Goal: Information Seeking & Learning: Learn about a topic

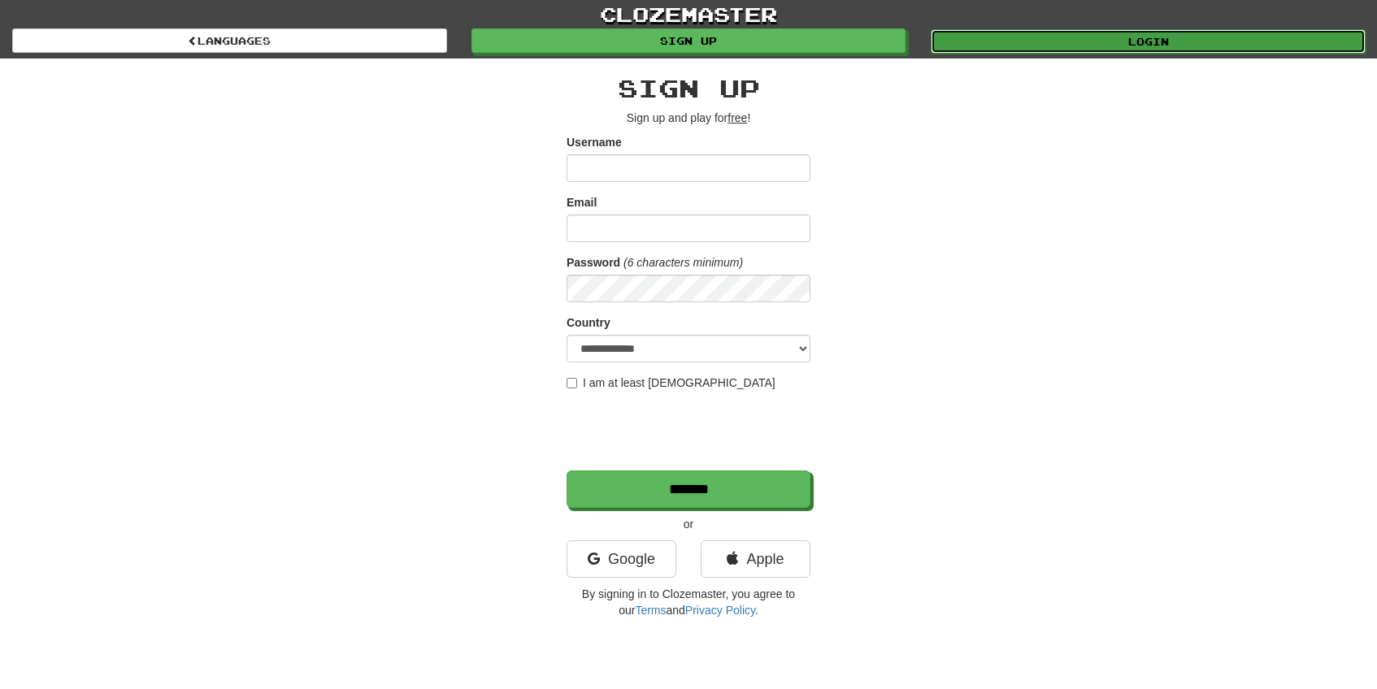
click at [1045, 29] on link "Login" at bounding box center [1148, 41] width 435 height 24
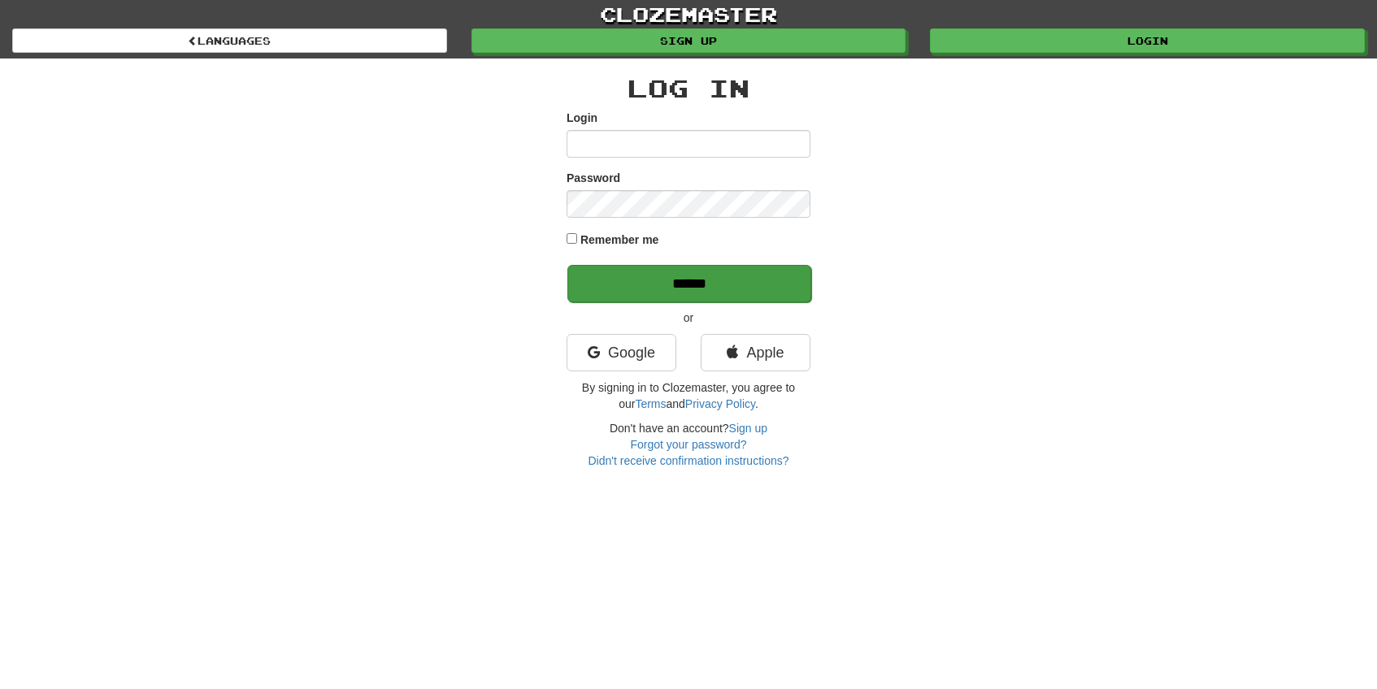
type input "*****"
click at [712, 295] on input "******" at bounding box center [689, 283] width 244 height 37
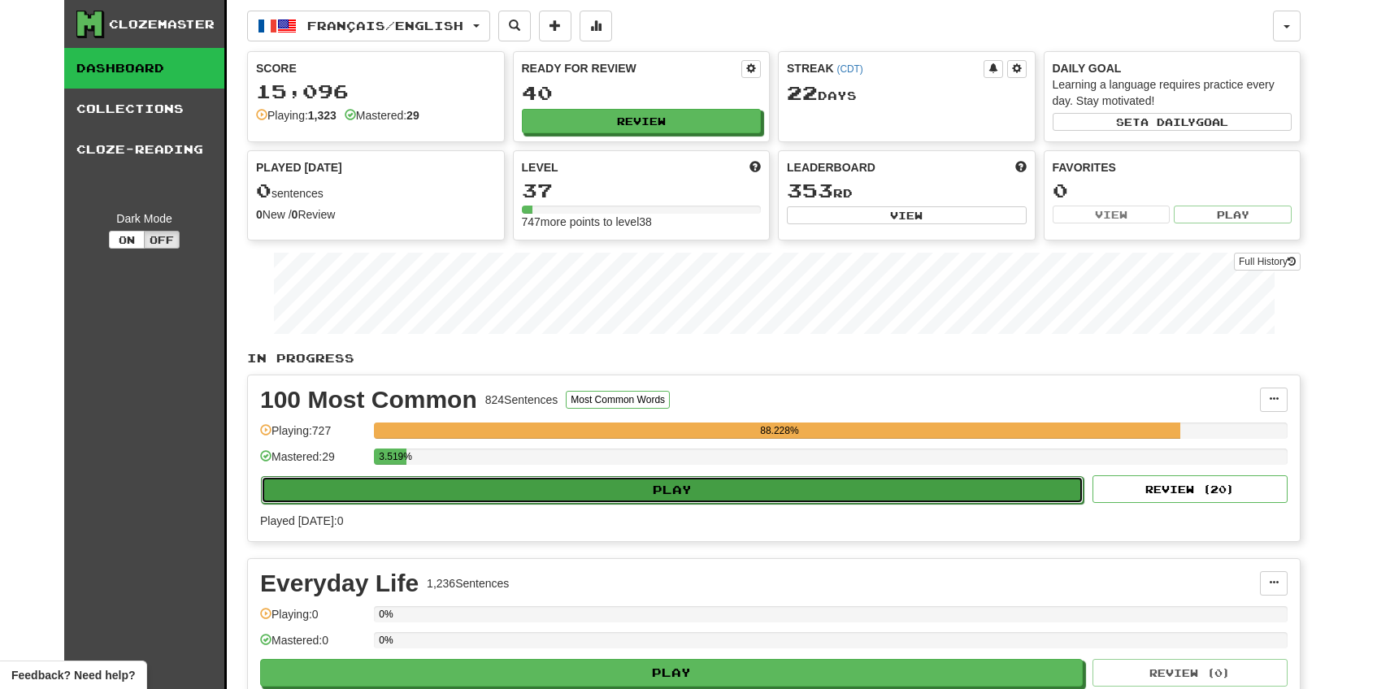
click at [543, 493] on button "Play" at bounding box center [672, 490] width 823 height 28
select select "**"
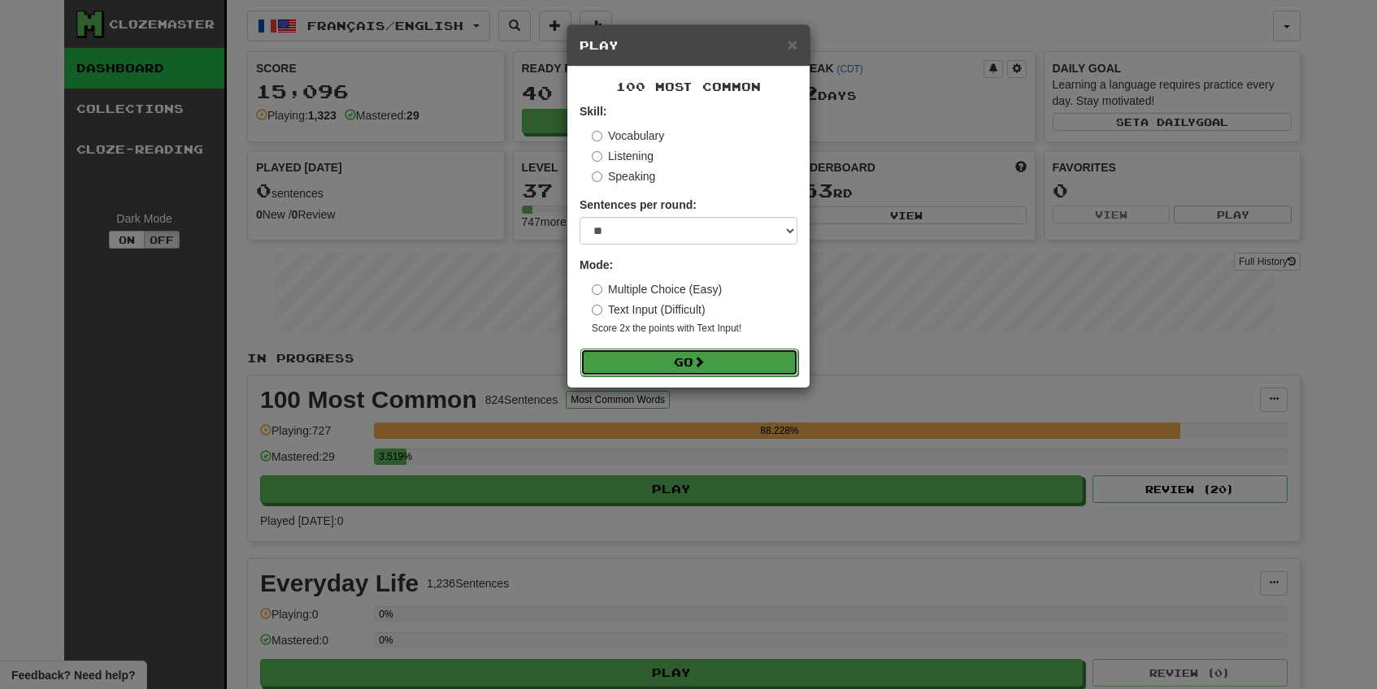
click at [667, 369] on button "Go" at bounding box center [689, 363] width 218 height 28
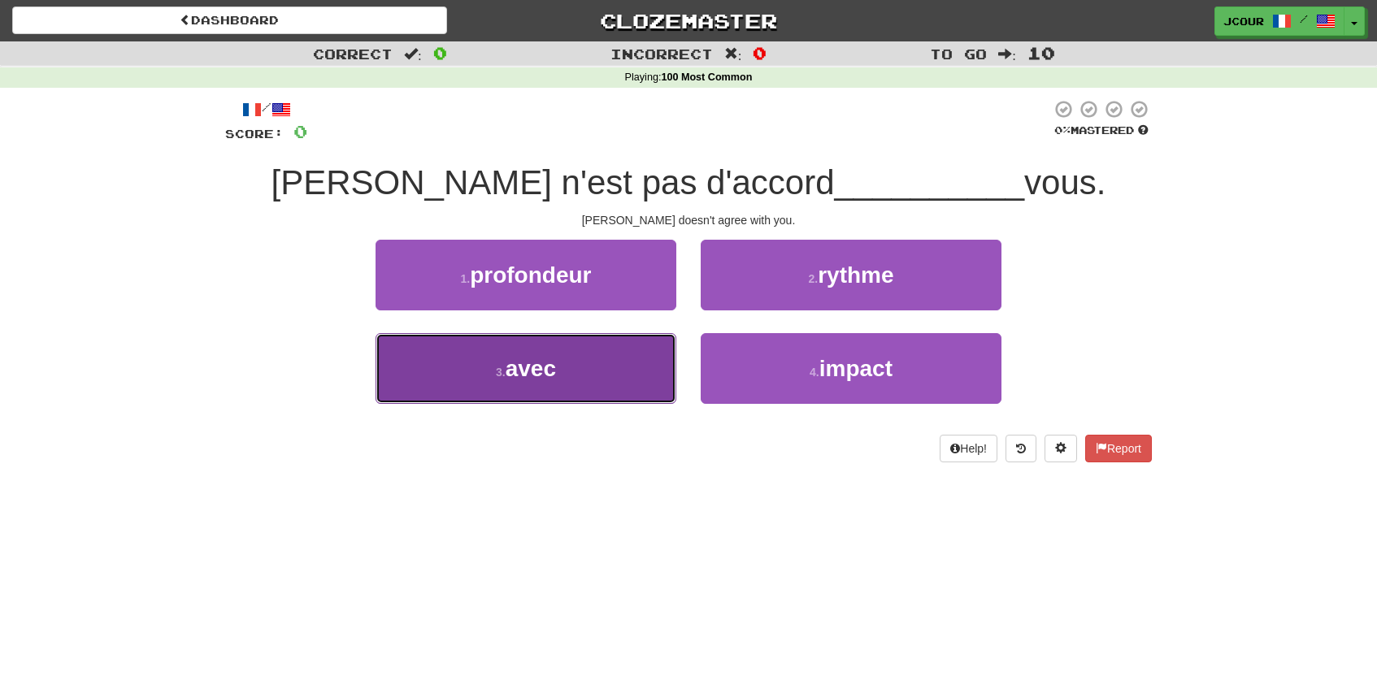
click at [655, 371] on button "3 . avec" at bounding box center [526, 368] width 301 height 71
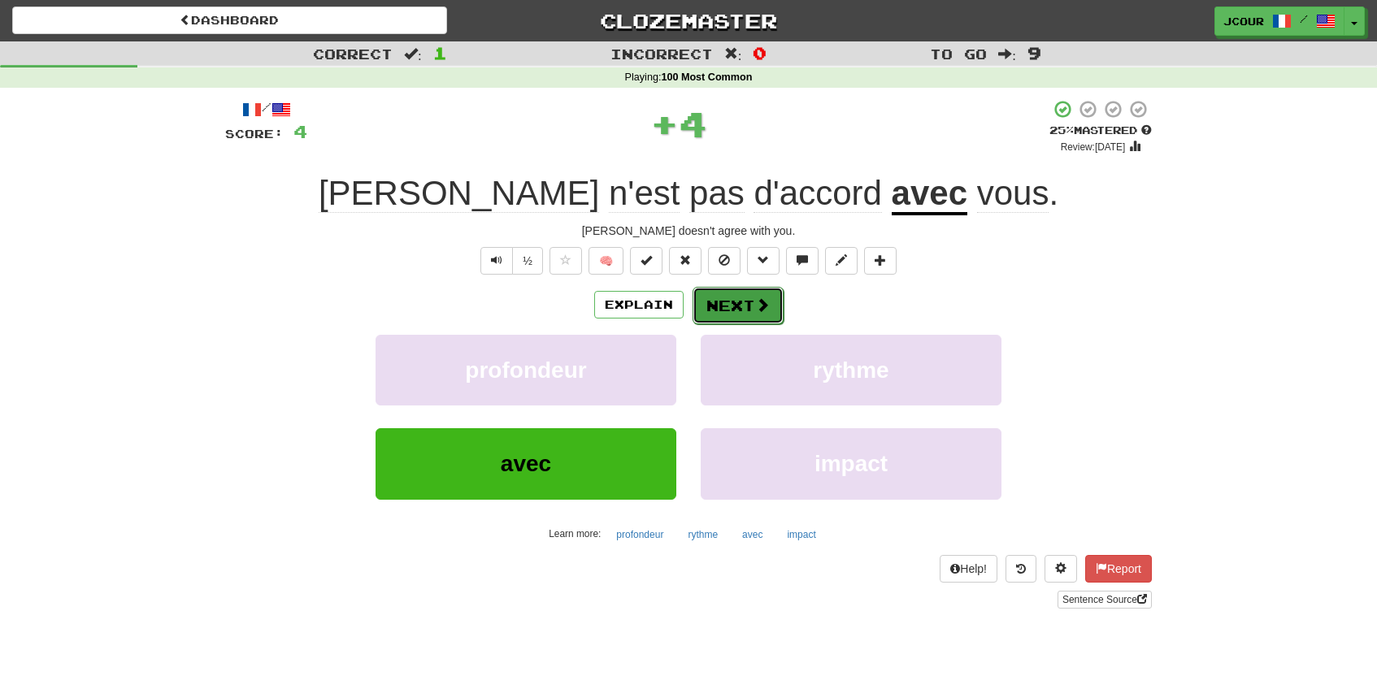
click at [729, 300] on button "Next" at bounding box center [738, 305] width 91 height 37
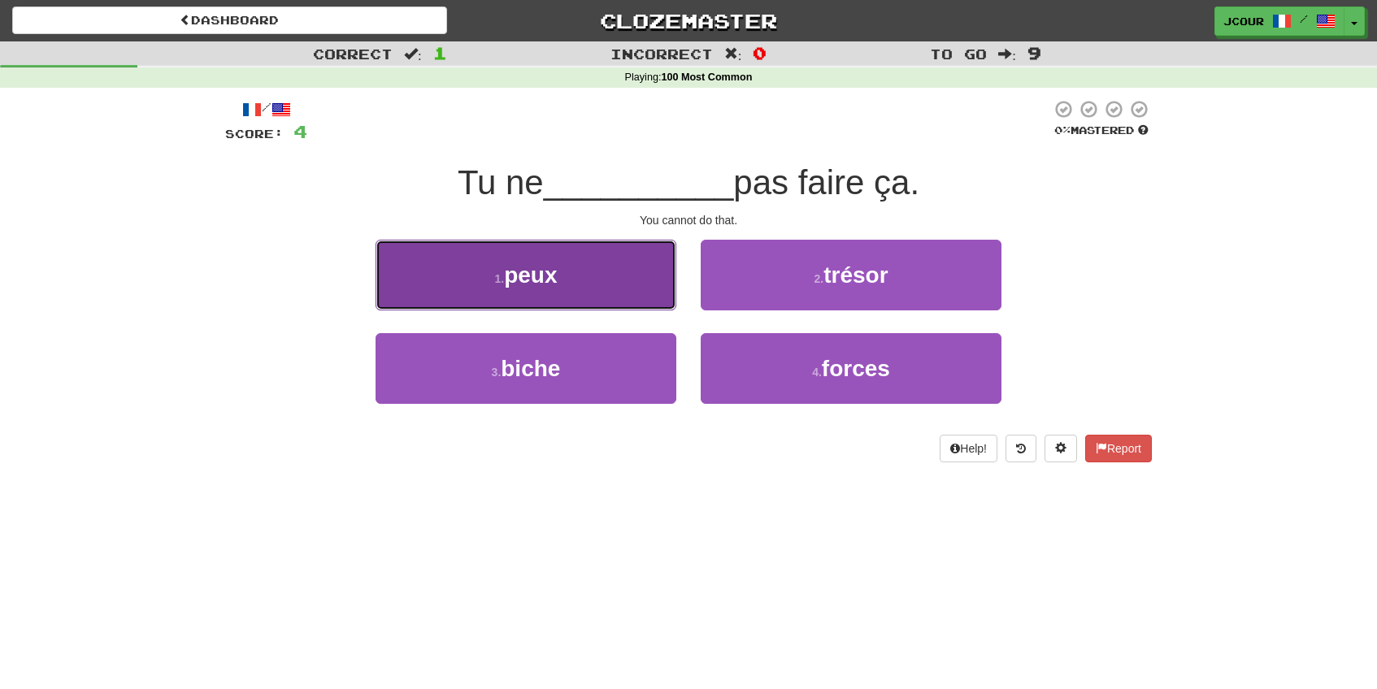
click at [647, 296] on button "1 . peux" at bounding box center [526, 275] width 301 height 71
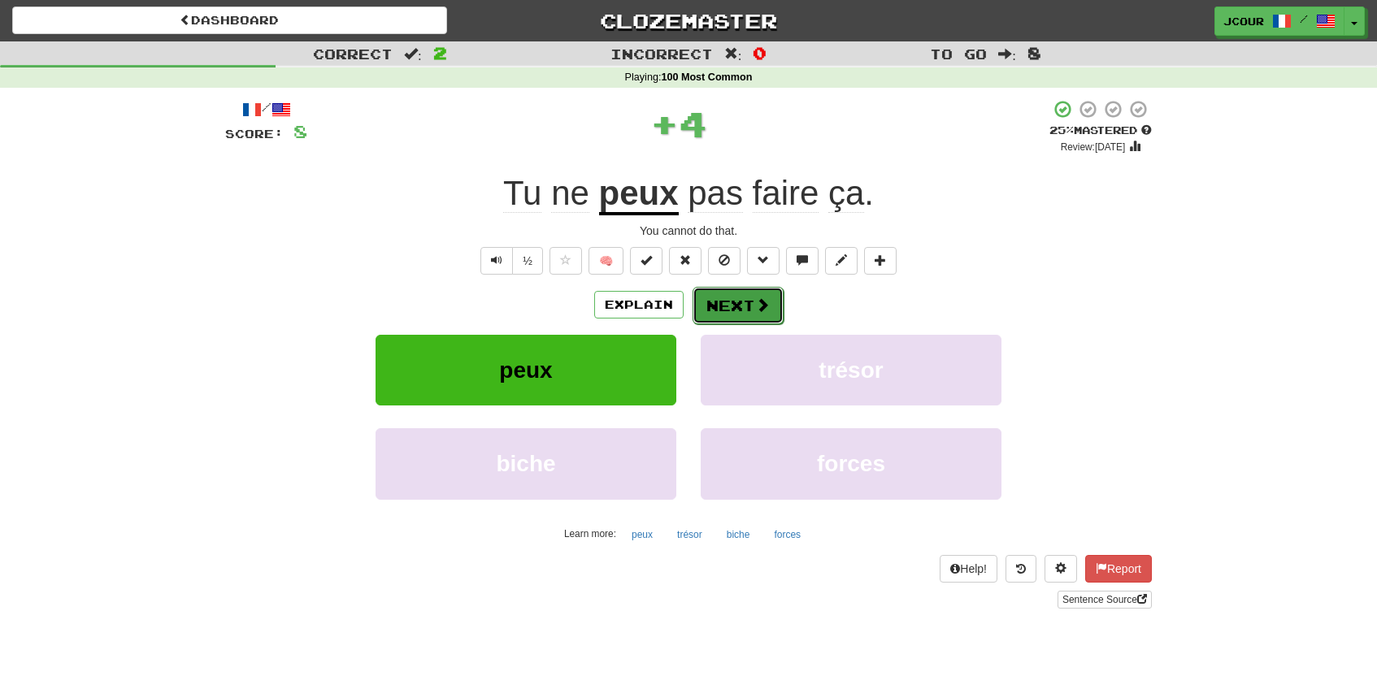
click at [732, 311] on button "Next" at bounding box center [738, 305] width 91 height 37
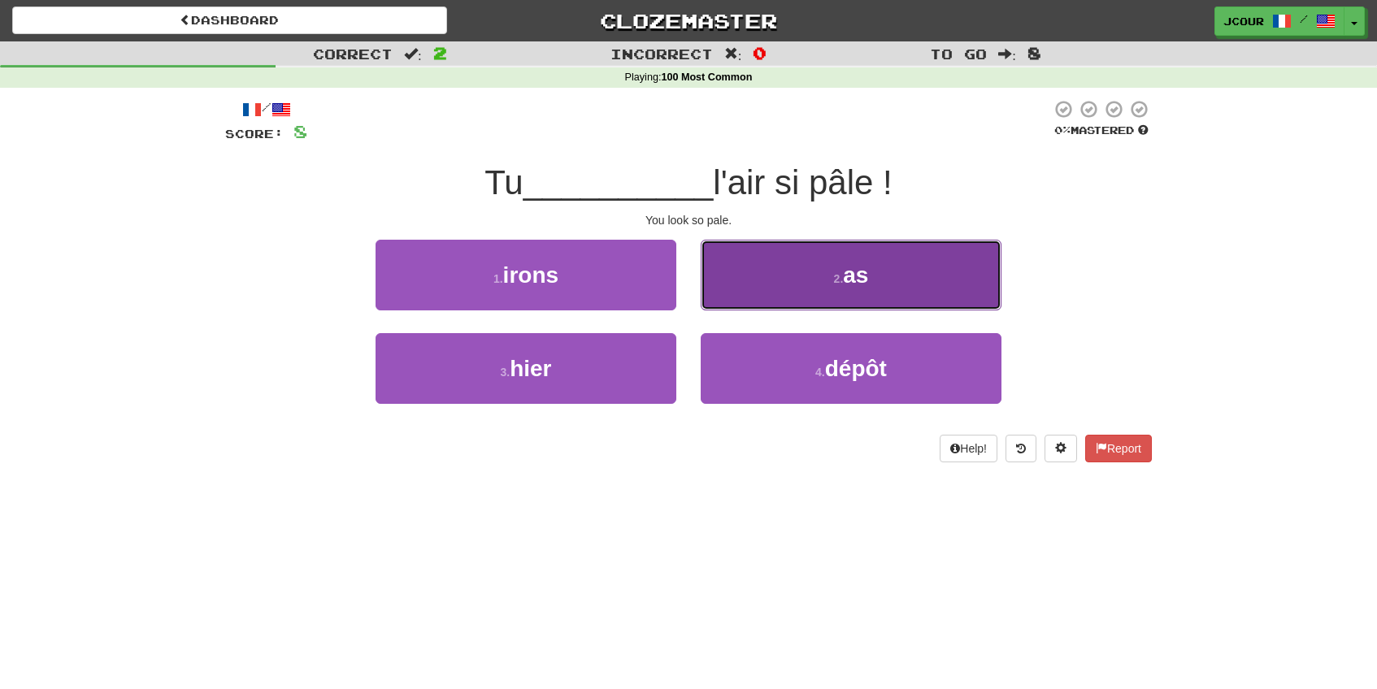
click at [815, 305] on button "2 . as" at bounding box center [851, 275] width 301 height 71
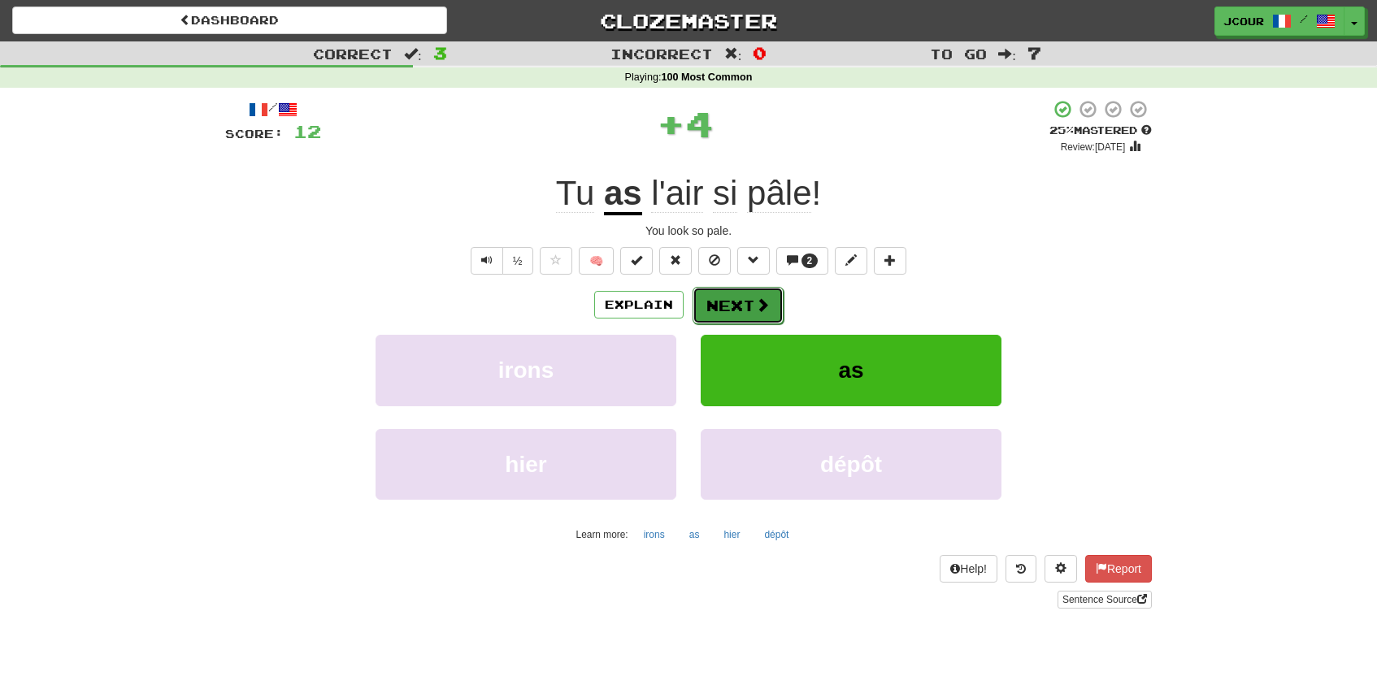
click at [733, 295] on button "Next" at bounding box center [738, 305] width 91 height 37
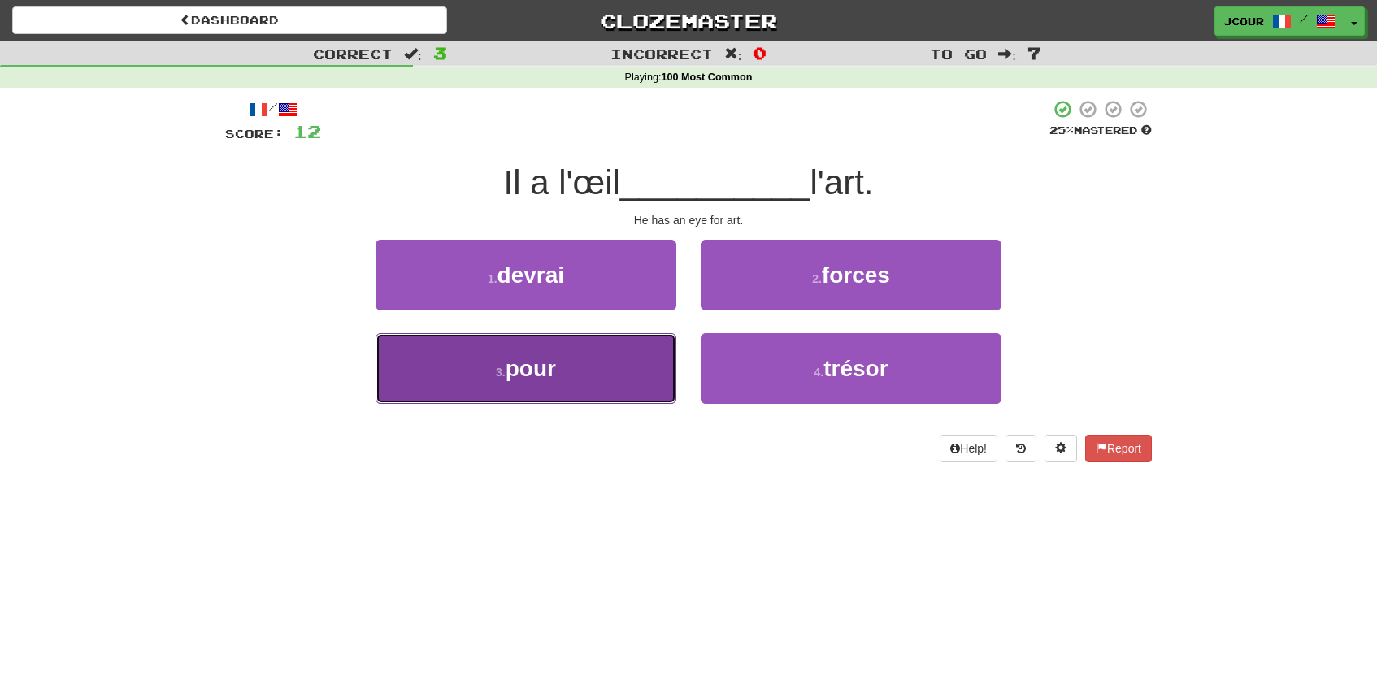
click at [620, 398] on button "3 . pour" at bounding box center [526, 368] width 301 height 71
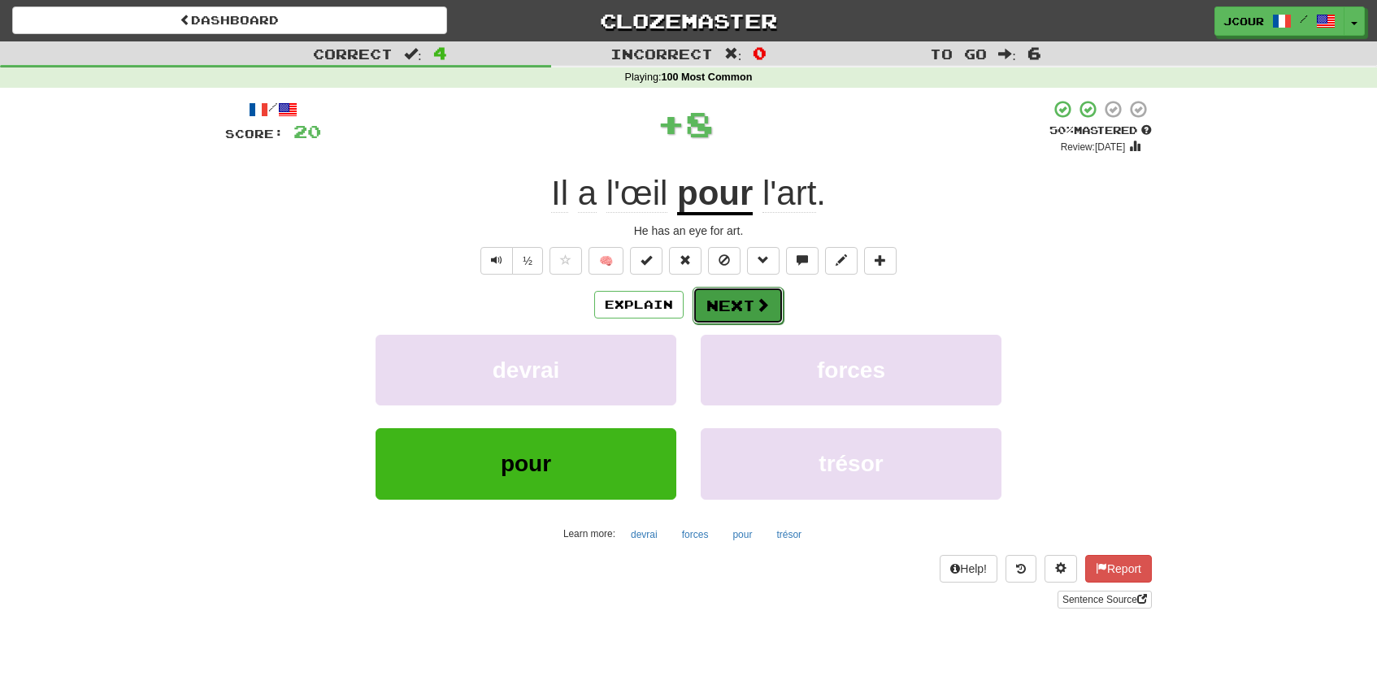
click at [724, 308] on button "Next" at bounding box center [738, 305] width 91 height 37
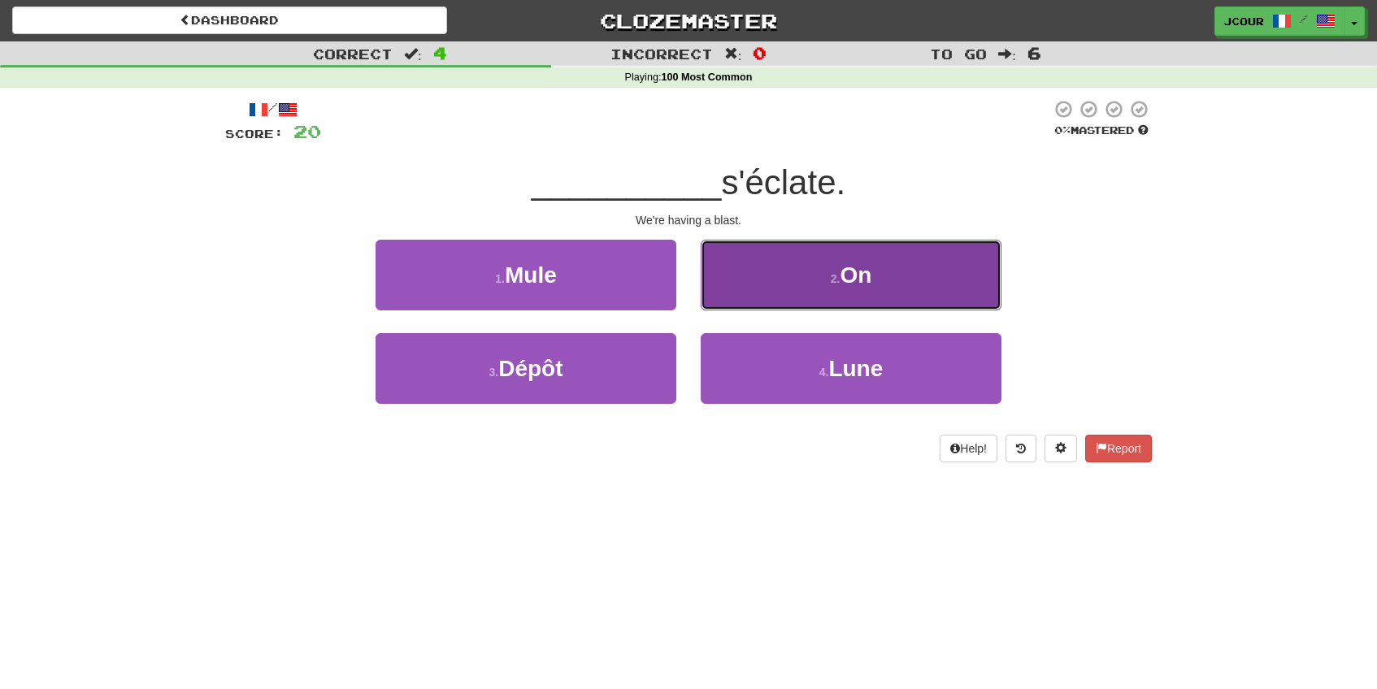
click at [754, 286] on button "2 . On" at bounding box center [851, 275] width 301 height 71
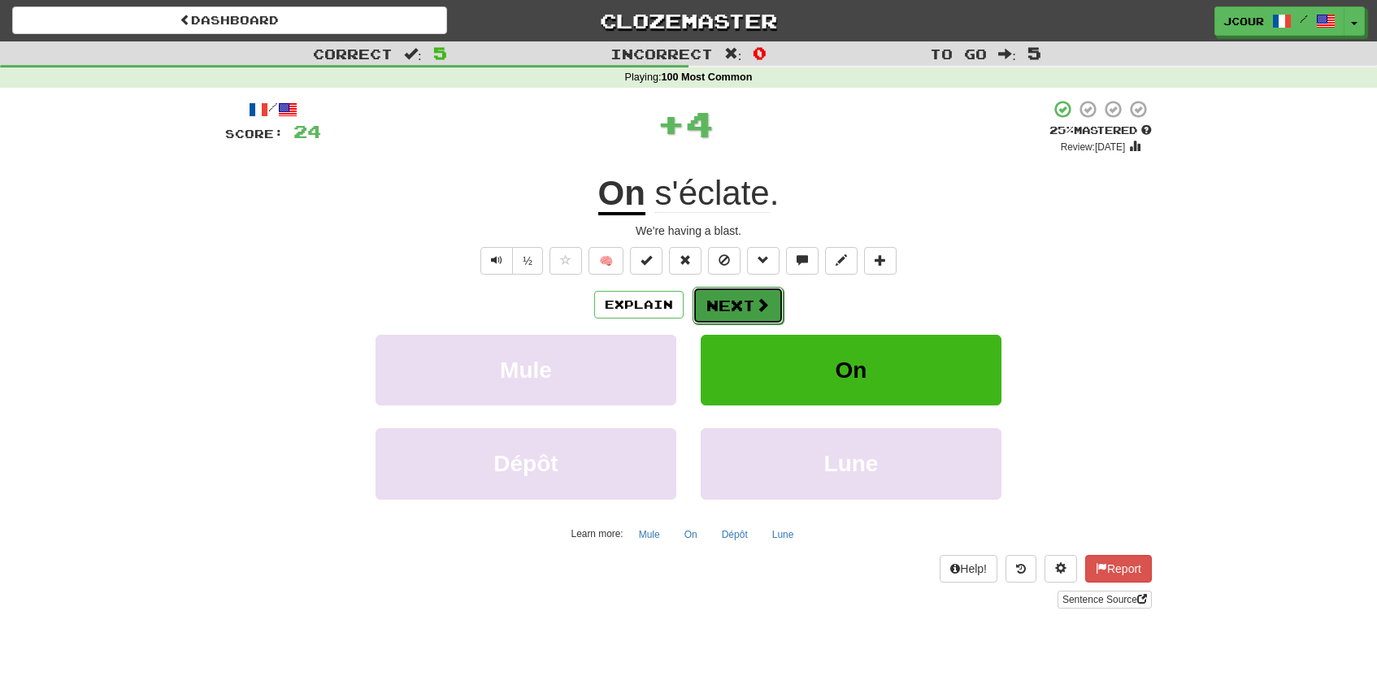
click at [732, 307] on button "Next" at bounding box center [738, 305] width 91 height 37
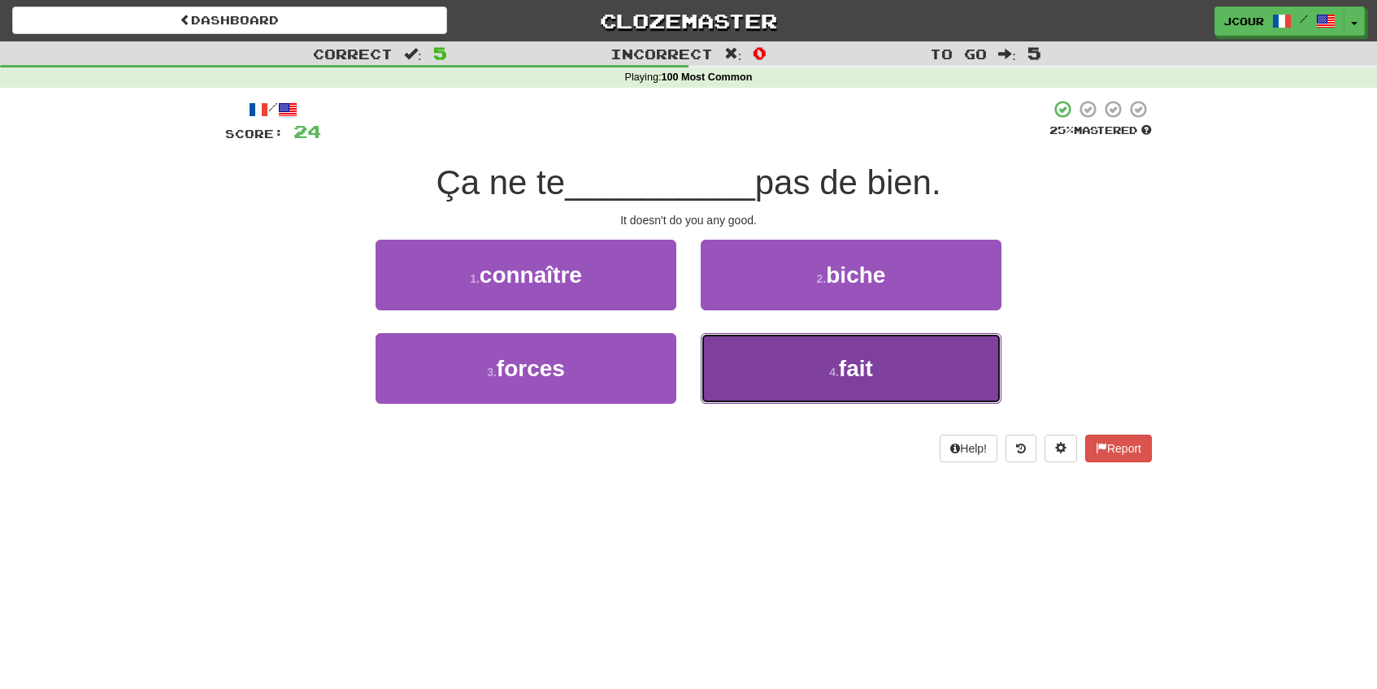
click at [797, 395] on button "4 . fait" at bounding box center [851, 368] width 301 height 71
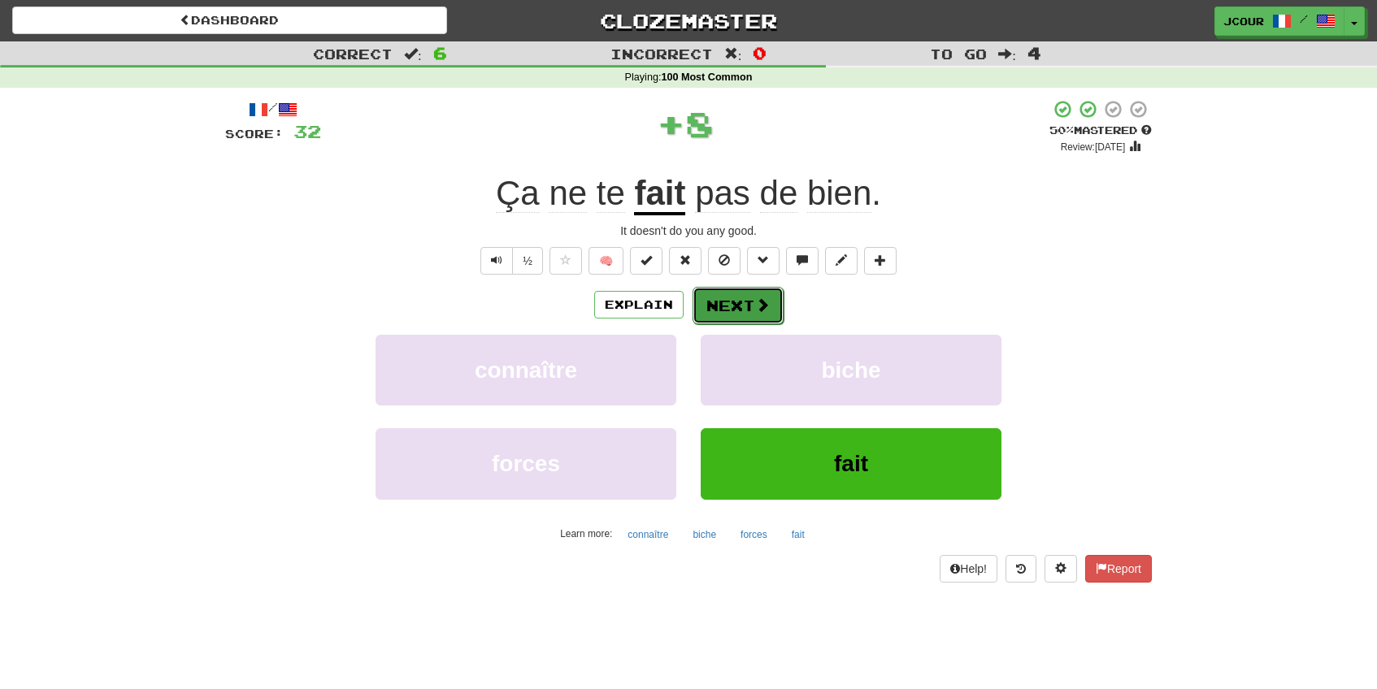
click at [755, 298] on span at bounding box center [762, 305] width 15 height 15
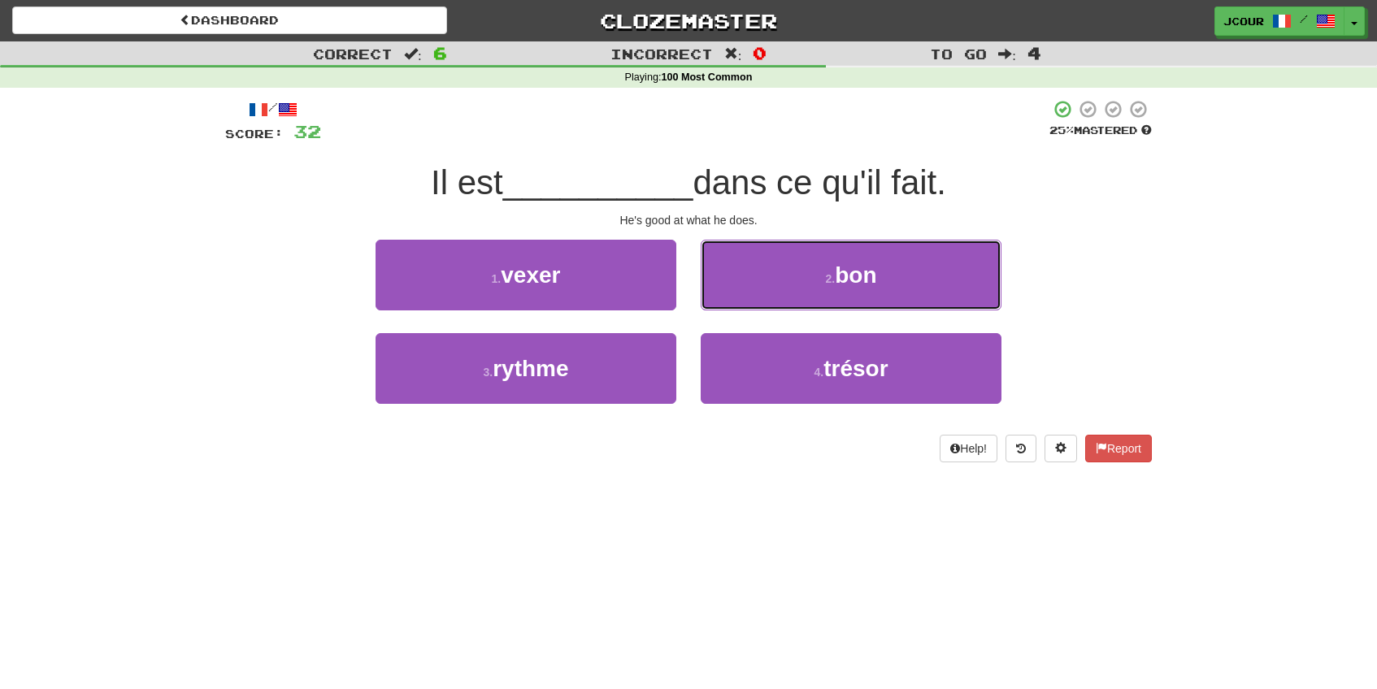
click at [754, 297] on button "2 . bon" at bounding box center [851, 275] width 301 height 71
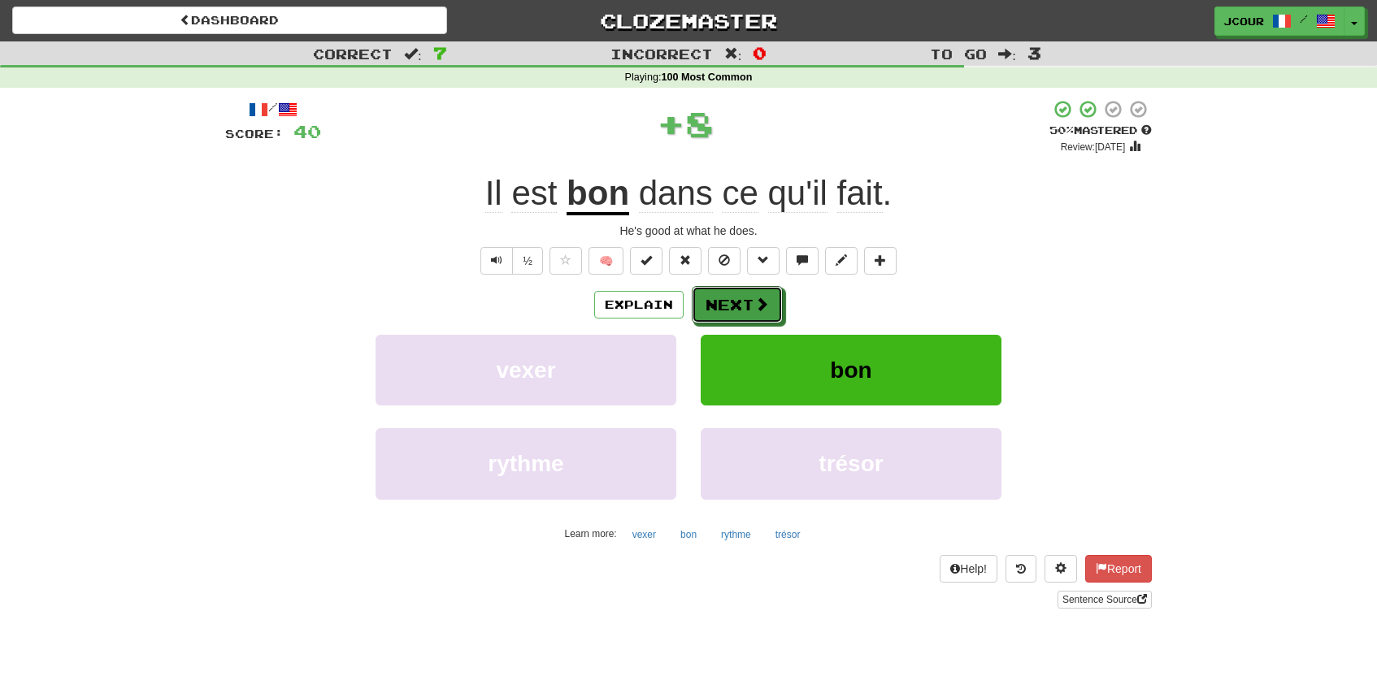
click at [754, 297] on span at bounding box center [761, 304] width 15 height 15
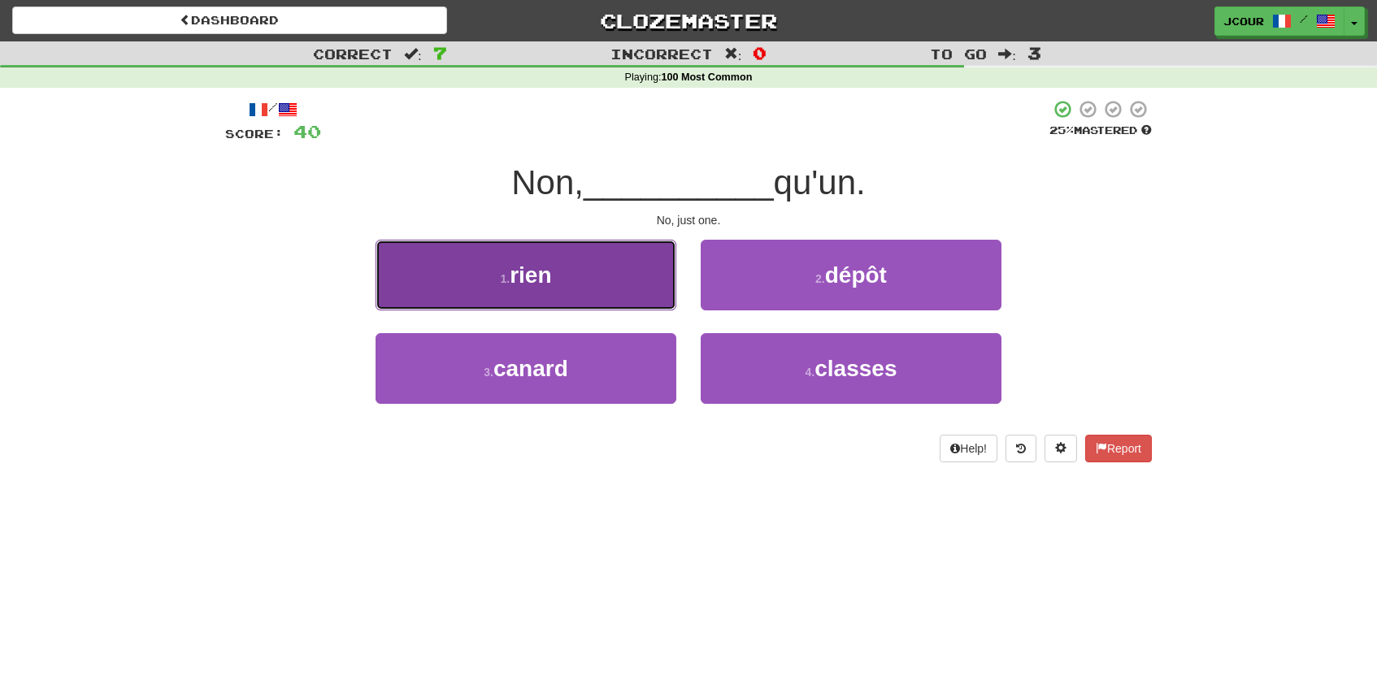
click at [614, 284] on button "1 . rien" at bounding box center [526, 275] width 301 height 71
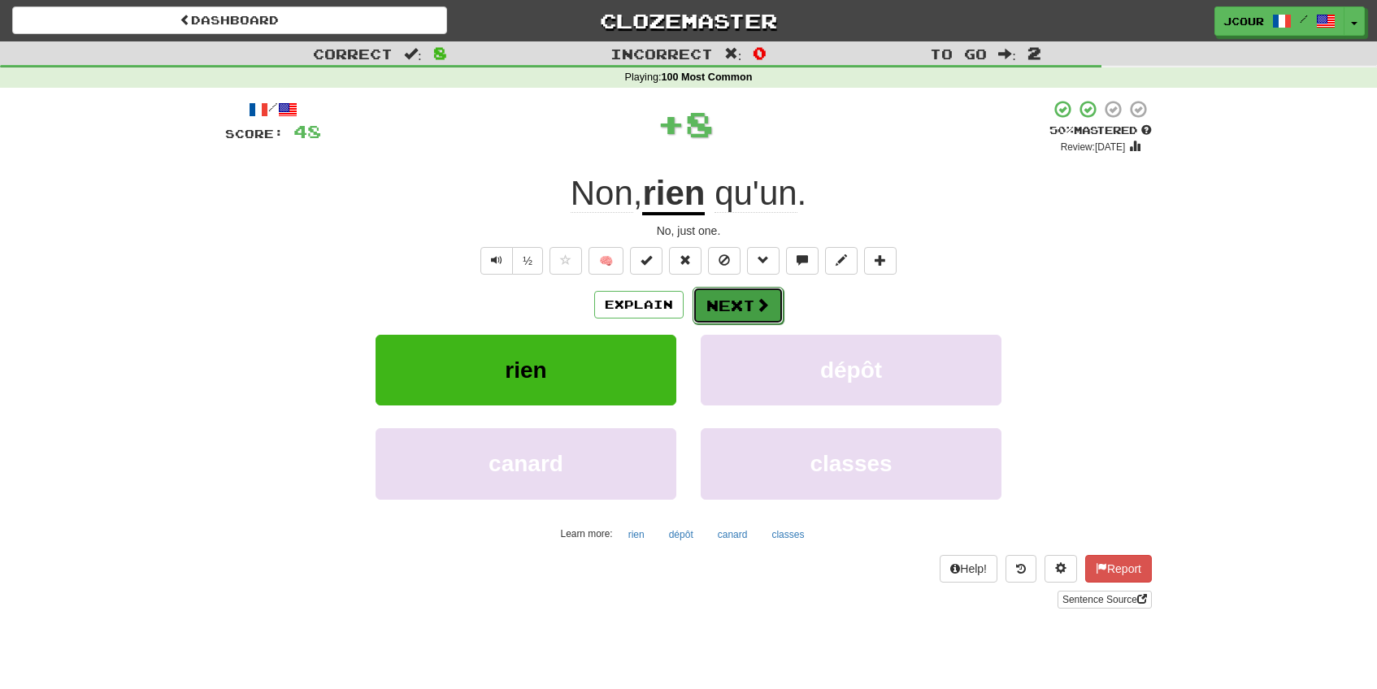
click at [718, 314] on button "Next" at bounding box center [738, 305] width 91 height 37
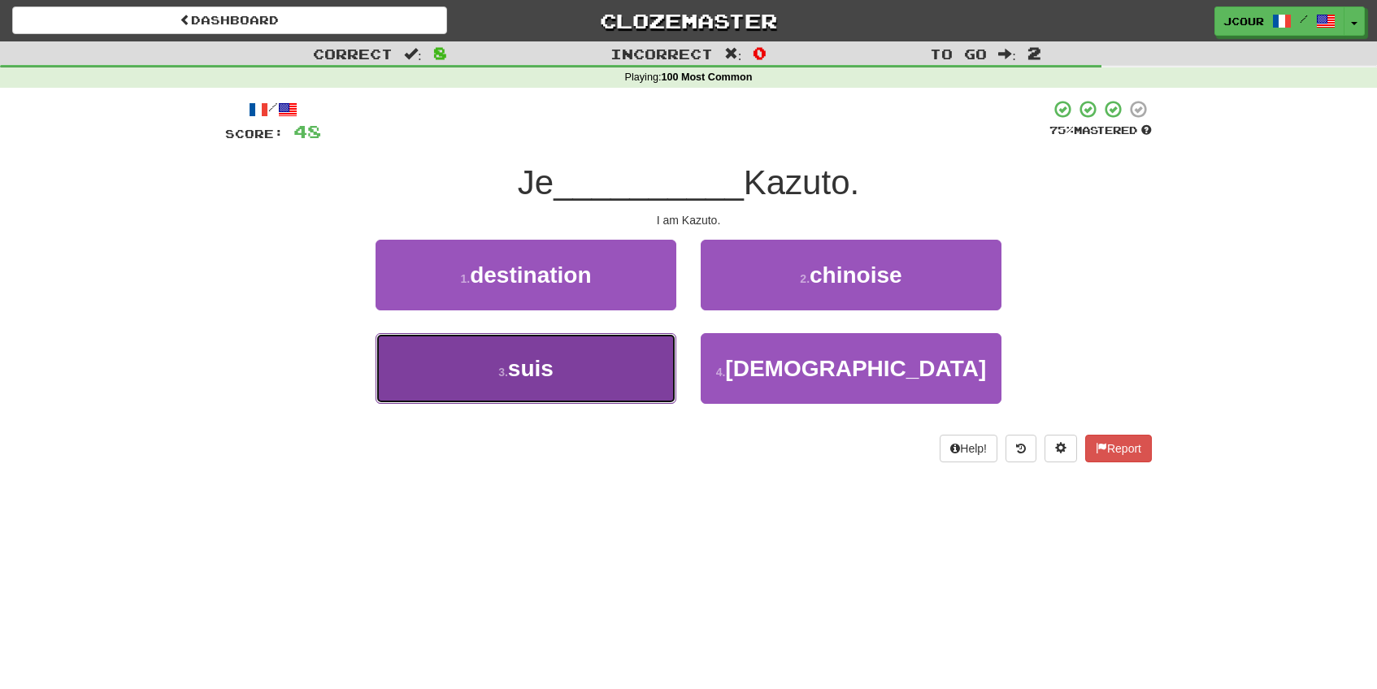
click at [646, 355] on button "3 . suis" at bounding box center [526, 368] width 301 height 71
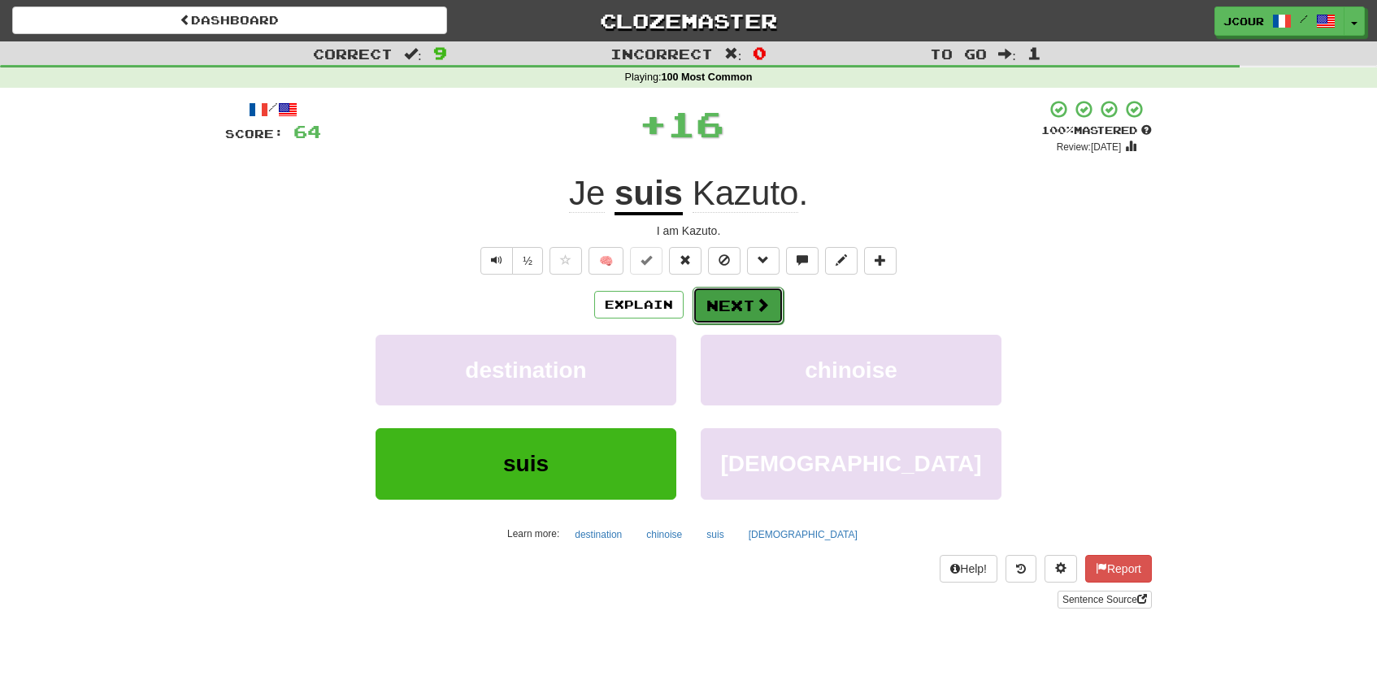
click at [716, 308] on button "Next" at bounding box center [738, 305] width 91 height 37
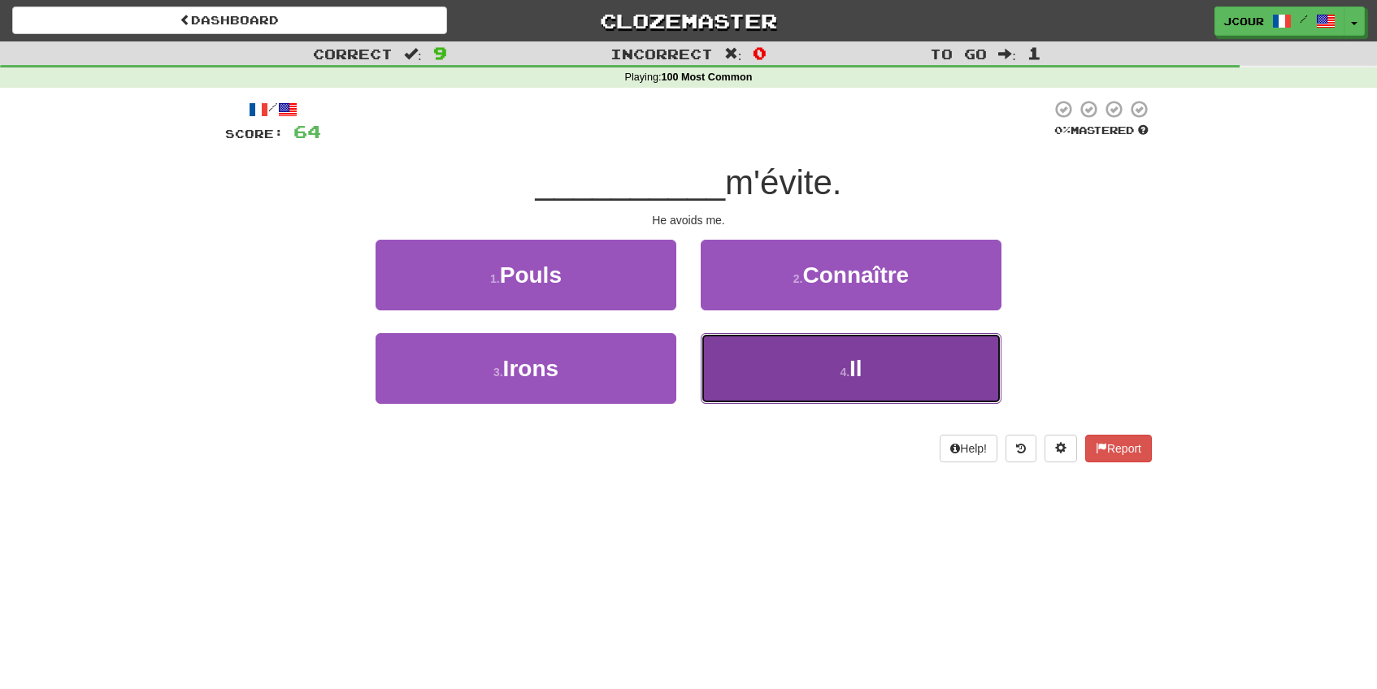
click at [774, 395] on button "4 . Il" at bounding box center [851, 368] width 301 height 71
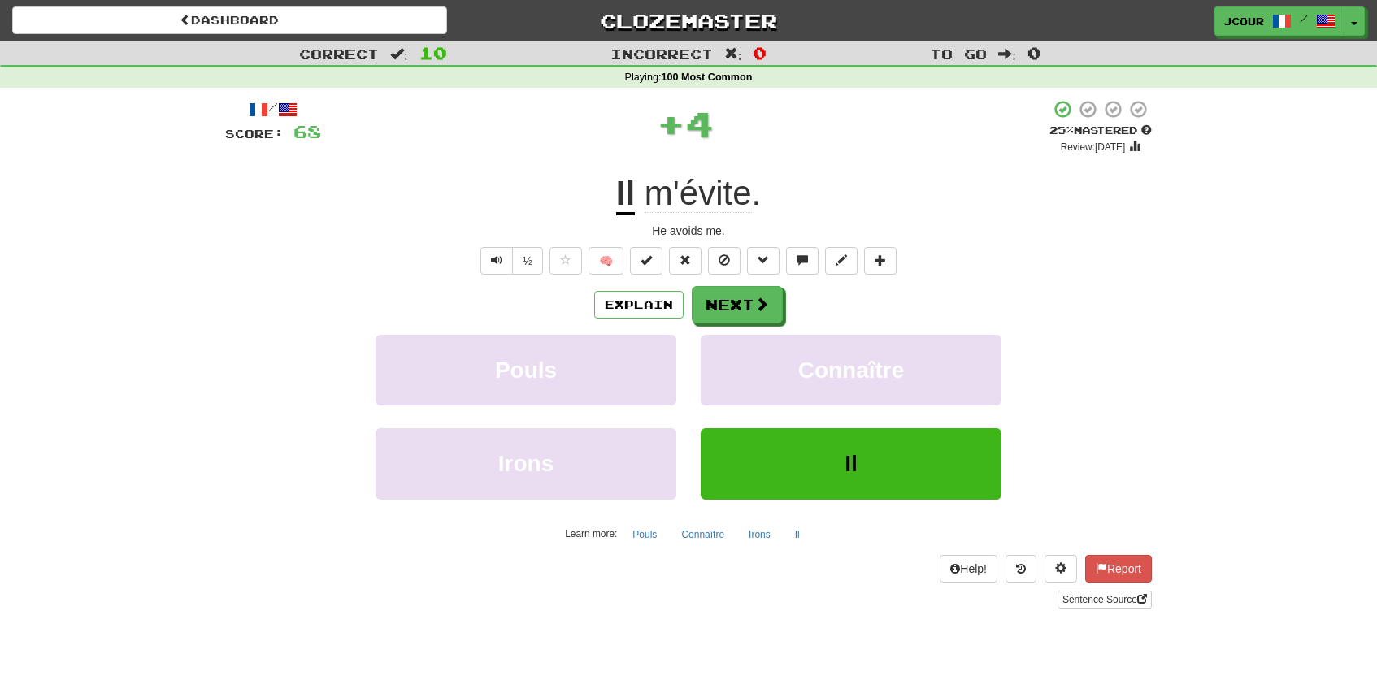
click at [732, 327] on div "Explain Next Pouls Connaître Irons Il Learn more: Pouls Connaître Irons Il" at bounding box center [688, 416] width 927 height 261
click at [725, 299] on button "Next" at bounding box center [738, 305] width 91 height 37
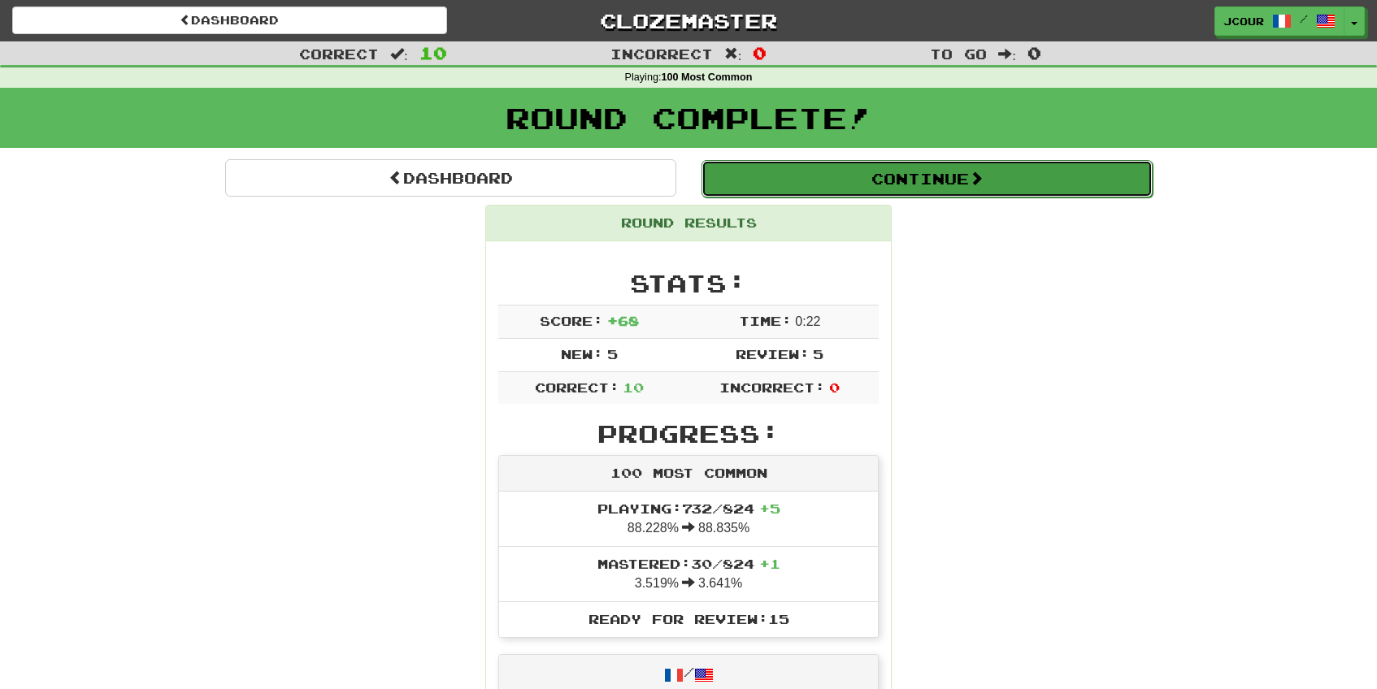
click at [874, 179] on button "Continue" at bounding box center [927, 178] width 451 height 37
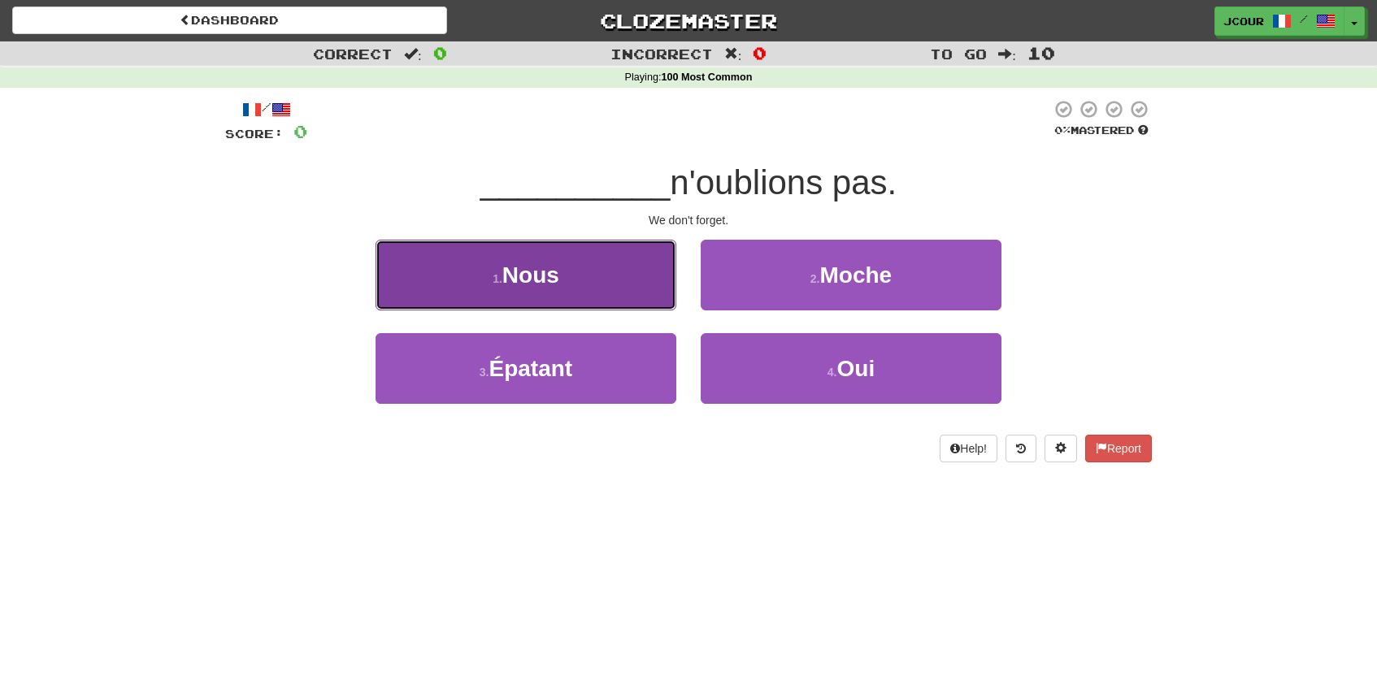
click at [642, 270] on button "1 . Nous" at bounding box center [526, 275] width 301 height 71
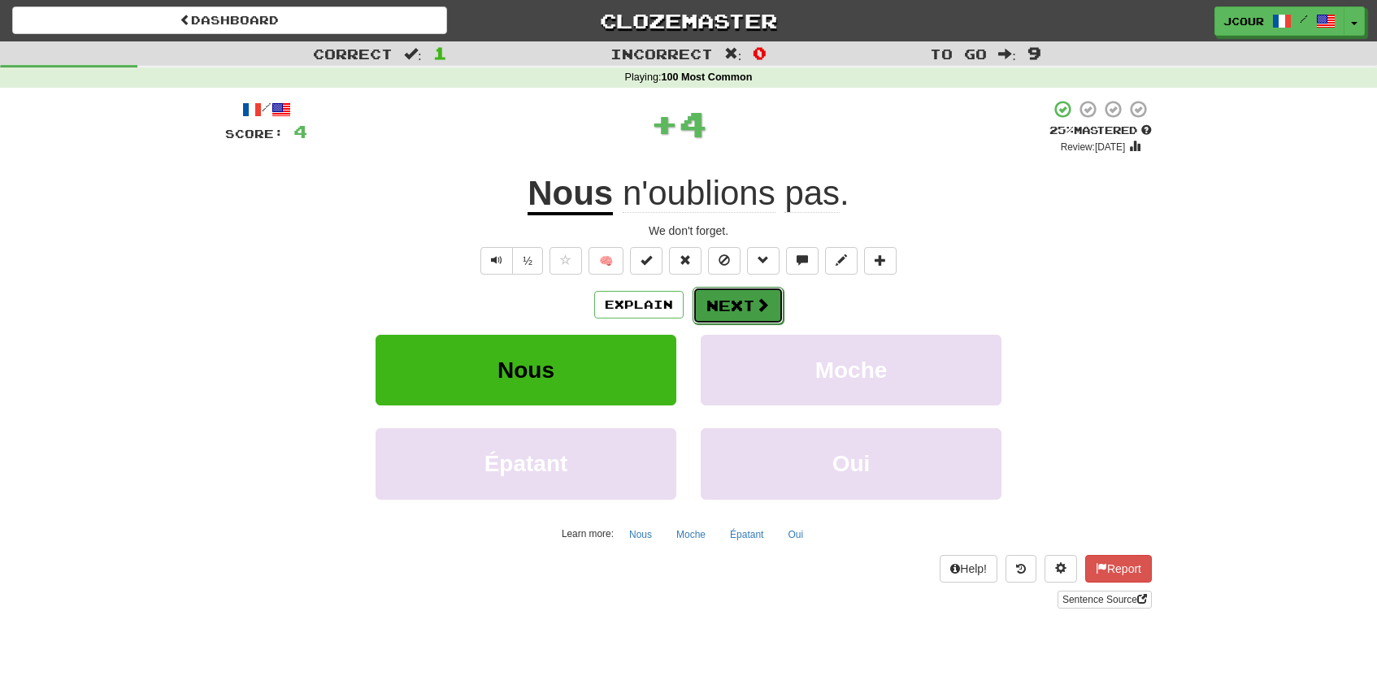
click at [726, 302] on button "Next" at bounding box center [738, 305] width 91 height 37
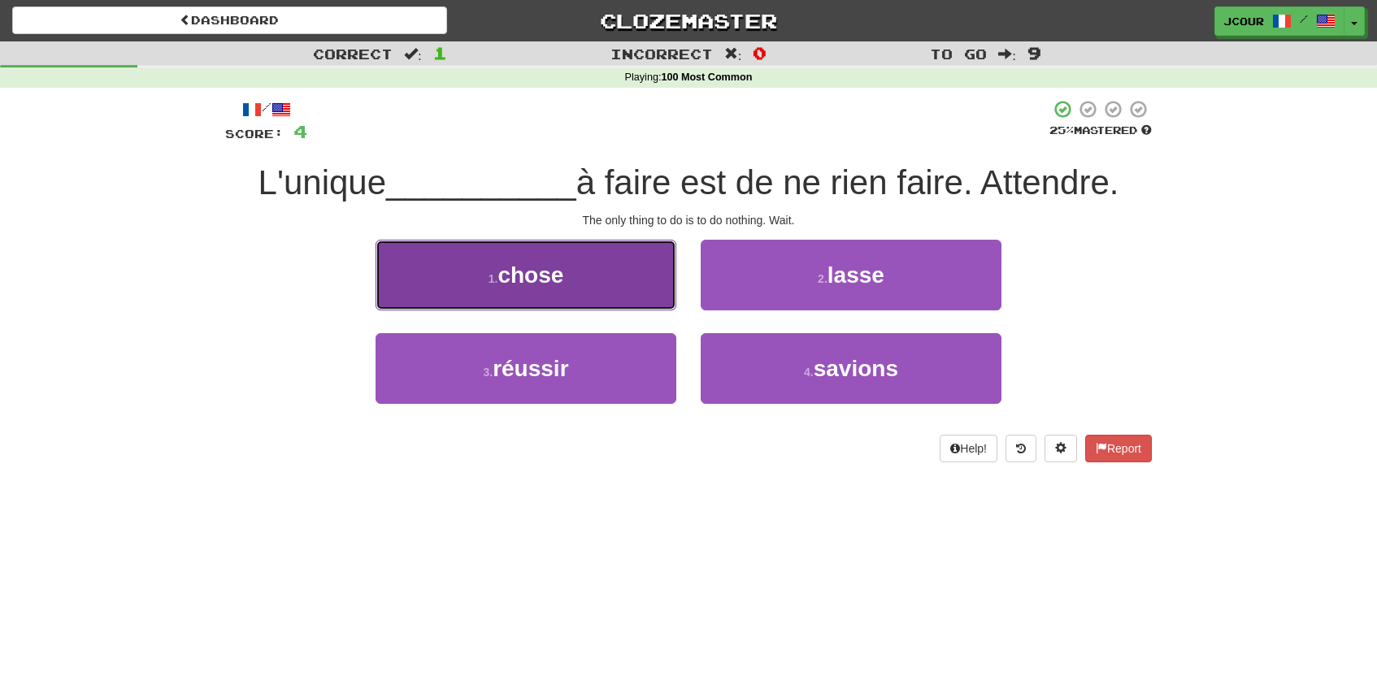
click at [646, 257] on button "1 . chose" at bounding box center [526, 275] width 301 height 71
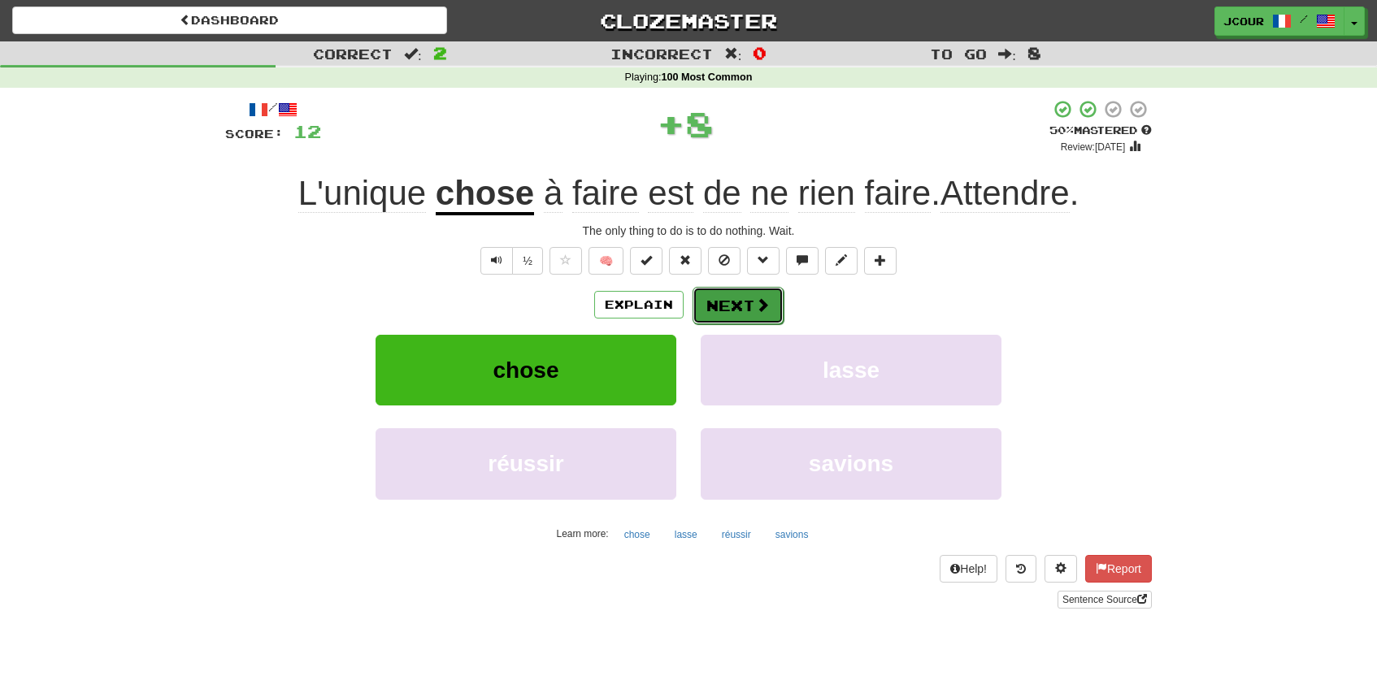
click at [724, 299] on button "Next" at bounding box center [738, 305] width 91 height 37
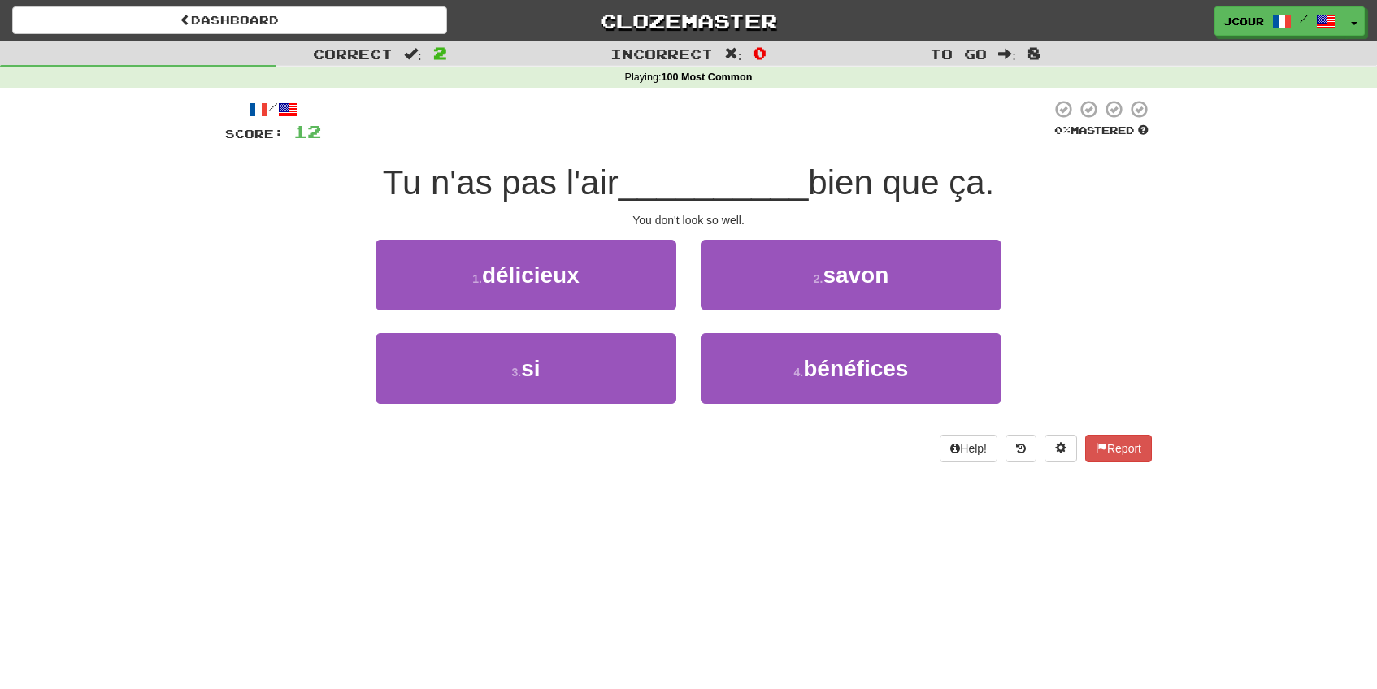
click at [602, 416] on div "3 . si" at bounding box center [525, 379] width 325 height 93
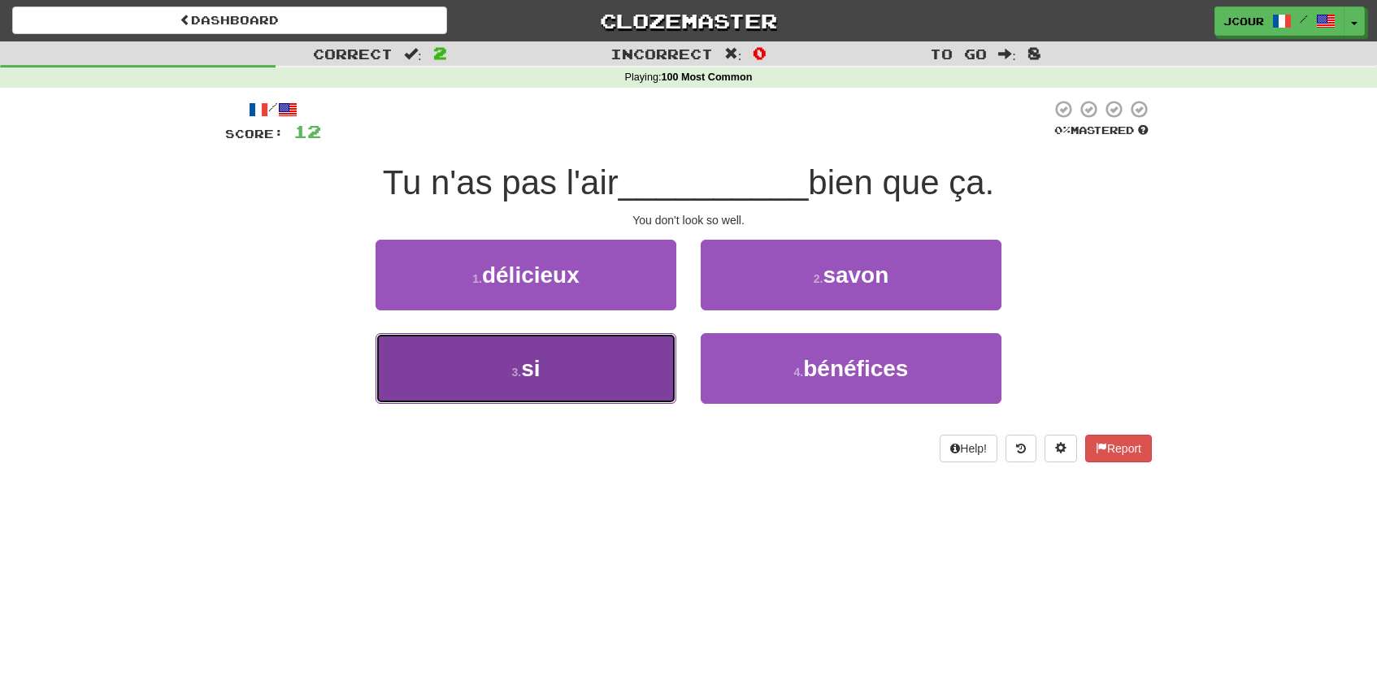
click at [596, 377] on button "3 . si" at bounding box center [526, 368] width 301 height 71
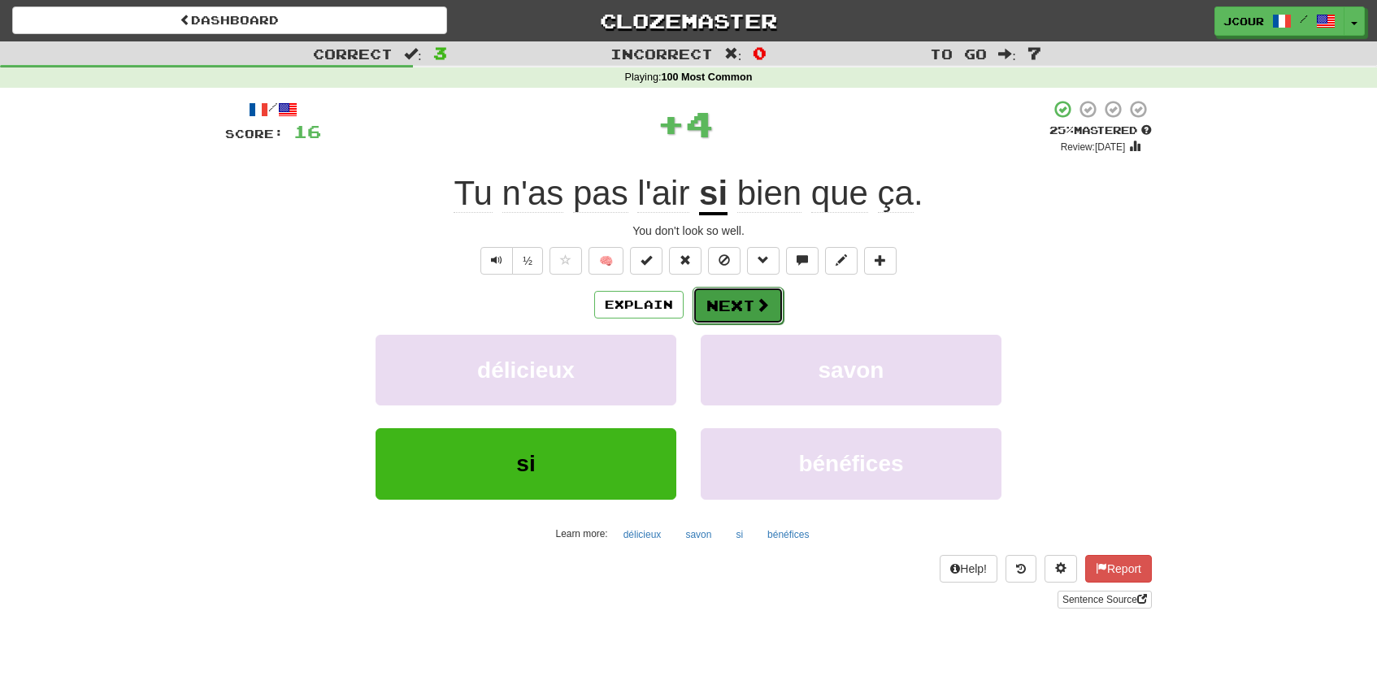
click at [712, 300] on button "Next" at bounding box center [738, 305] width 91 height 37
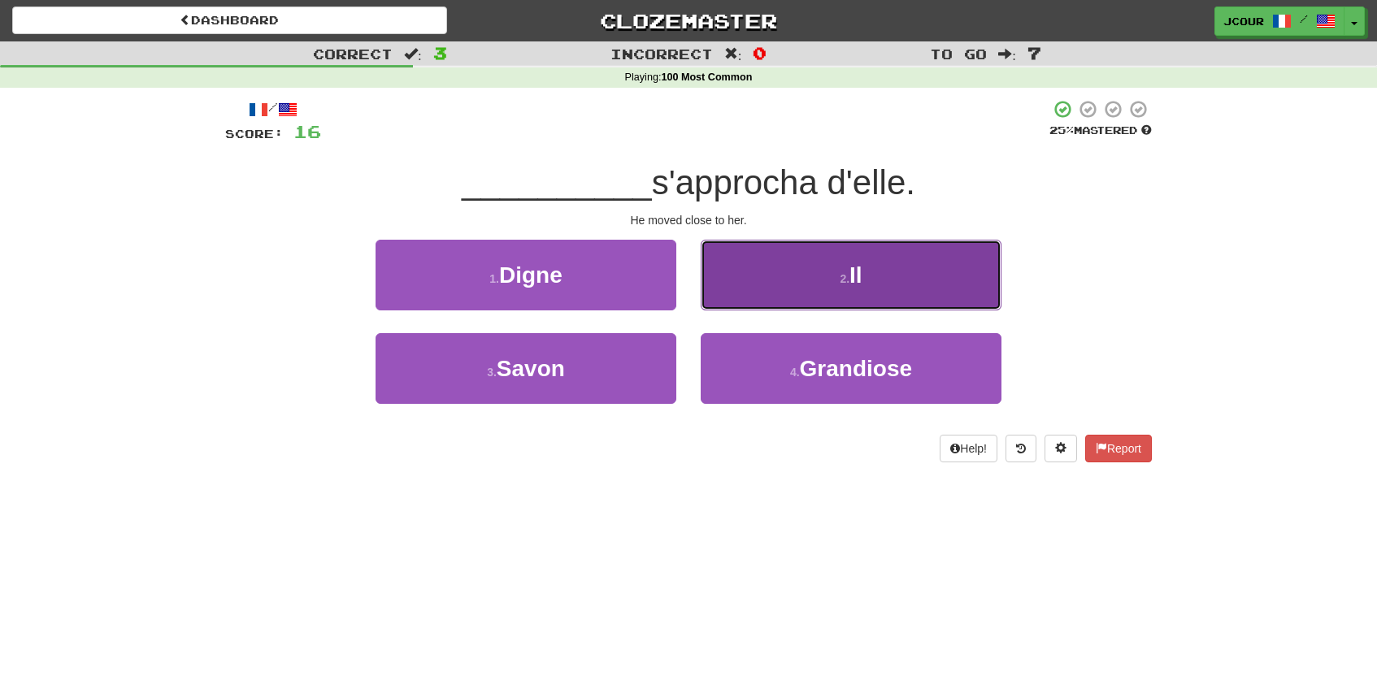
click at [731, 297] on button "2 . Il" at bounding box center [851, 275] width 301 height 71
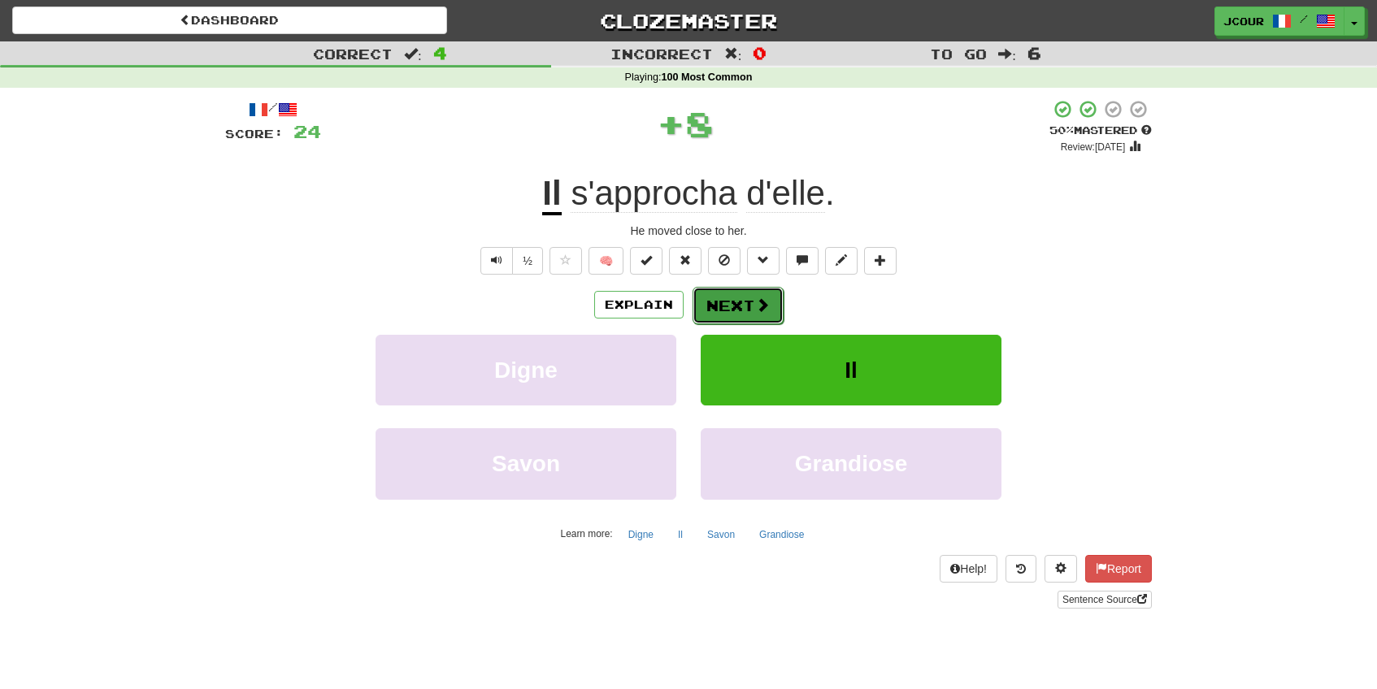
click at [731, 301] on button "Next" at bounding box center [738, 305] width 91 height 37
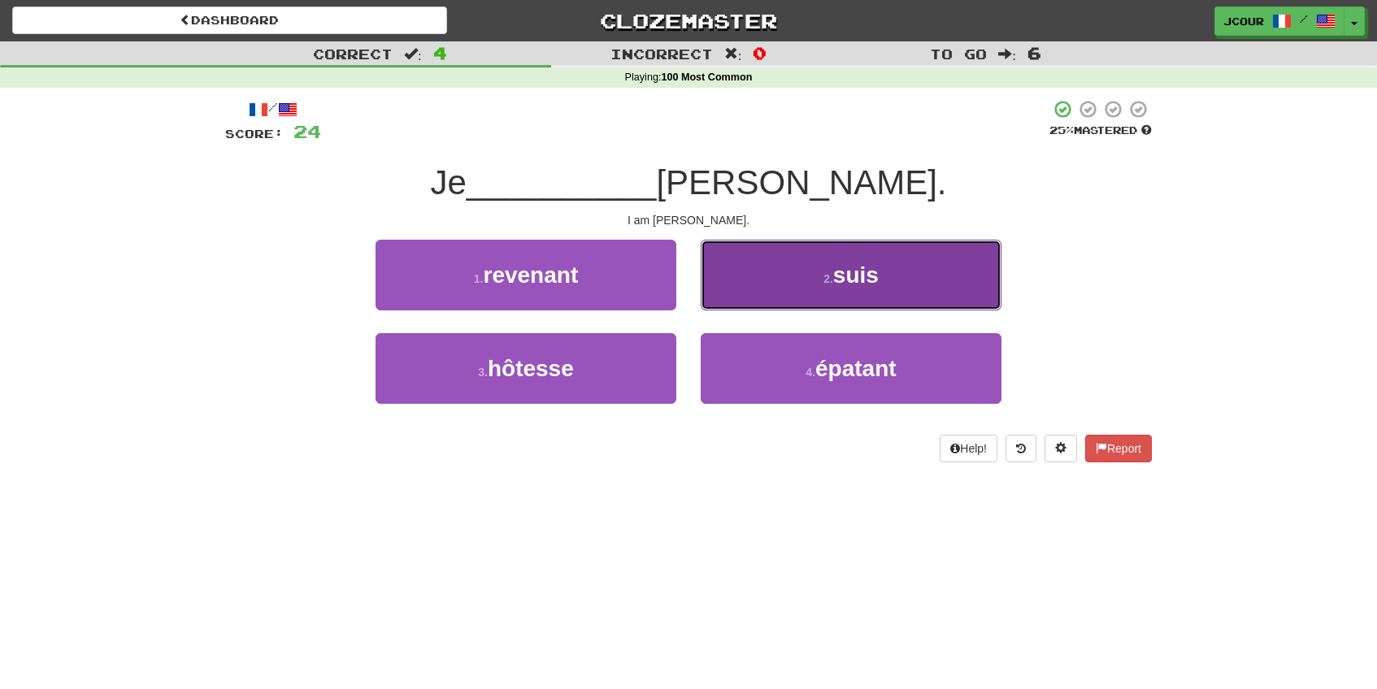
click at [739, 301] on button "2 . suis" at bounding box center [851, 275] width 301 height 71
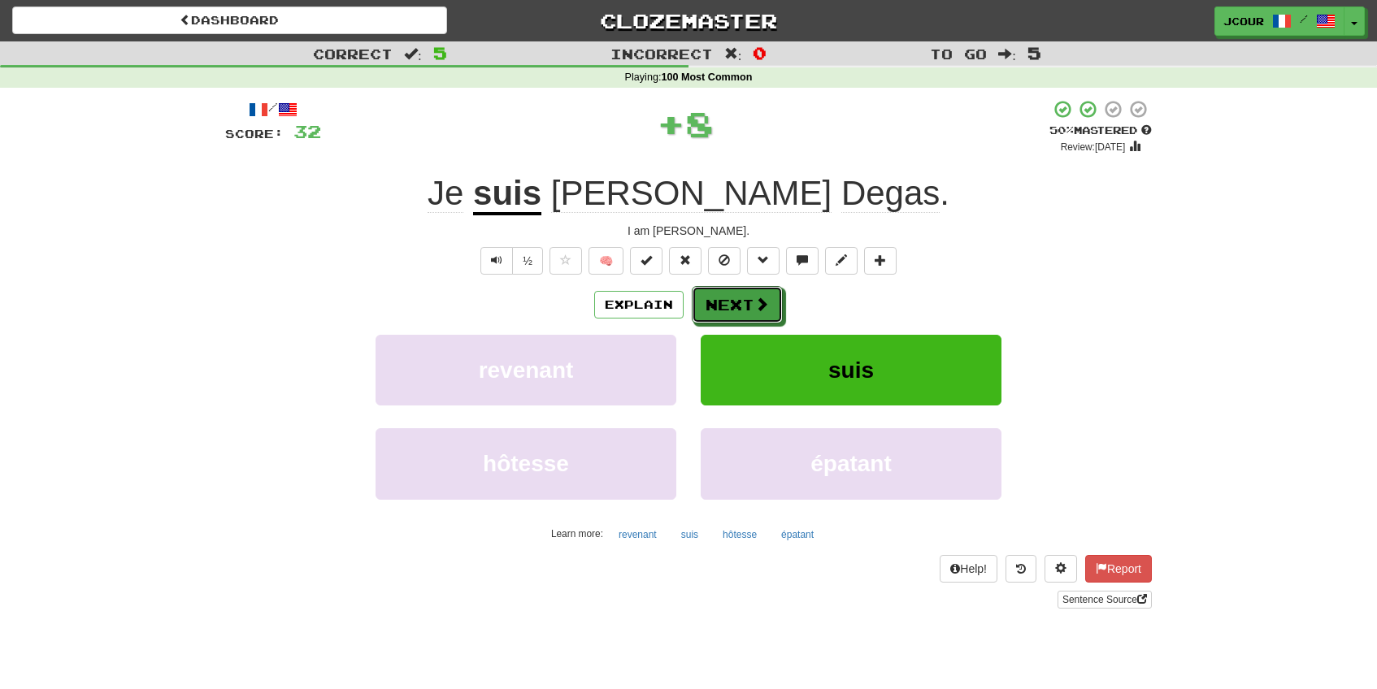
click at [739, 301] on button "Next" at bounding box center [737, 304] width 91 height 37
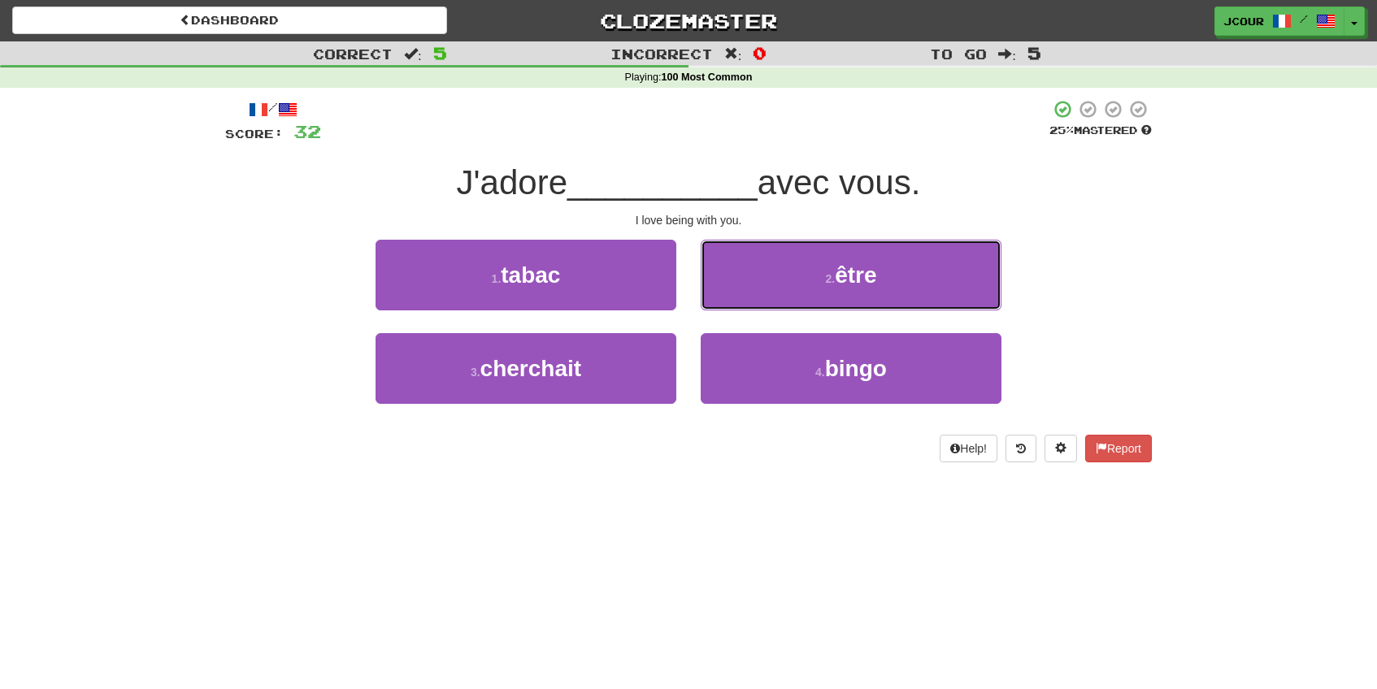
click at [739, 301] on button "2 . être" at bounding box center [851, 275] width 301 height 71
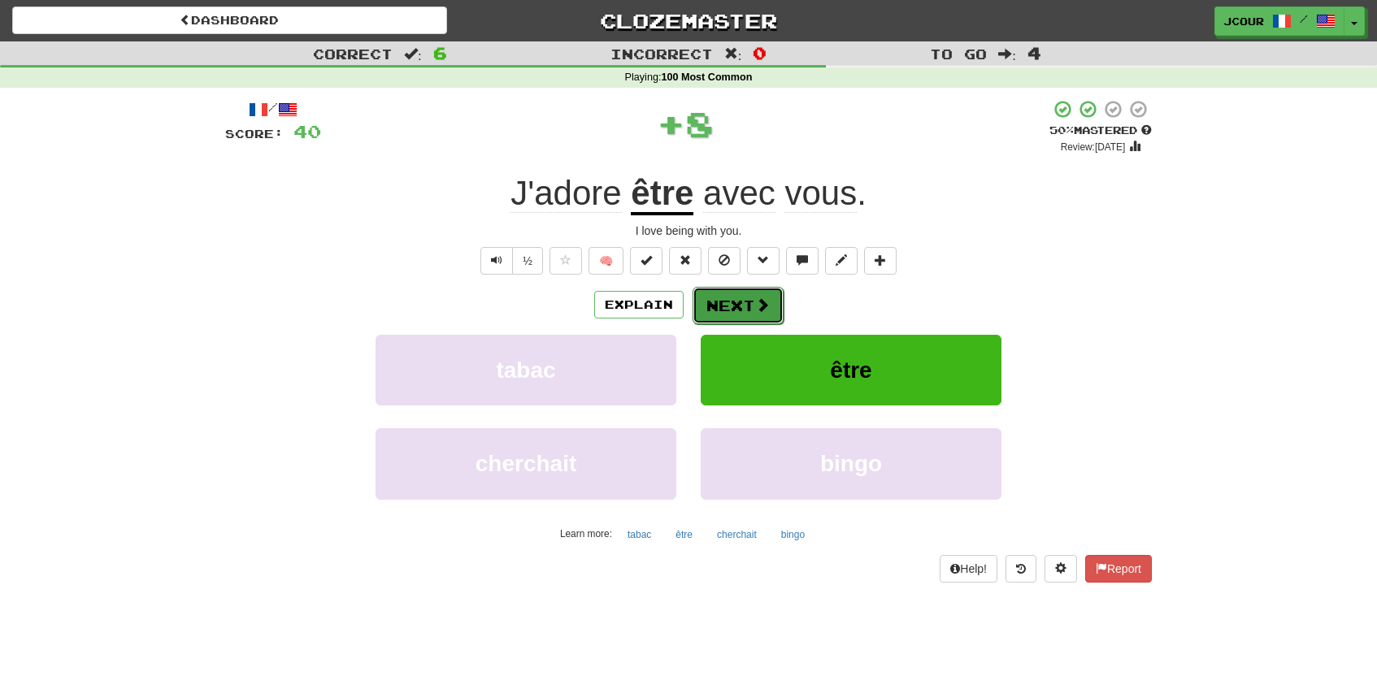
click at [742, 303] on button "Next" at bounding box center [738, 305] width 91 height 37
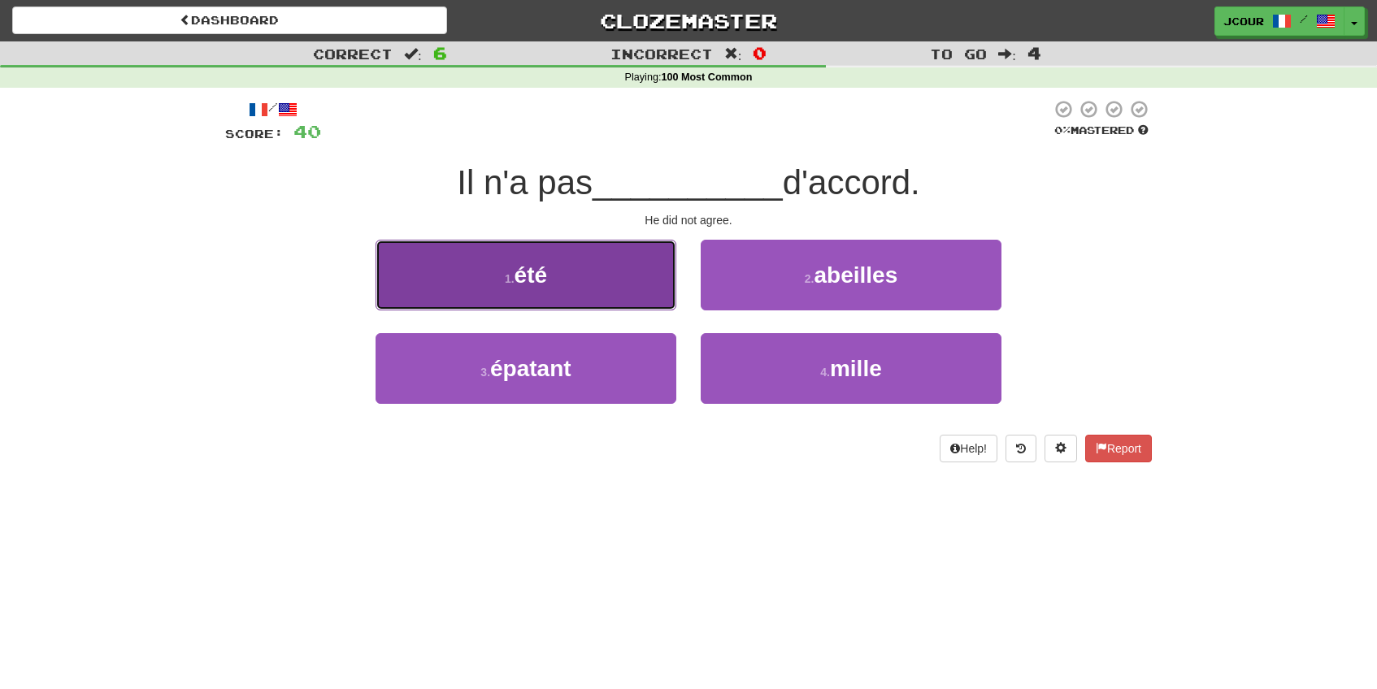
click at [620, 302] on button "1 . été" at bounding box center [526, 275] width 301 height 71
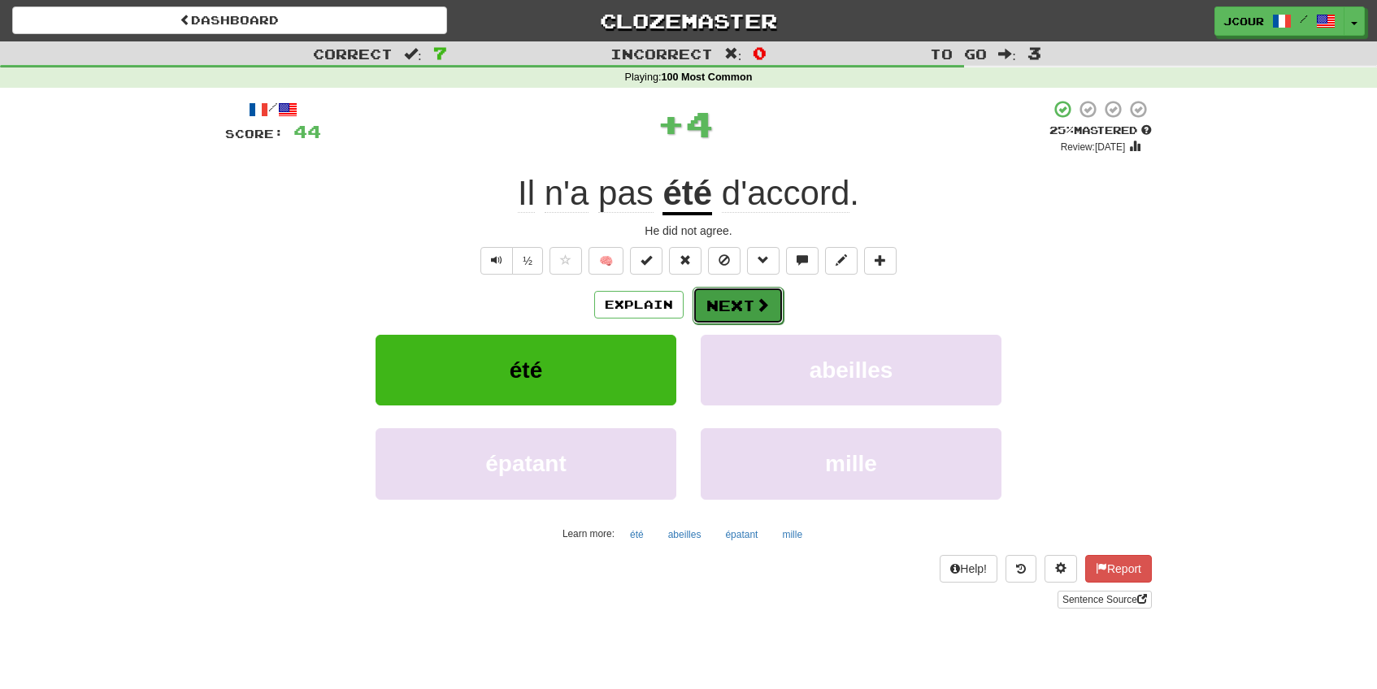
click at [728, 317] on button "Next" at bounding box center [738, 305] width 91 height 37
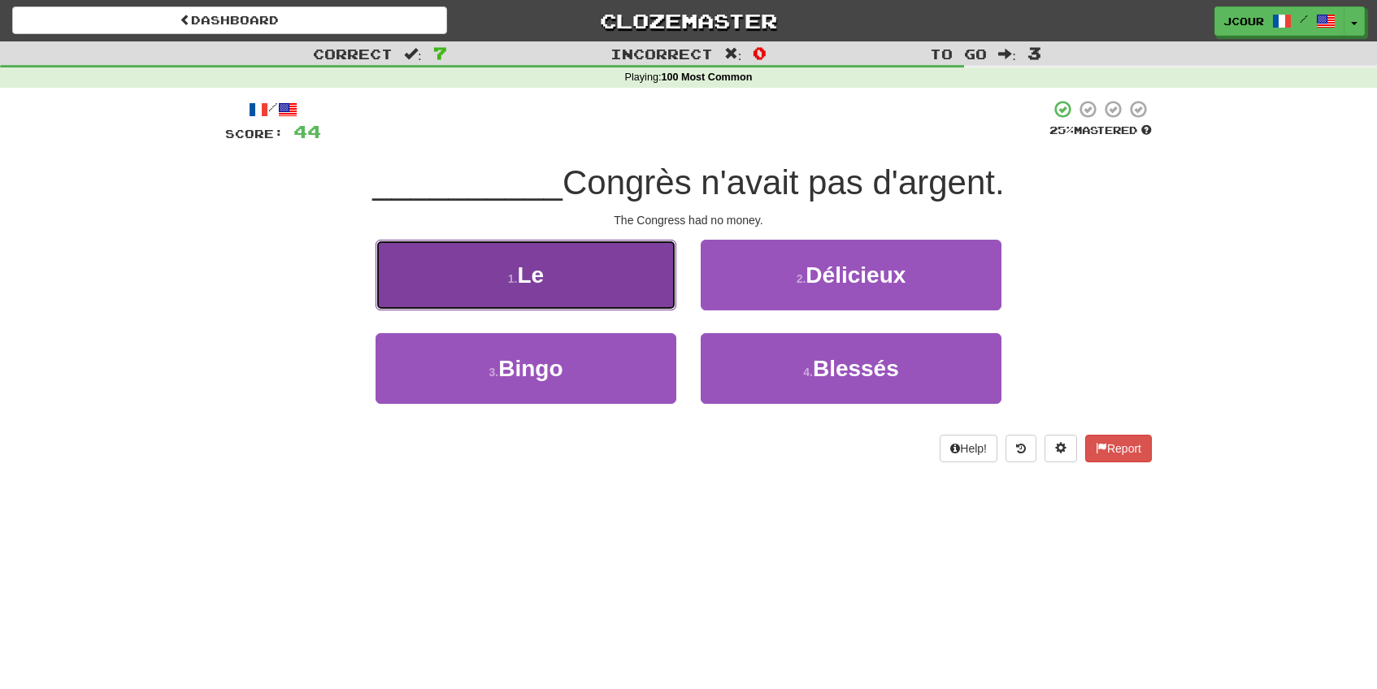
click at [658, 282] on button "1 . Le" at bounding box center [526, 275] width 301 height 71
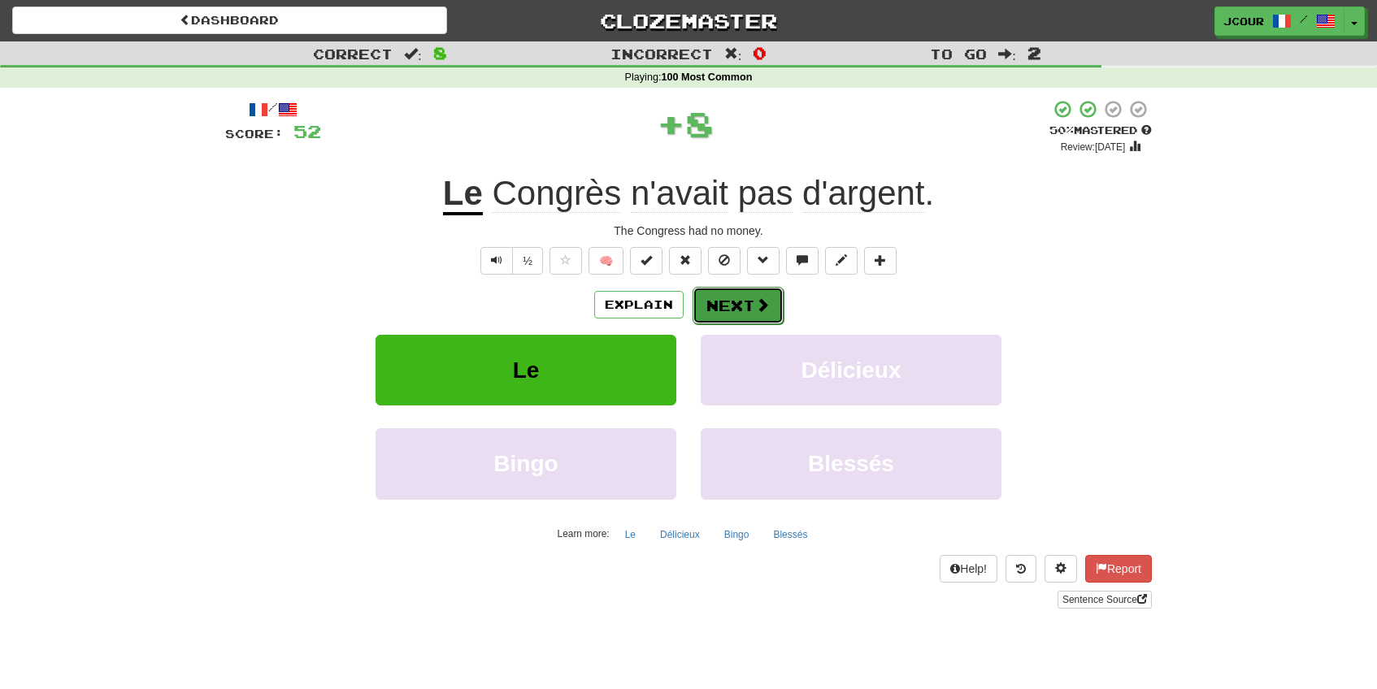
click at [742, 323] on button "Next" at bounding box center [738, 305] width 91 height 37
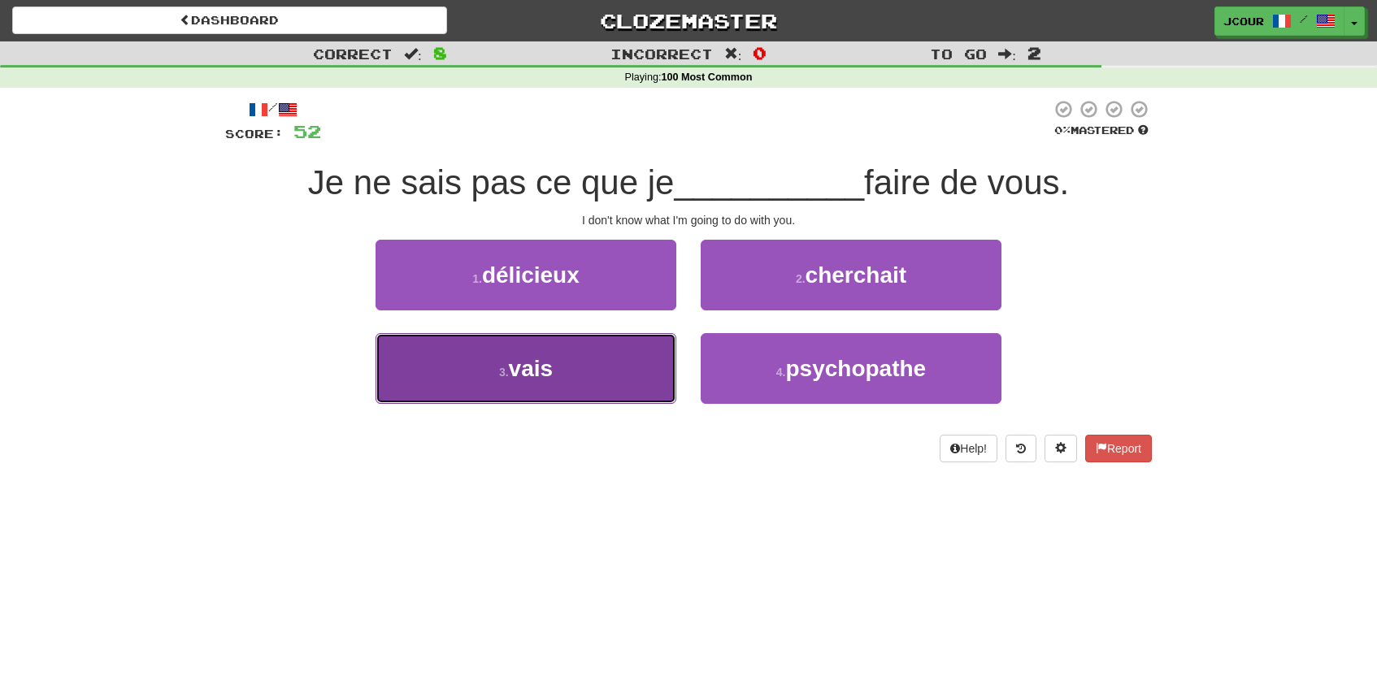
click at [631, 350] on button "3 . vais" at bounding box center [526, 368] width 301 height 71
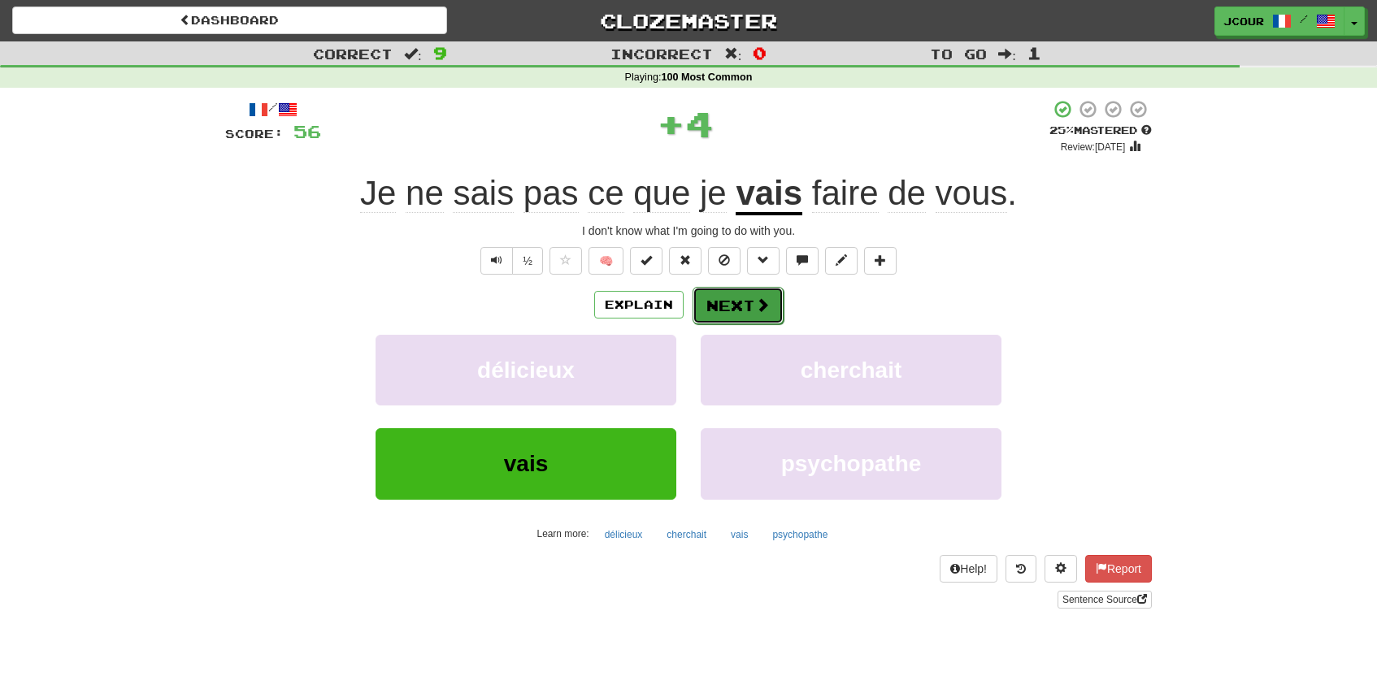
click at [761, 298] on span at bounding box center [762, 305] width 15 height 15
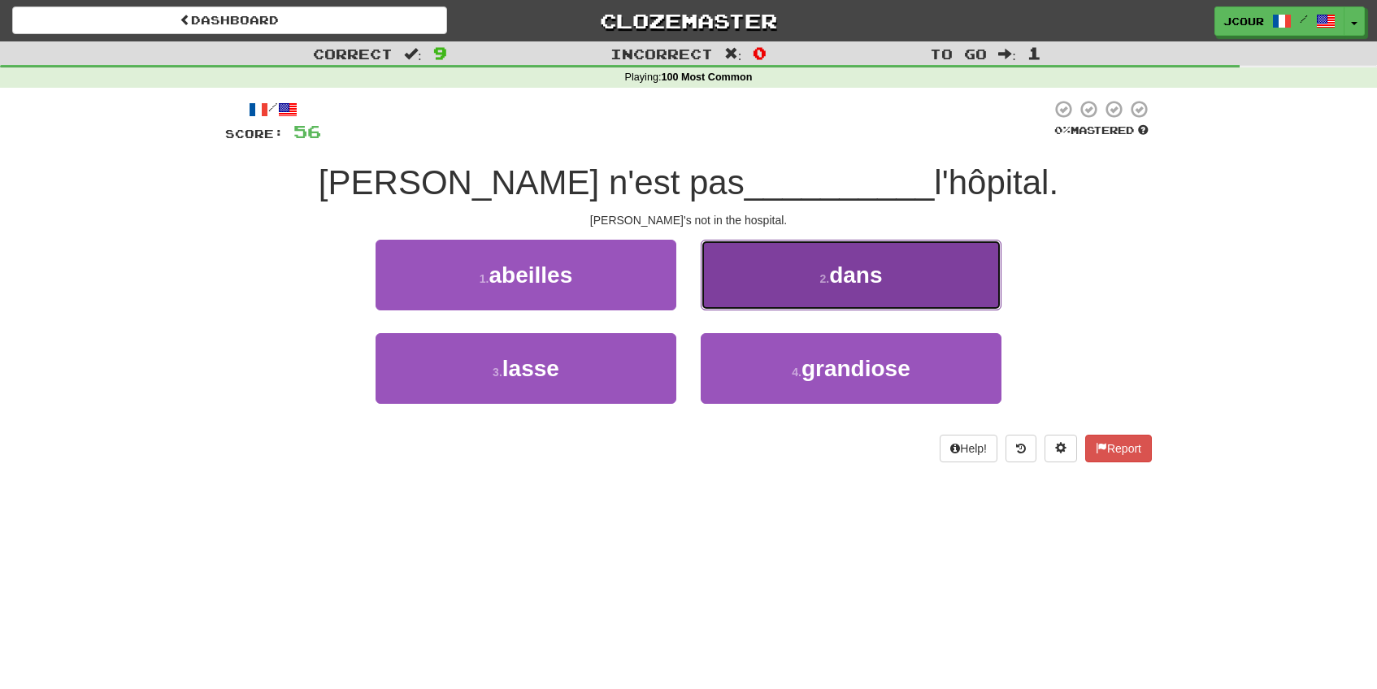
click at [790, 292] on button "2 . dans" at bounding box center [851, 275] width 301 height 71
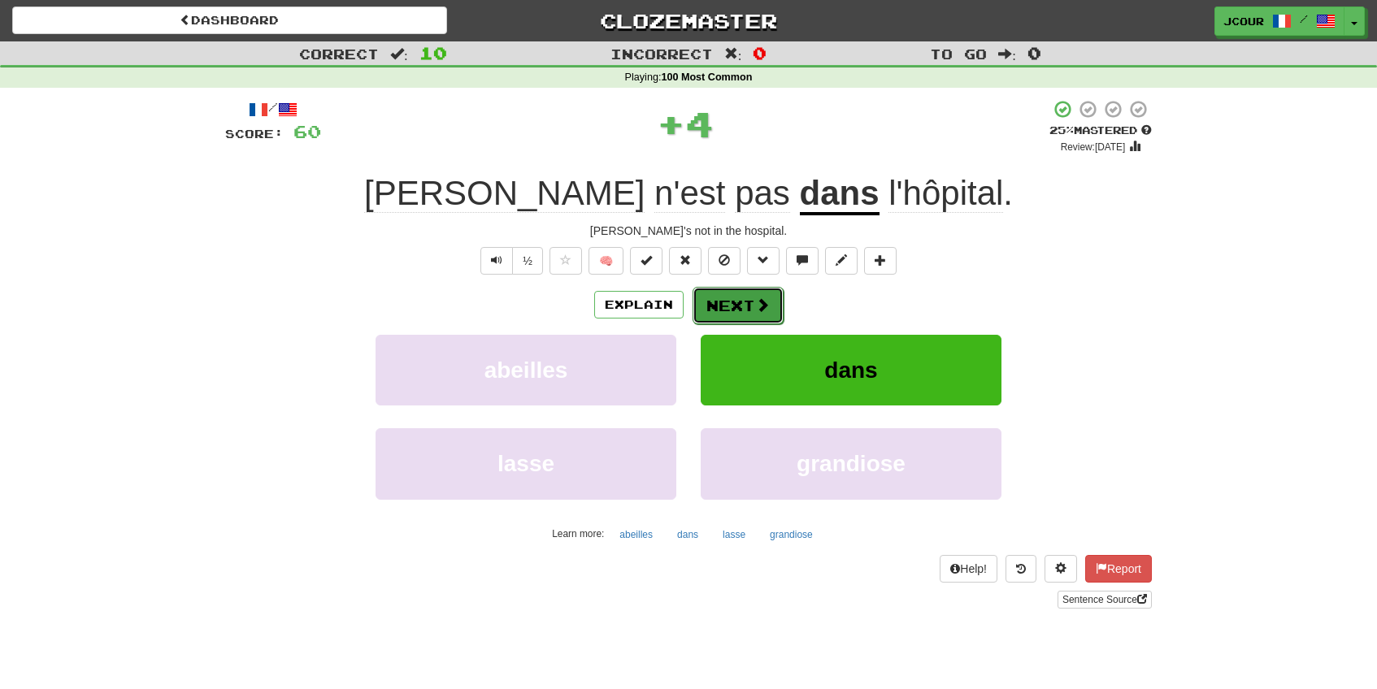
click at [763, 312] on span at bounding box center [762, 305] width 15 height 15
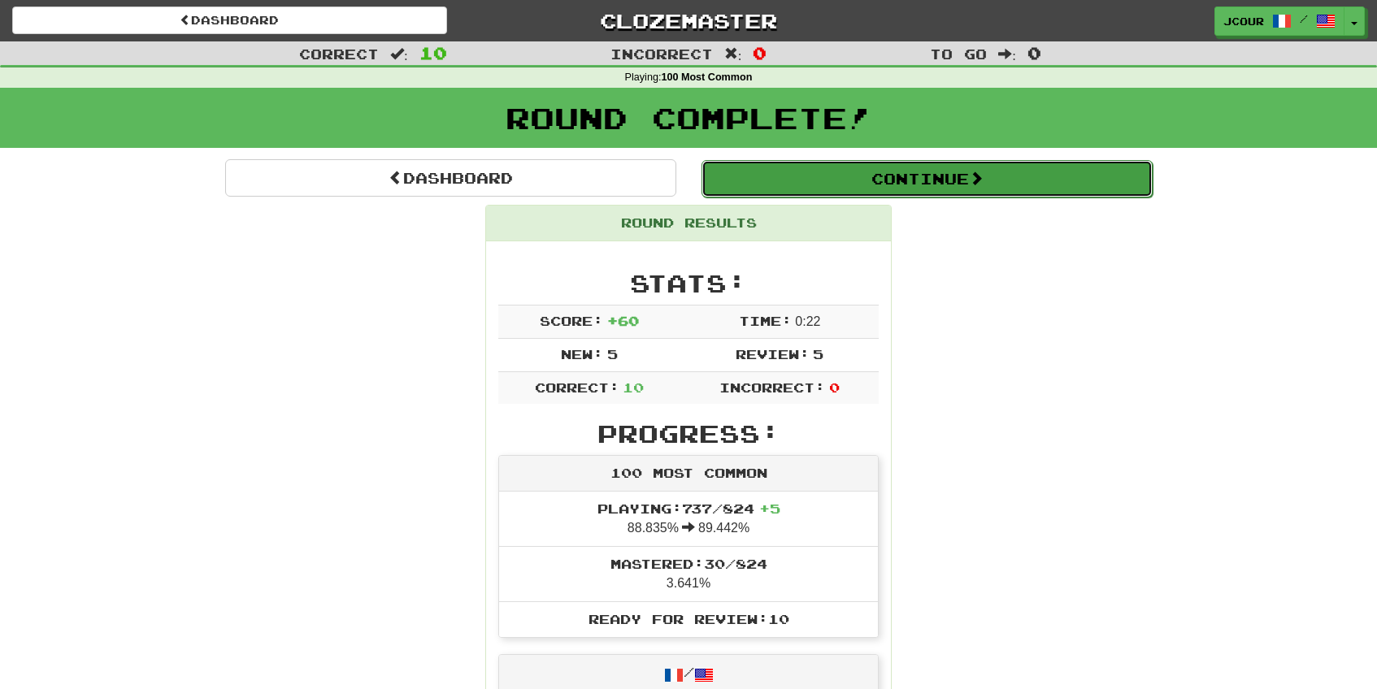
click at [861, 195] on button "Continue" at bounding box center [927, 178] width 451 height 37
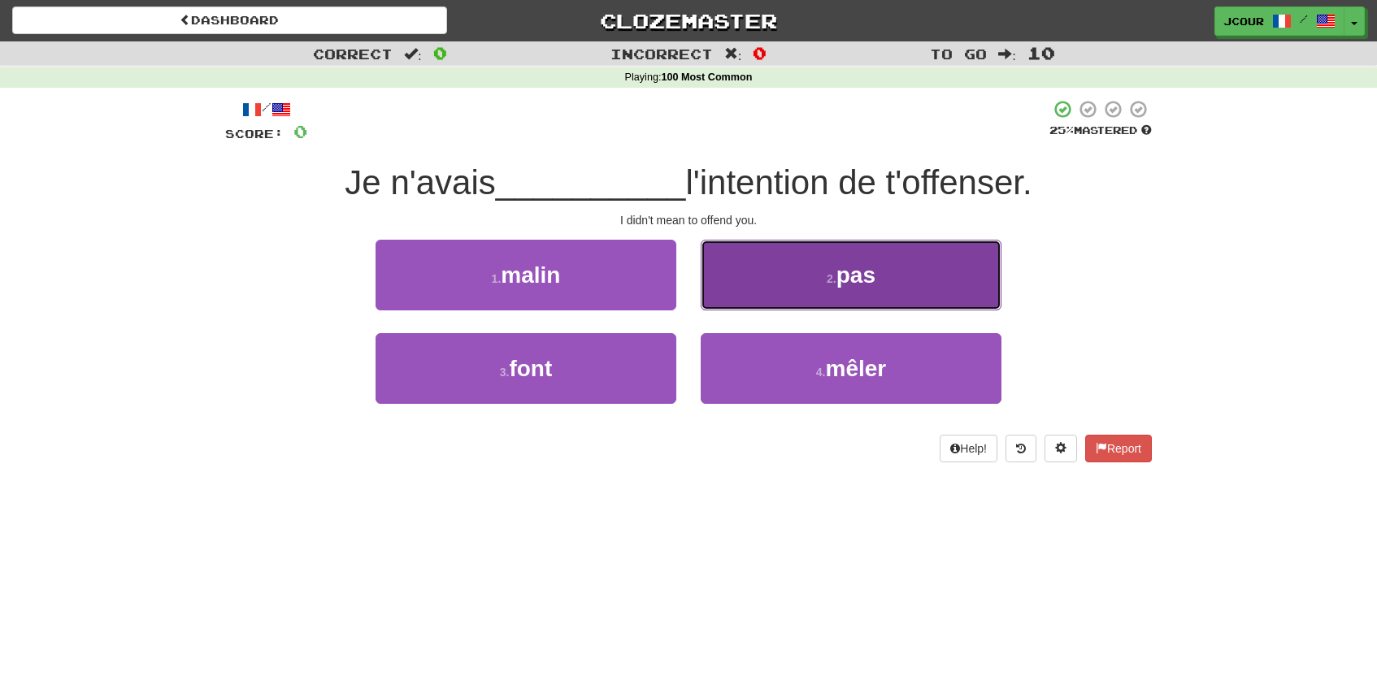
click at [743, 292] on button "2 . pas" at bounding box center [851, 275] width 301 height 71
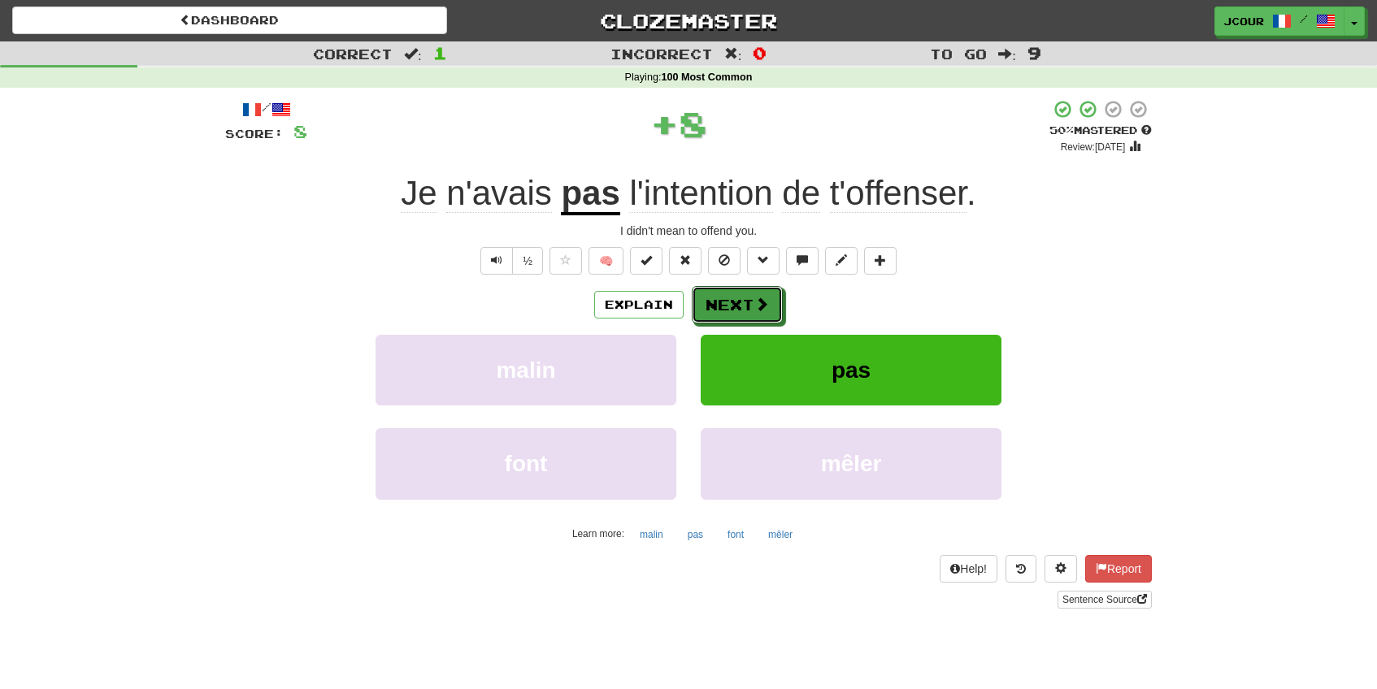
click at [743, 292] on button "Next" at bounding box center [737, 304] width 91 height 37
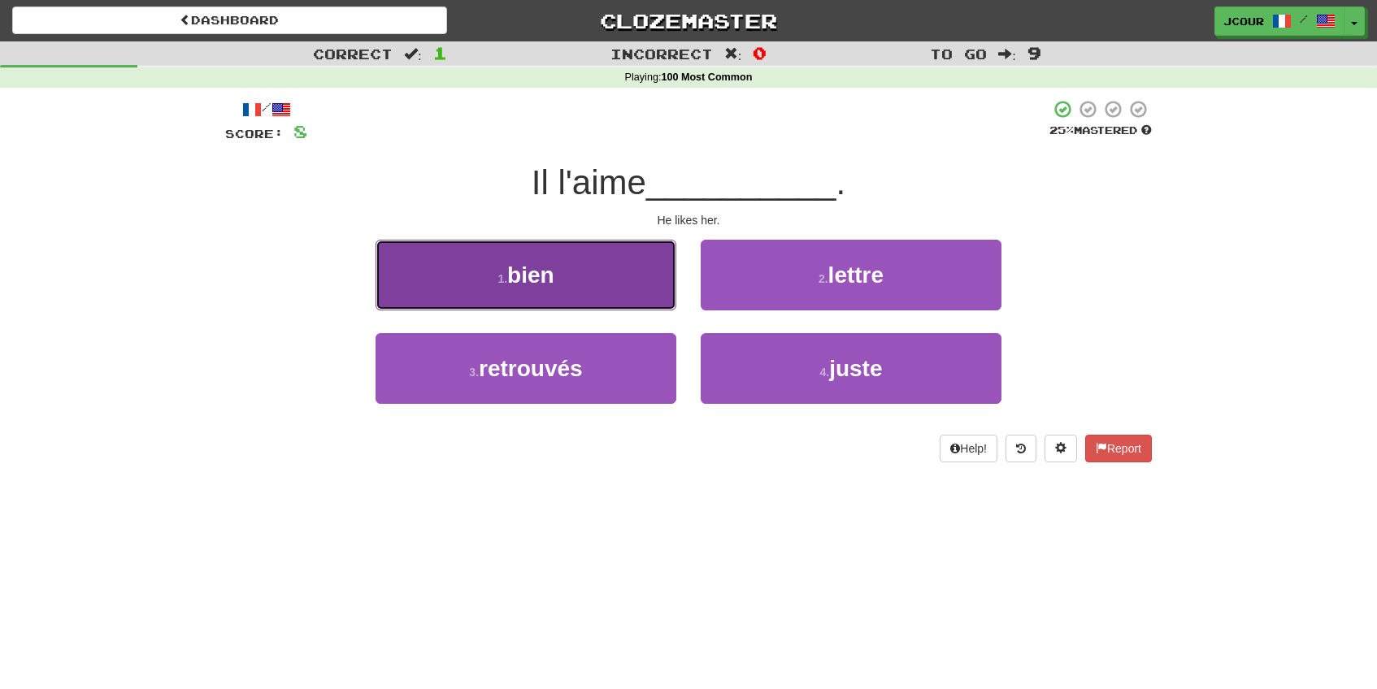
click at [608, 287] on button "1 . bien" at bounding box center [526, 275] width 301 height 71
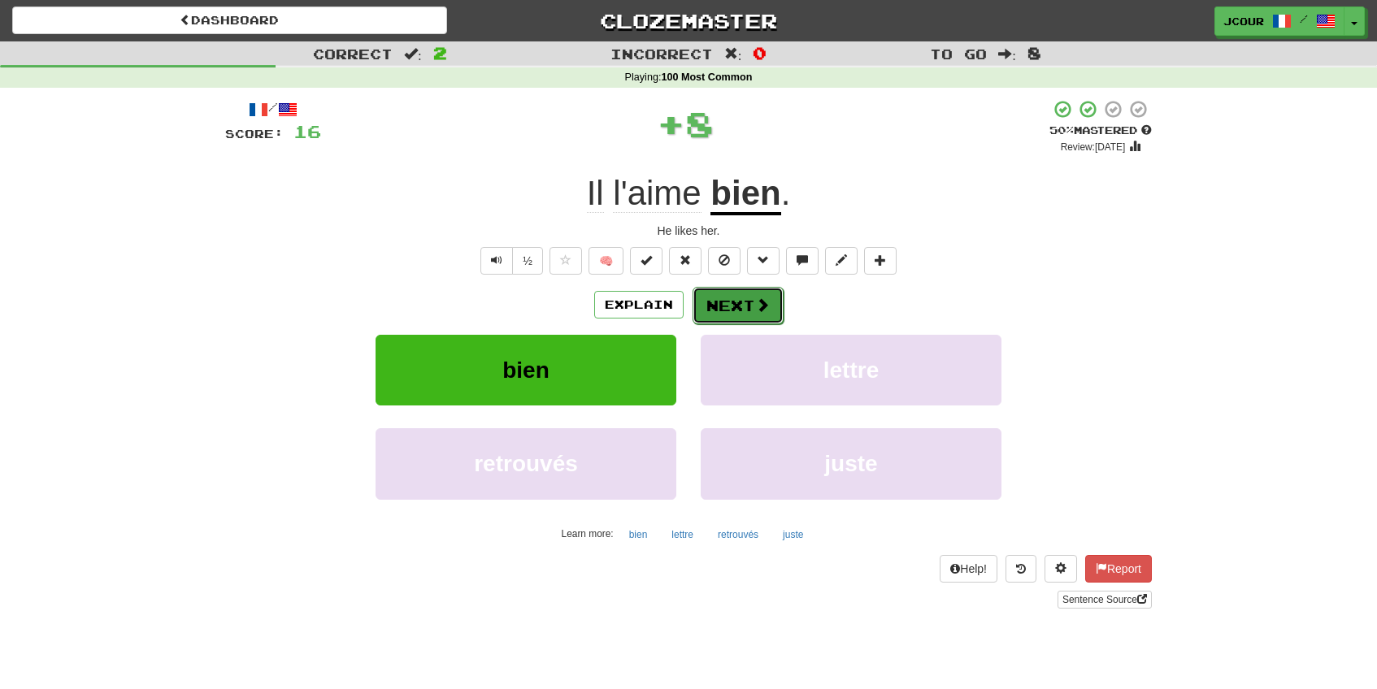
click at [732, 317] on button "Next" at bounding box center [738, 305] width 91 height 37
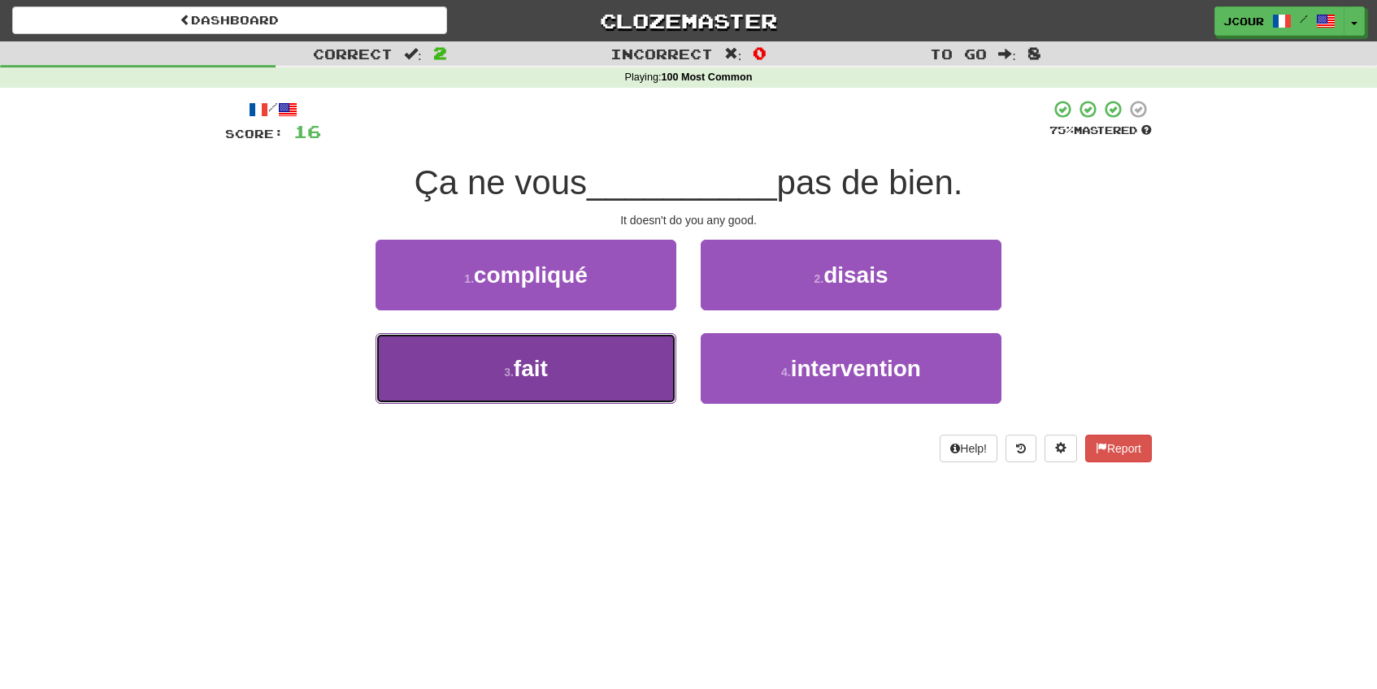
click at [624, 371] on button "3 . fait" at bounding box center [526, 368] width 301 height 71
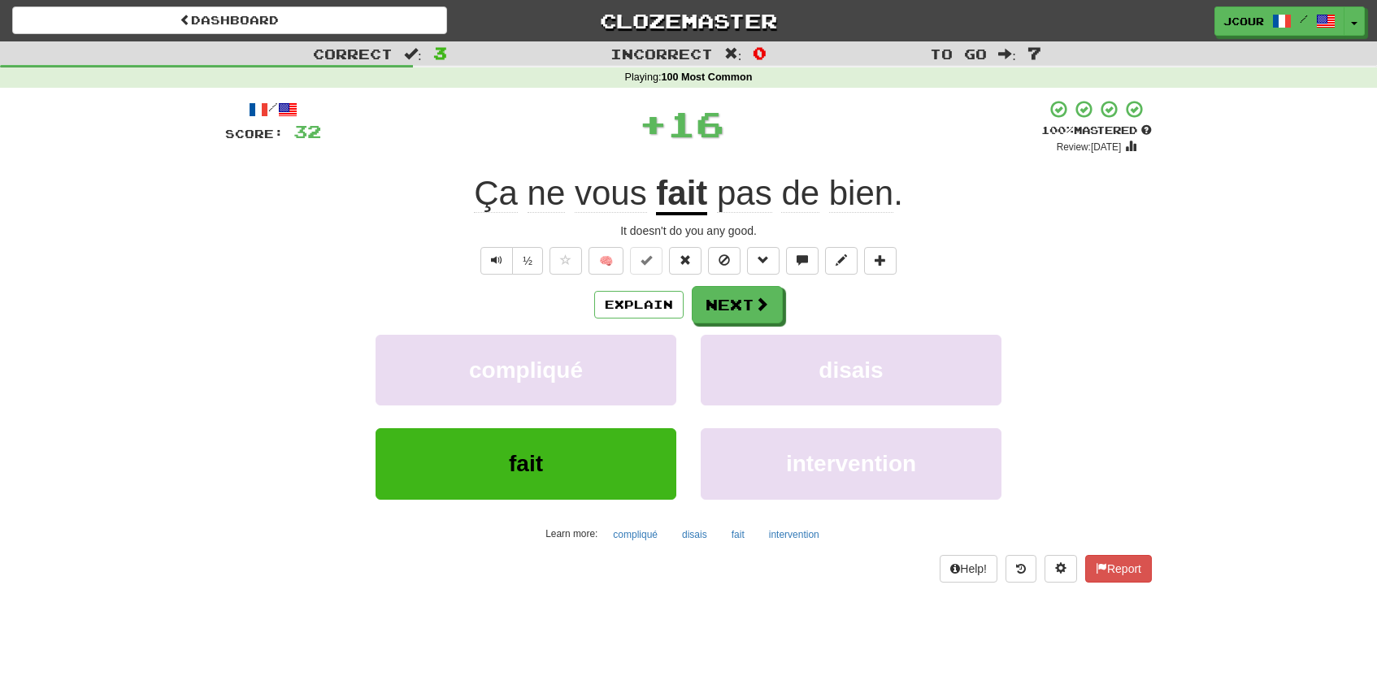
click at [730, 325] on div "Explain Next compliqué disais fait intervention Learn more: compliqué disais fa…" at bounding box center [688, 416] width 927 height 261
click at [730, 315] on button "Next" at bounding box center [738, 305] width 91 height 37
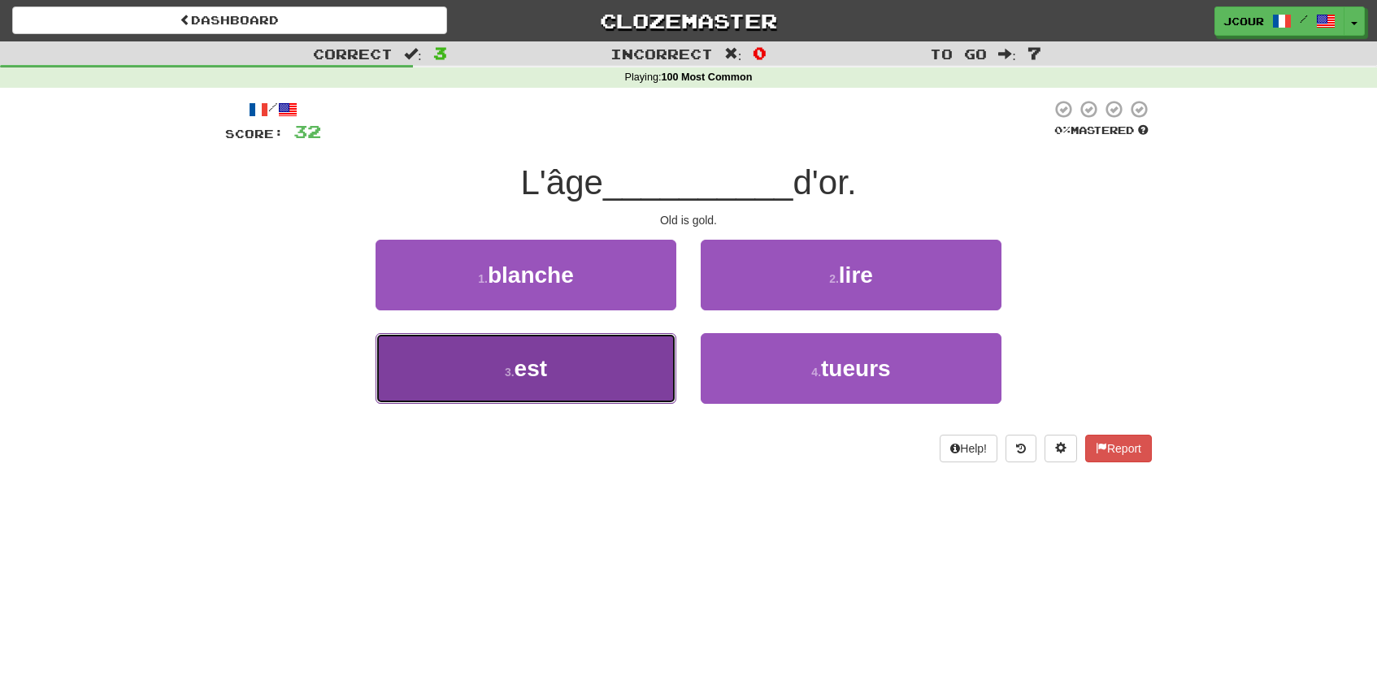
click at [648, 360] on button "3 . est" at bounding box center [526, 368] width 301 height 71
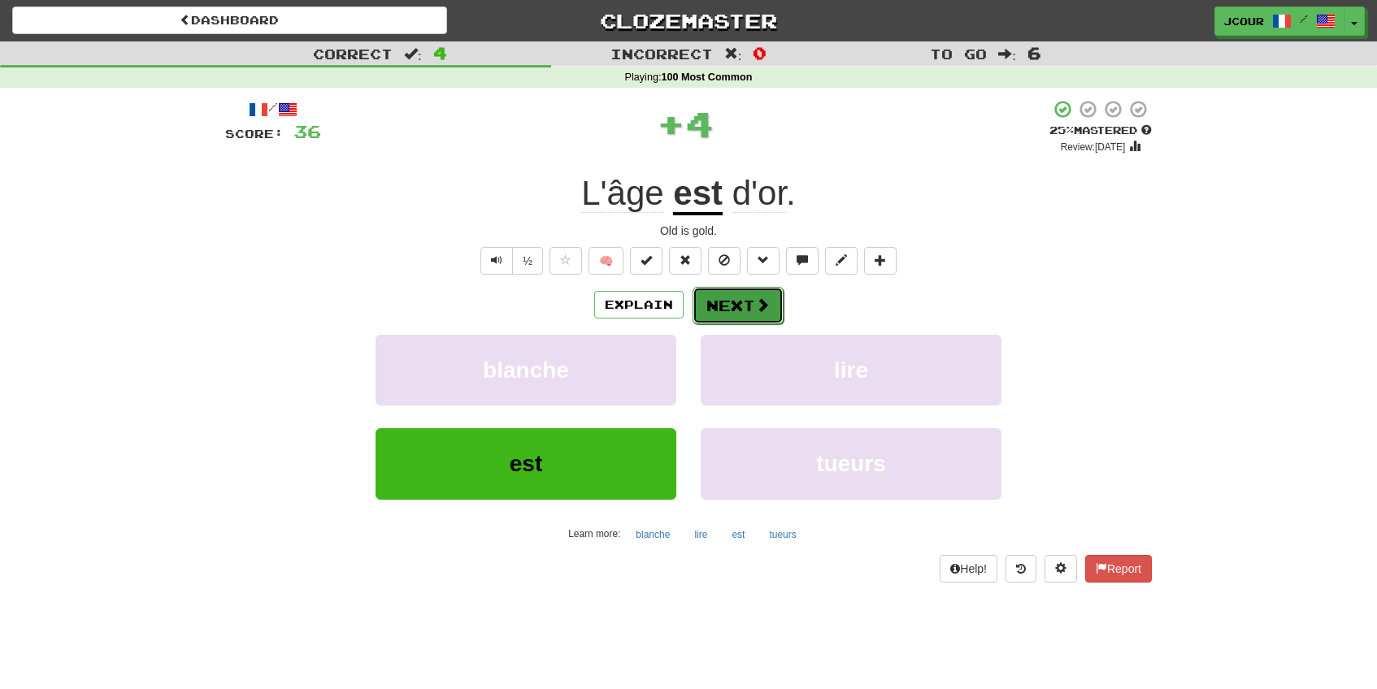
click at [748, 298] on button "Next" at bounding box center [738, 305] width 91 height 37
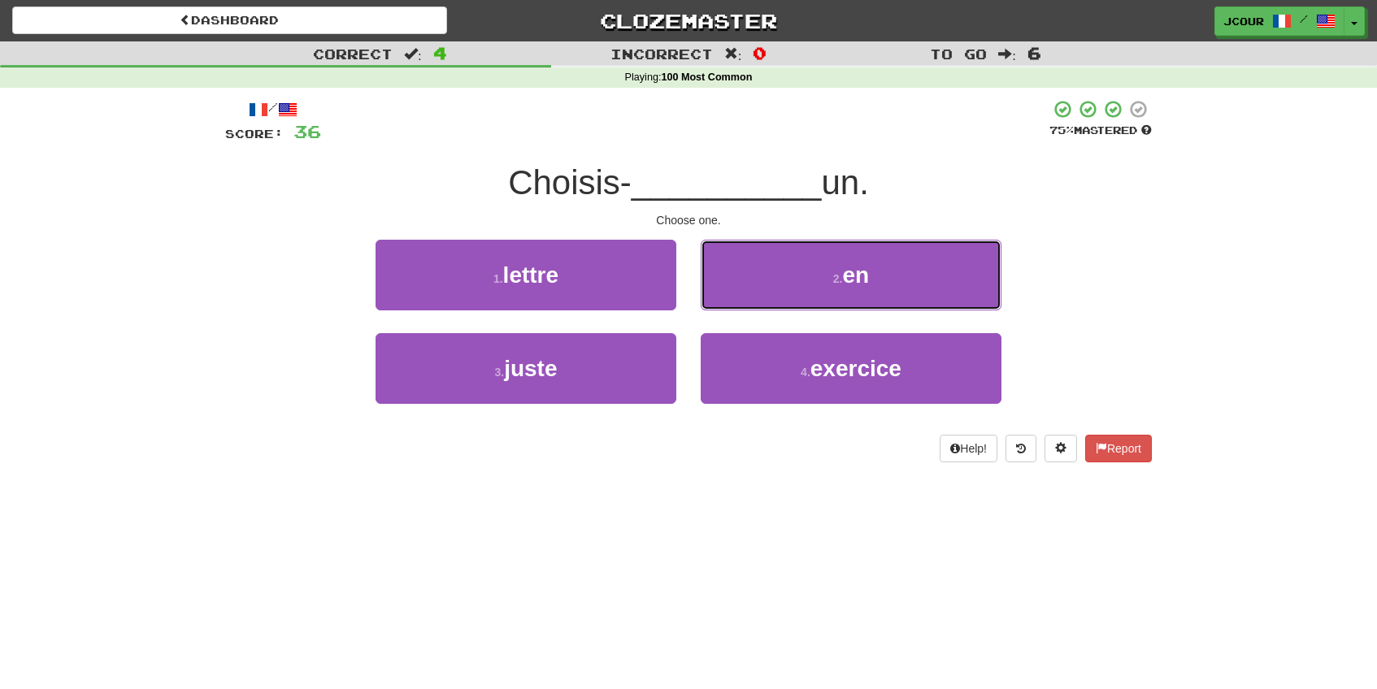
click at [748, 298] on button "2 . en" at bounding box center [851, 275] width 301 height 71
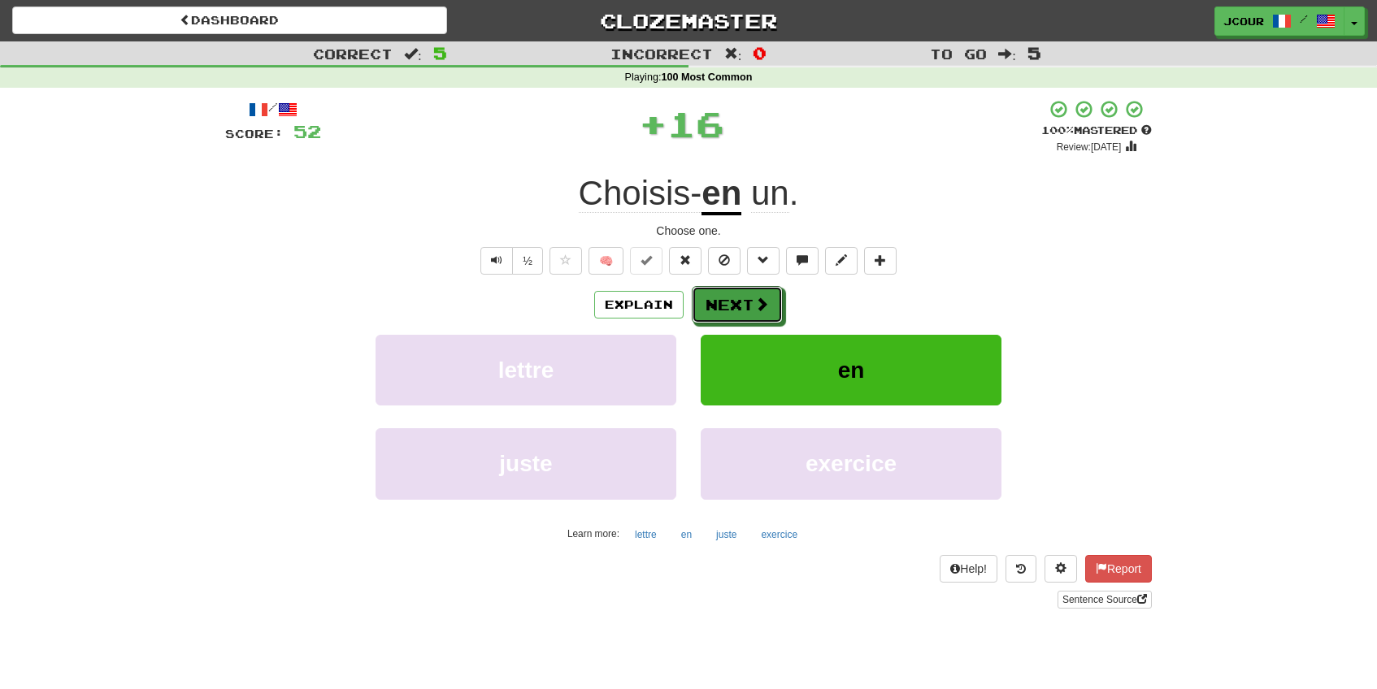
click at [748, 298] on button "Next" at bounding box center [737, 304] width 91 height 37
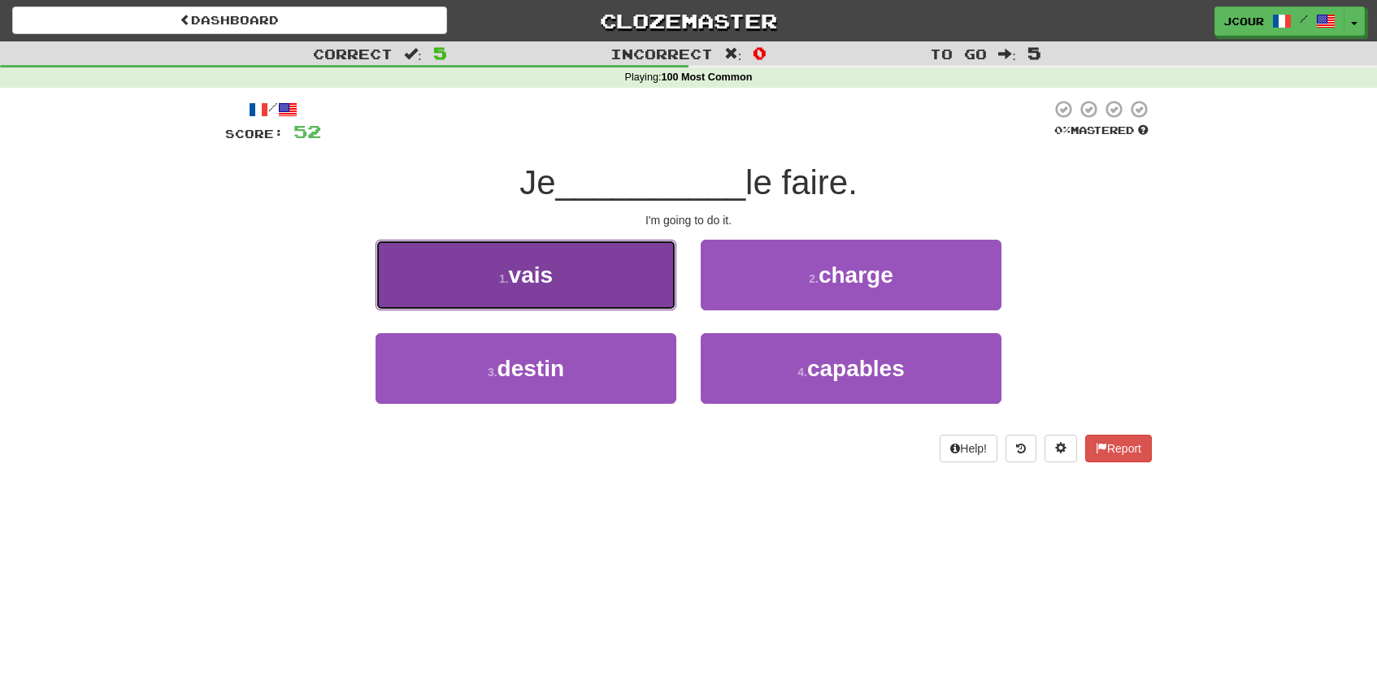
click at [620, 302] on button "1 . vais" at bounding box center [526, 275] width 301 height 71
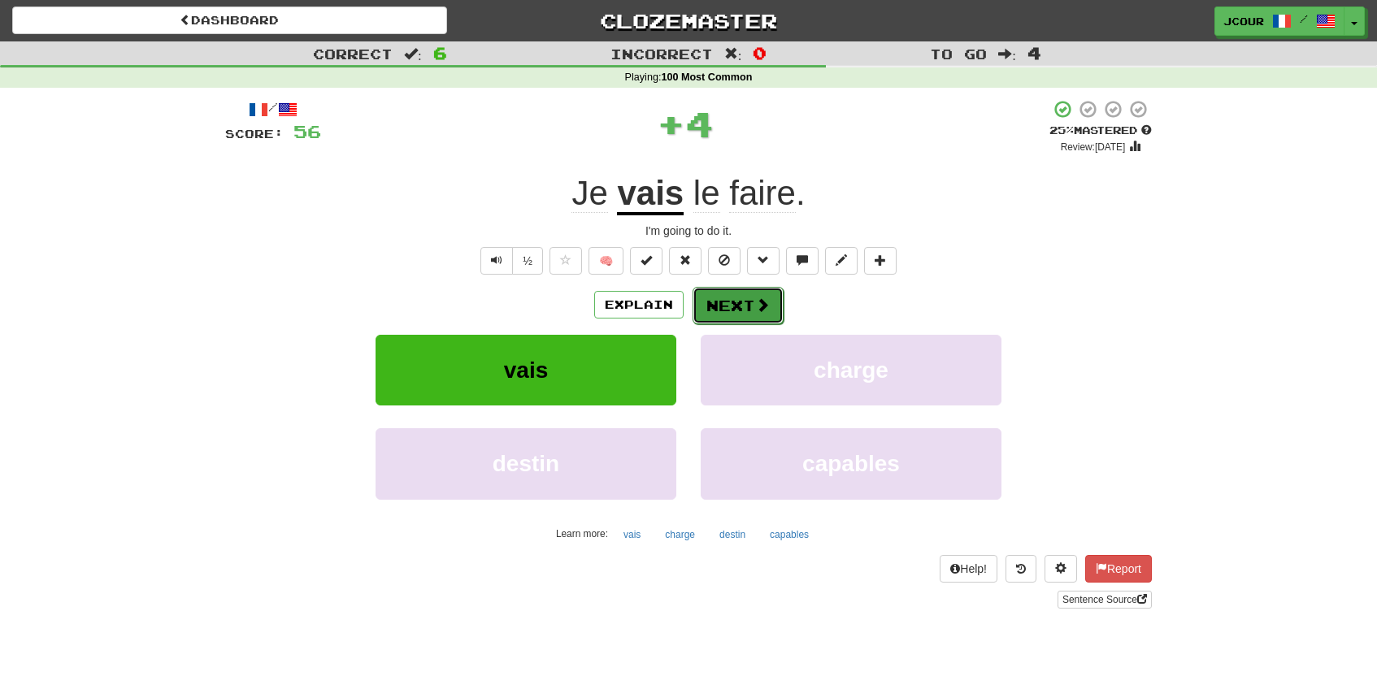
click at [731, 306] on button "Next" at bounding box center [738, 305] width 91 height 37
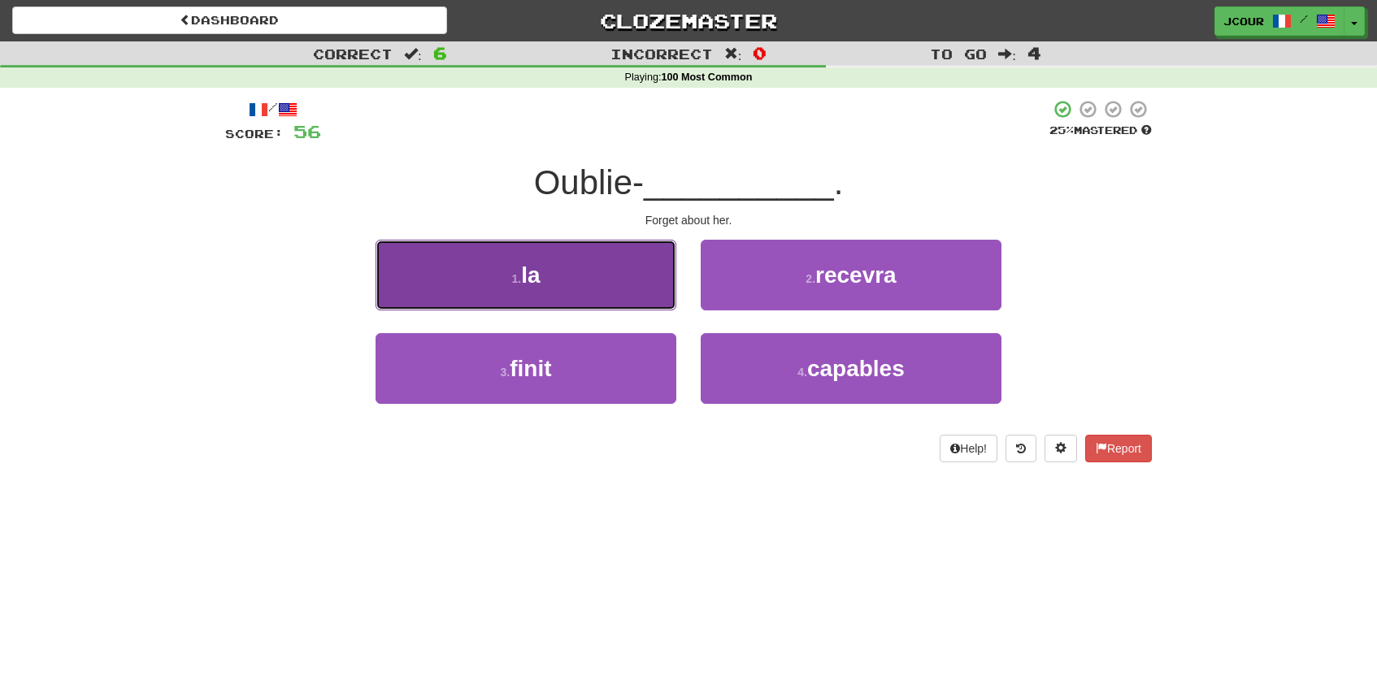
click at [636, 289] on button "1 . la" at bounding box center [526, 275] width 301 height 71
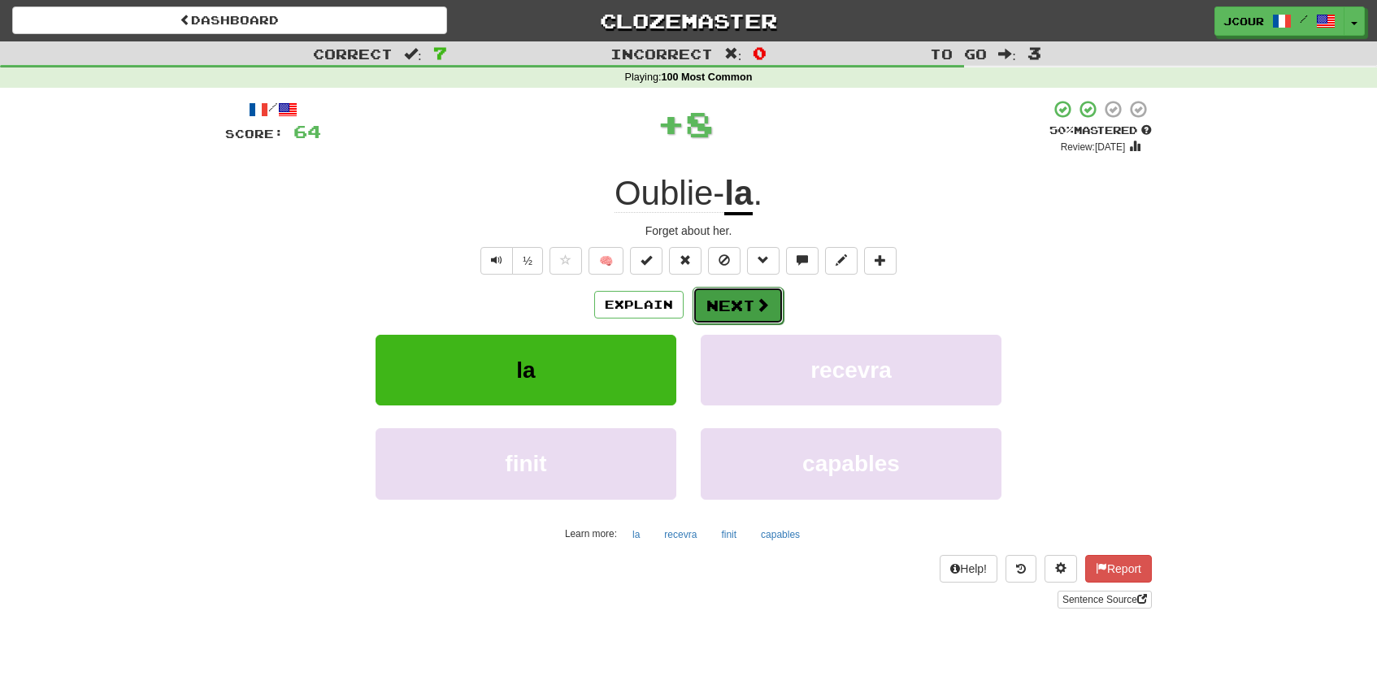
click at [719, 309] on button "Next" at bounding box center [738, 305] width 91 height 37
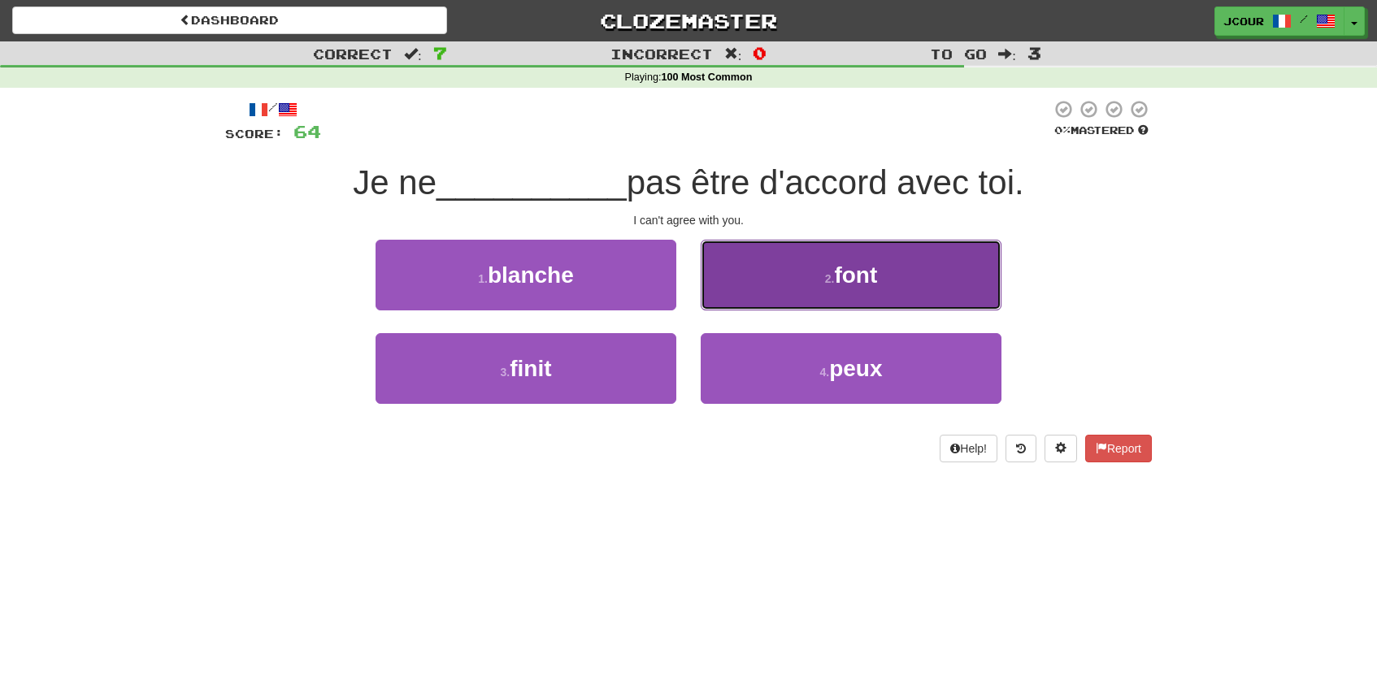
click at [746, 301] on button "2 . font" at bounding box center [851, 275] width 301 height 71
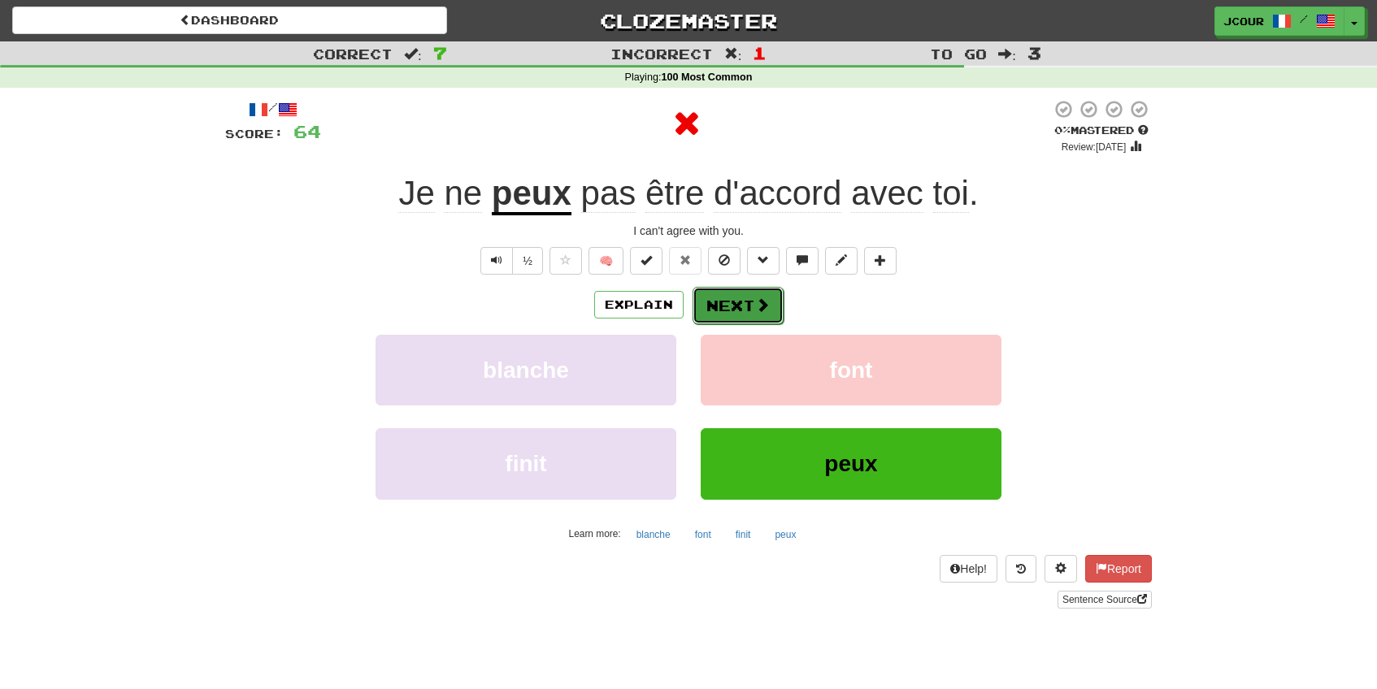
click at [749, 319] on button "Next" at bounding box center [738, 305] width 91 height 37
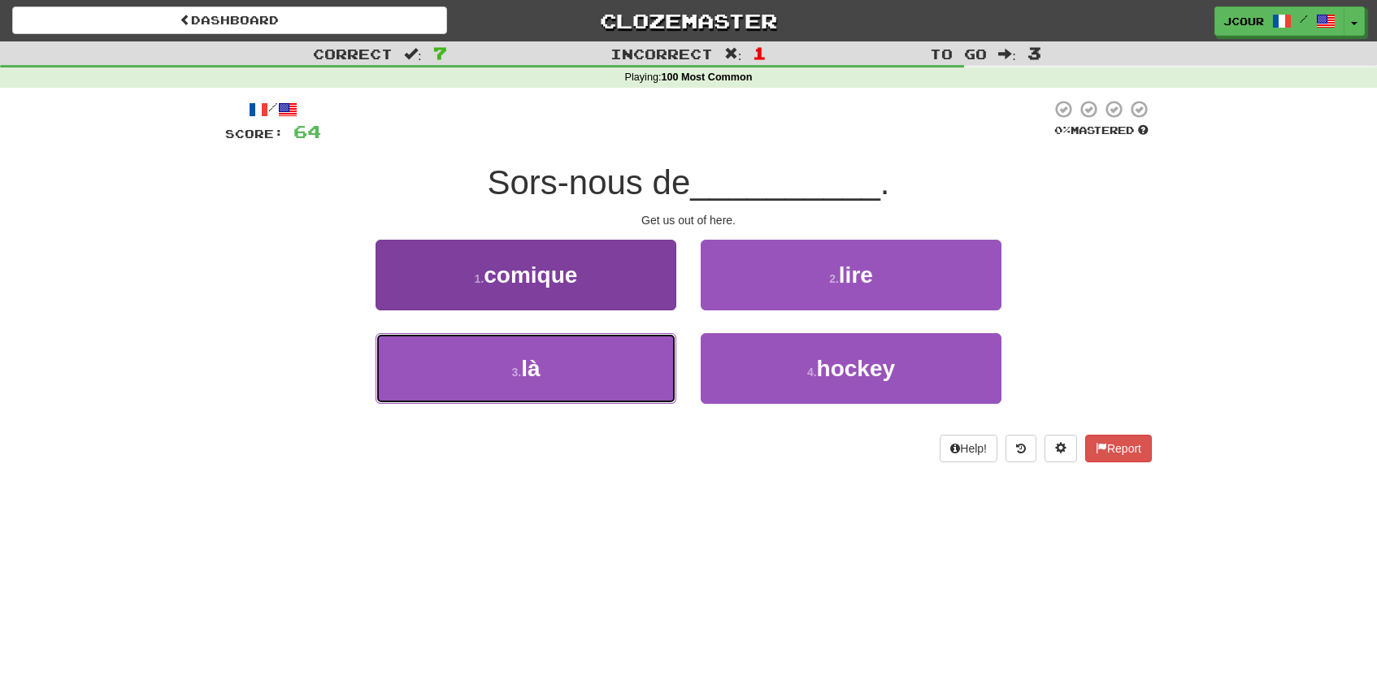
click at [641, 370] on button "3 . là" at bounding box center [526, 368] width 301 height 71
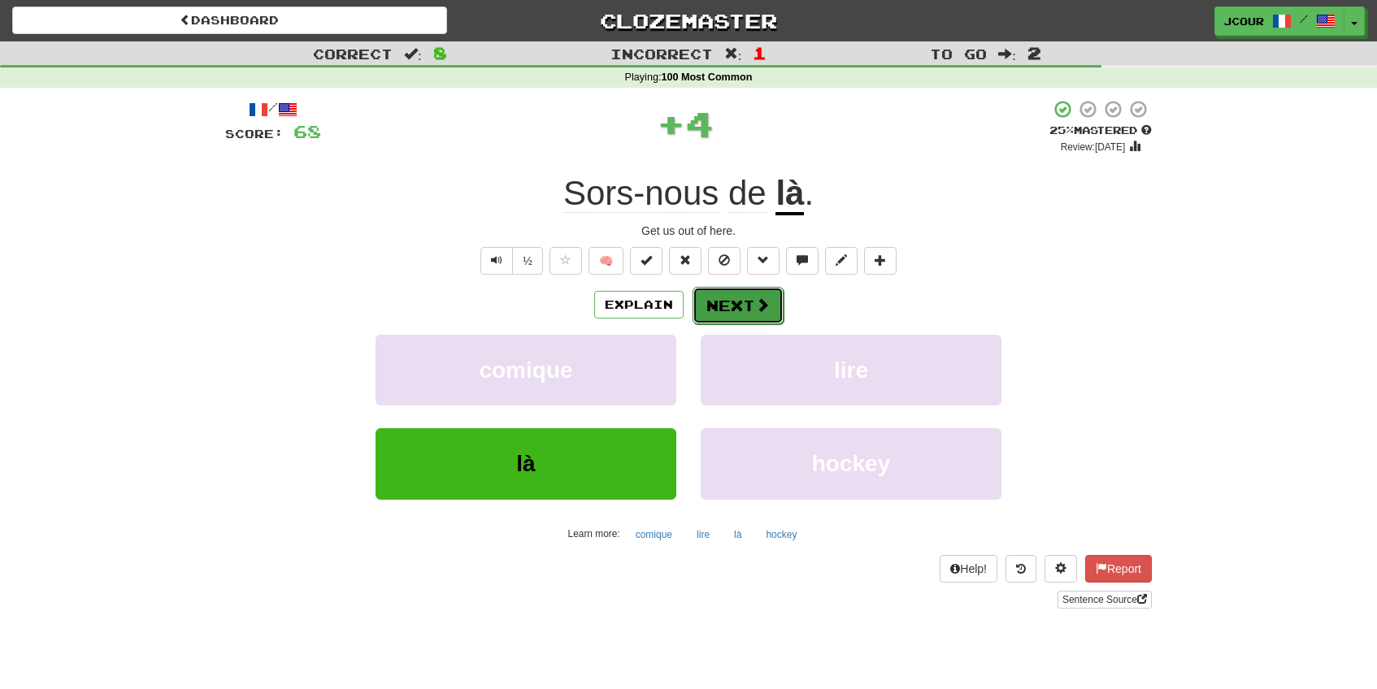
click at [728, 302] on button "Next" at bounding box center [738, 305] width 91 height 37
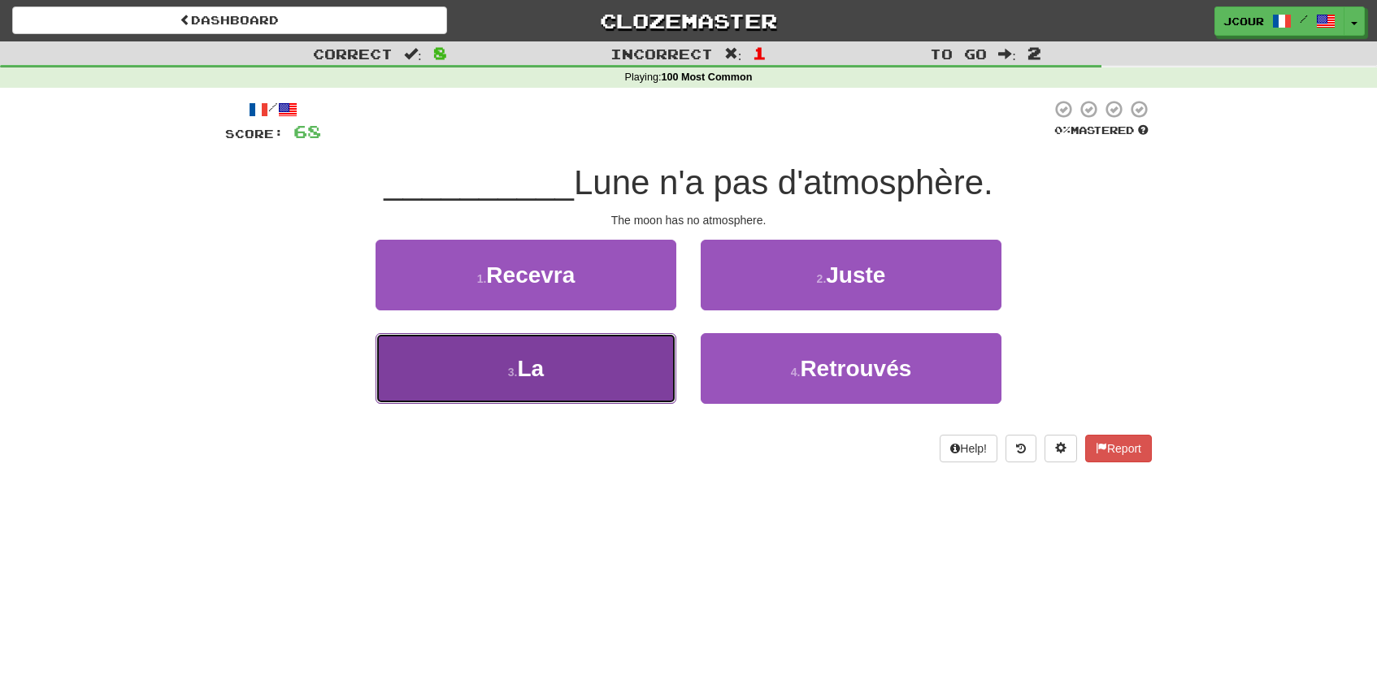
click at [599, 393] on button "3 . La" at bounding box center [526, 368] width 301 height 71
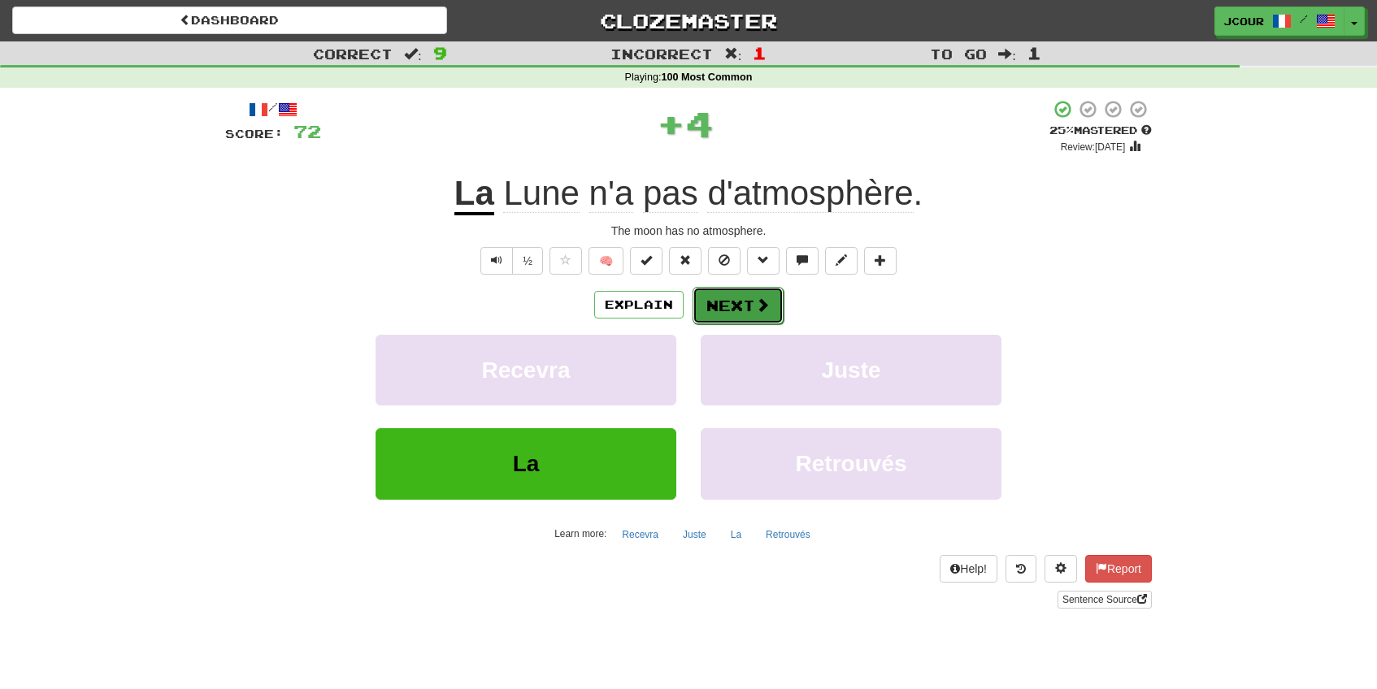
click at [716, 305] on button "Next" at bounding box center [738, 305] width 91 height 37
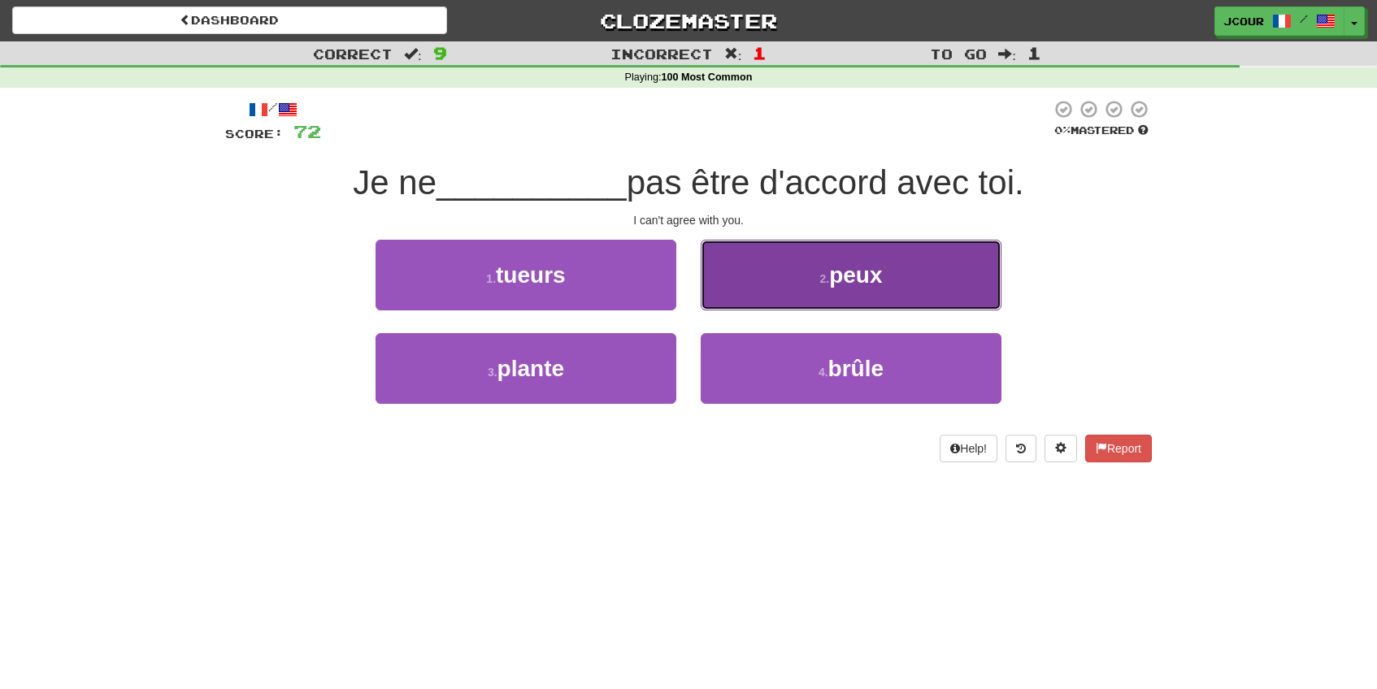
click at [804, 302] on button "2 . peux" at bounding box center [851, 275] width 301 height 71
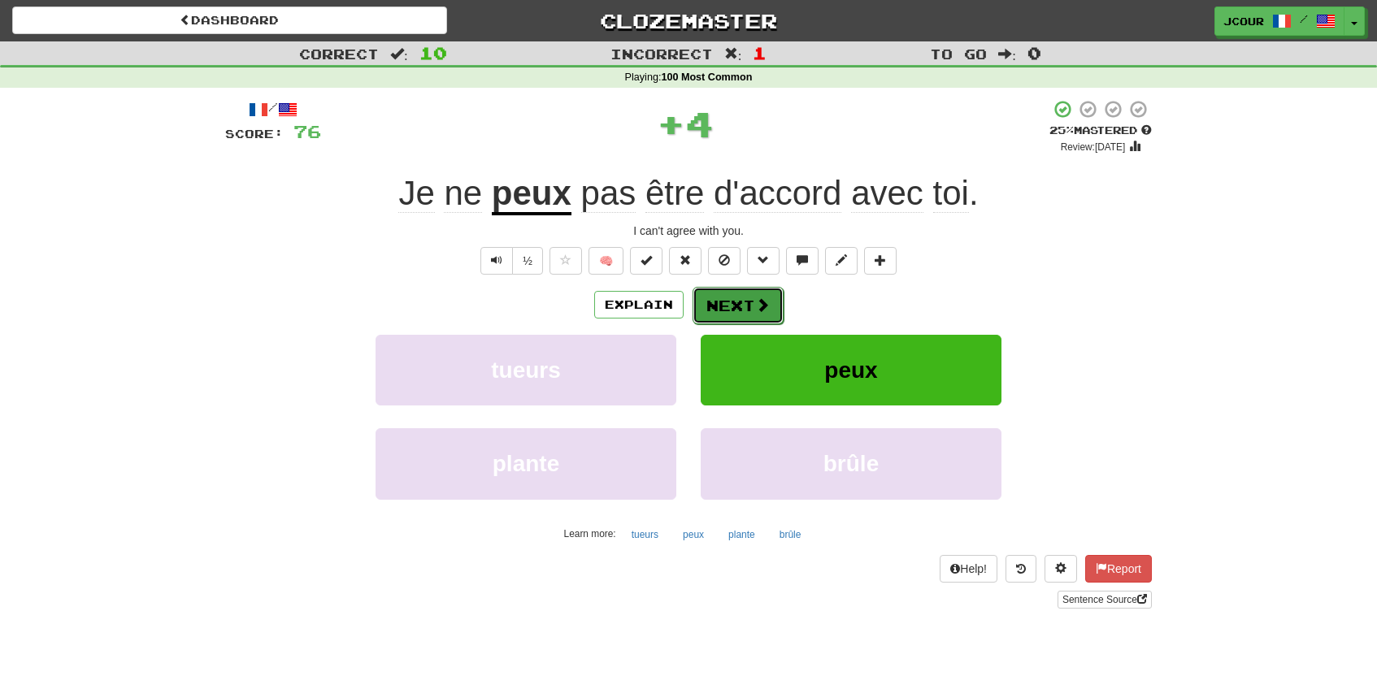
click at [730, 303] on button "Next" at bounding box center [738, 305] width 91 height 37
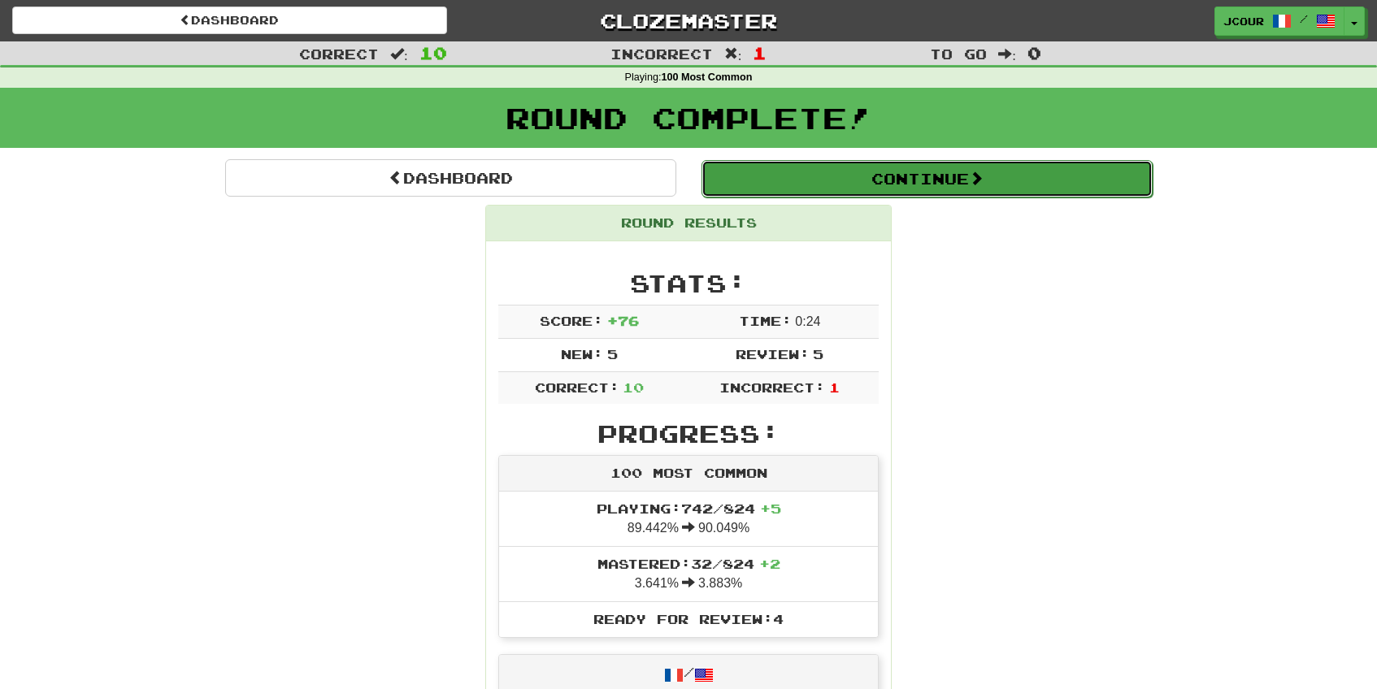
click at [731, 194] on button "Continue" at bounding box center [927, 178] width 451 height 37
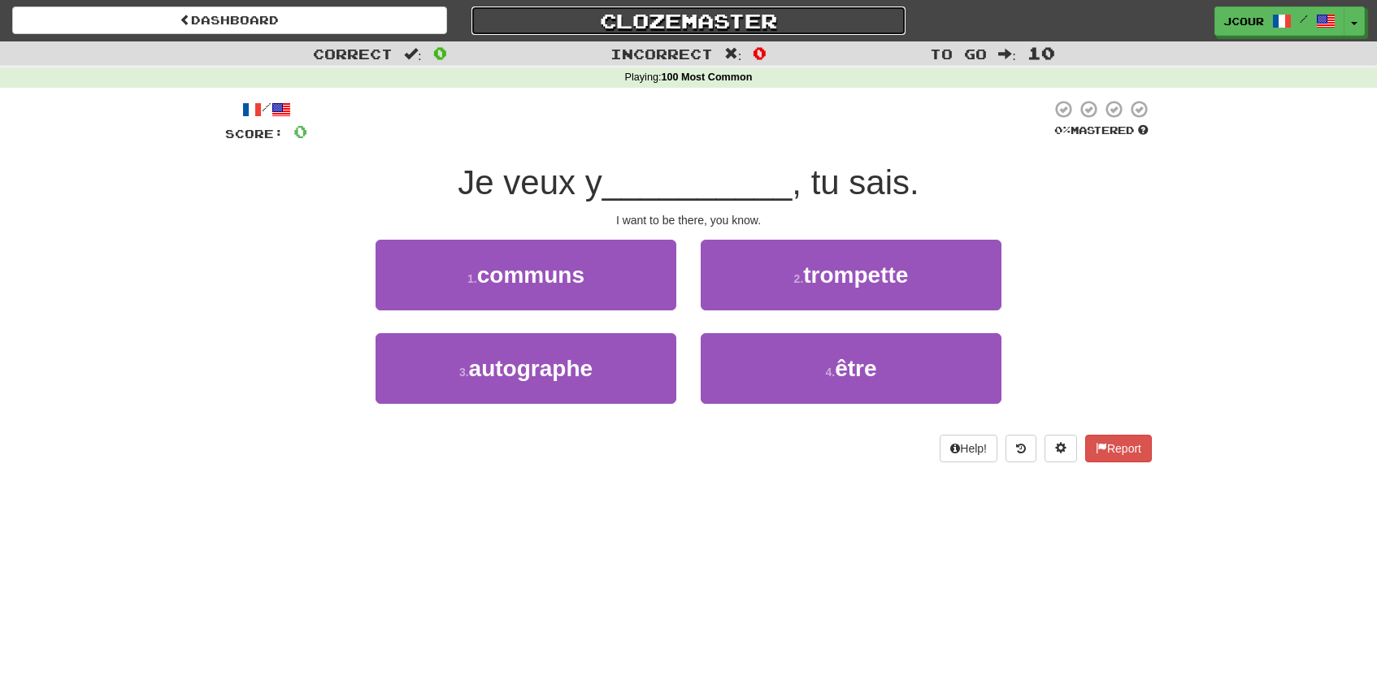
click at [730, 18] on link "Clozemaster" at bounding box center [689, 21] width 435 height 28
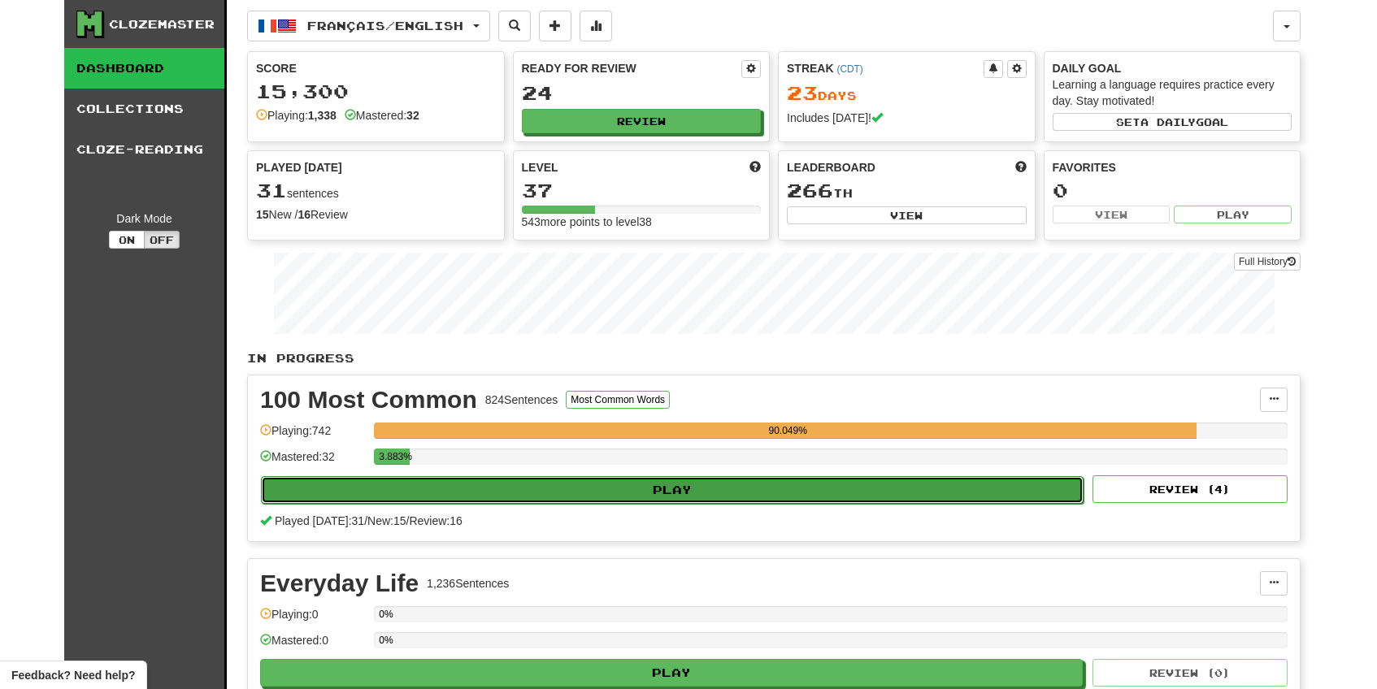
click at [636, 498] on button "Play" at bounding box center [672, 490] width 823 height 28
select select "**"
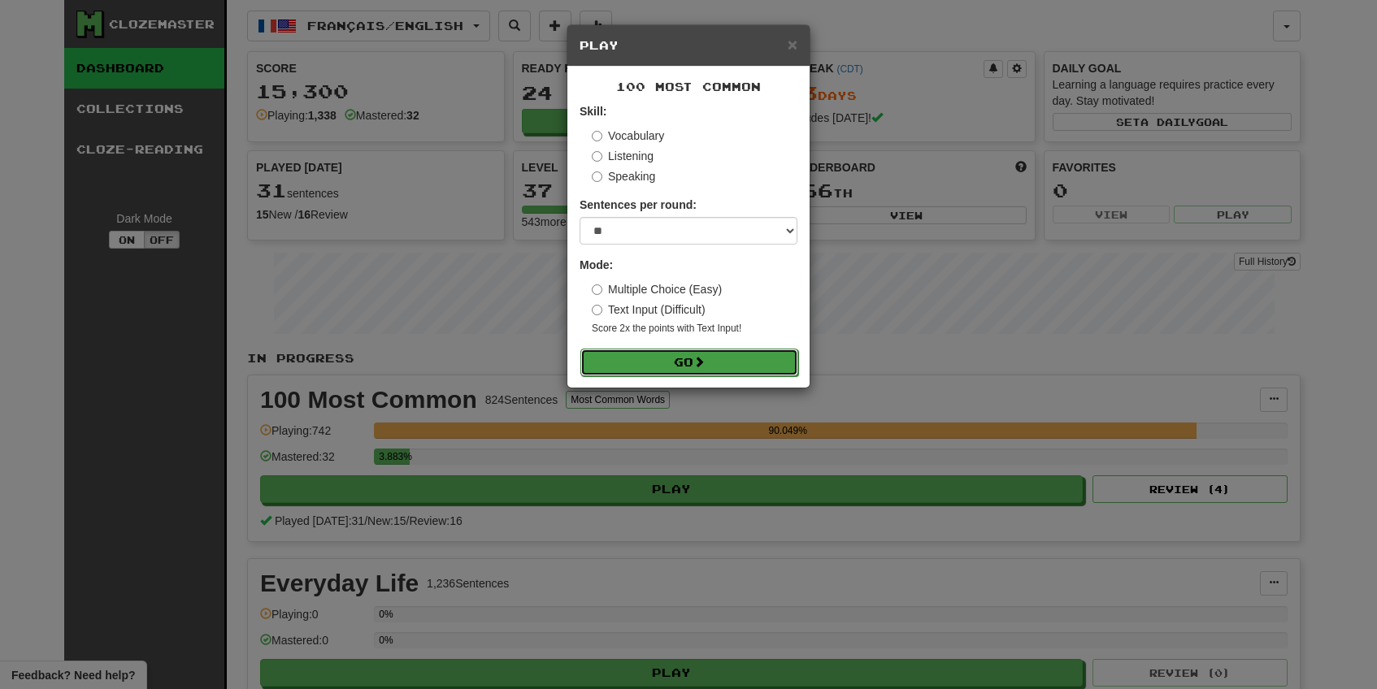
click at [704, 367] on span at bounding box center [698, 361] width 11 height 11
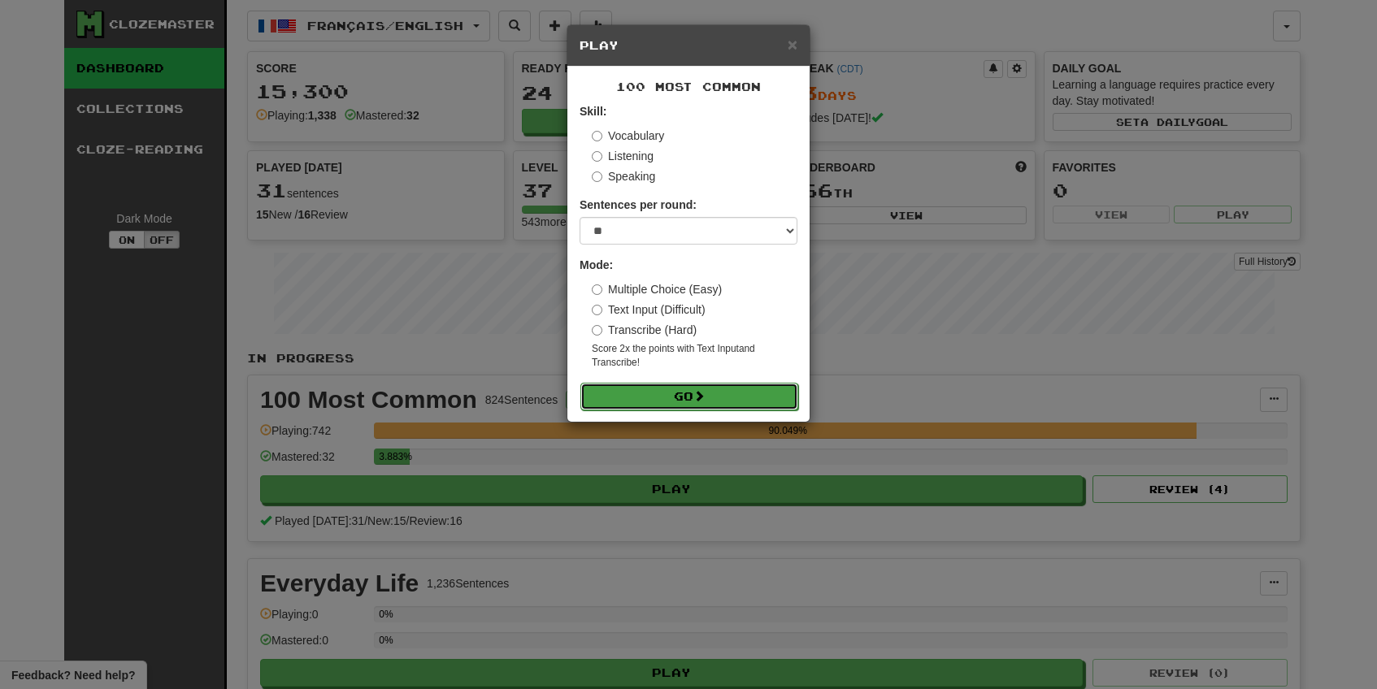
click at [693, 396] on button "Go" at bounding box center [689, 397] width 218 height 28
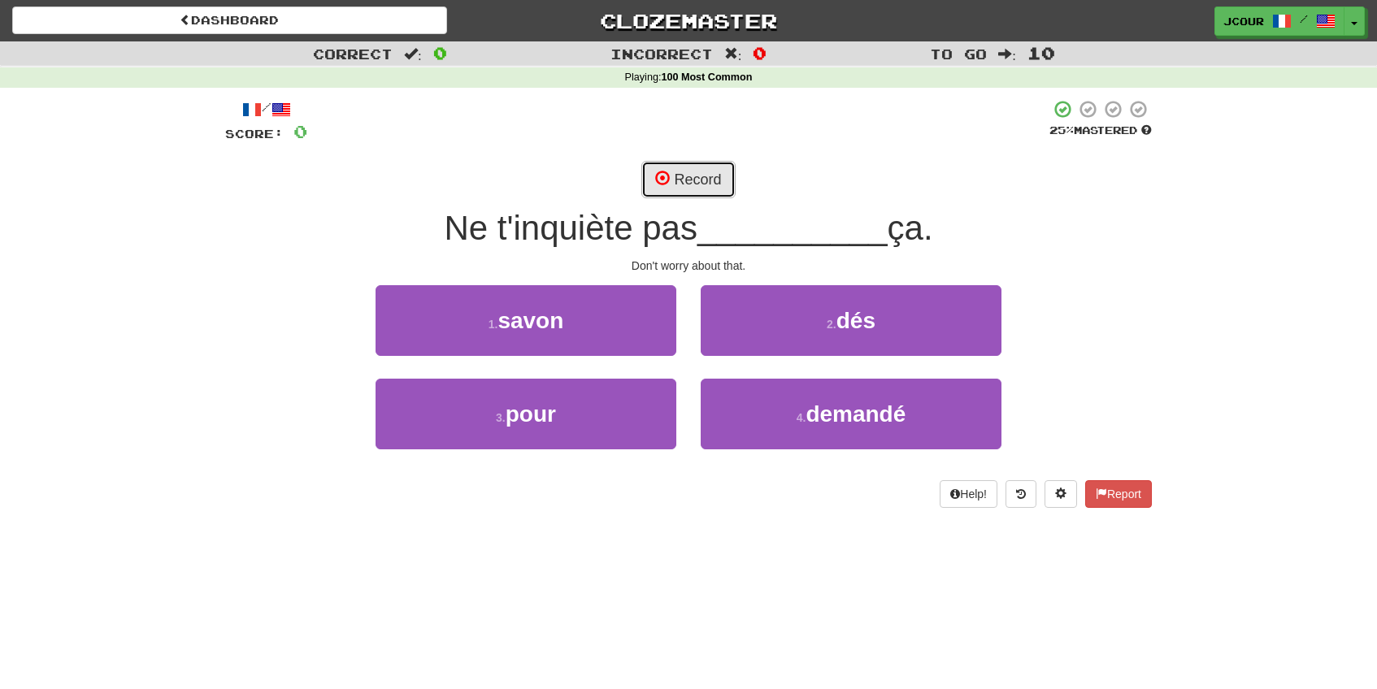
click at [706, 181] on button "Record" at bounding box center [687, 179] width 93 height 37
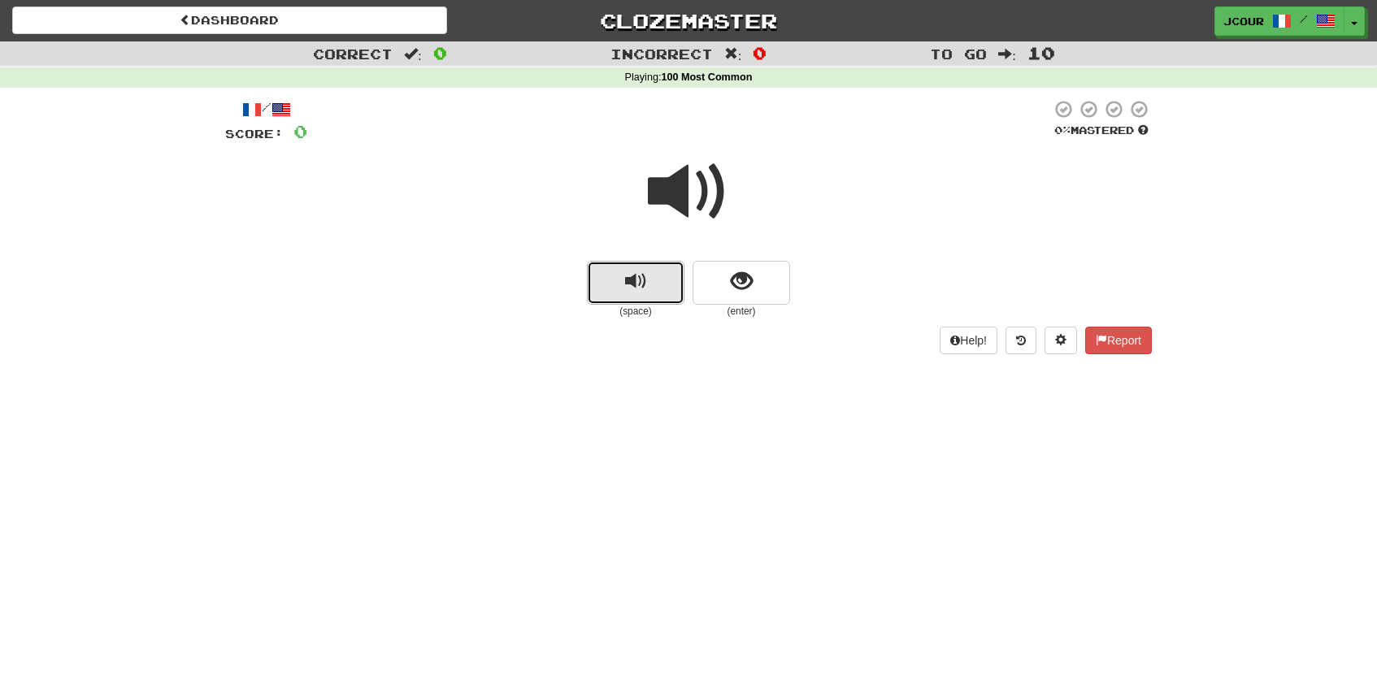
click at [659, 283] on button "replay audio" at bounding box center [636, 283] width 98 height 44
click at [732, 289] on span "show sentence" at bounding box center [742, 282] width 22 height 22
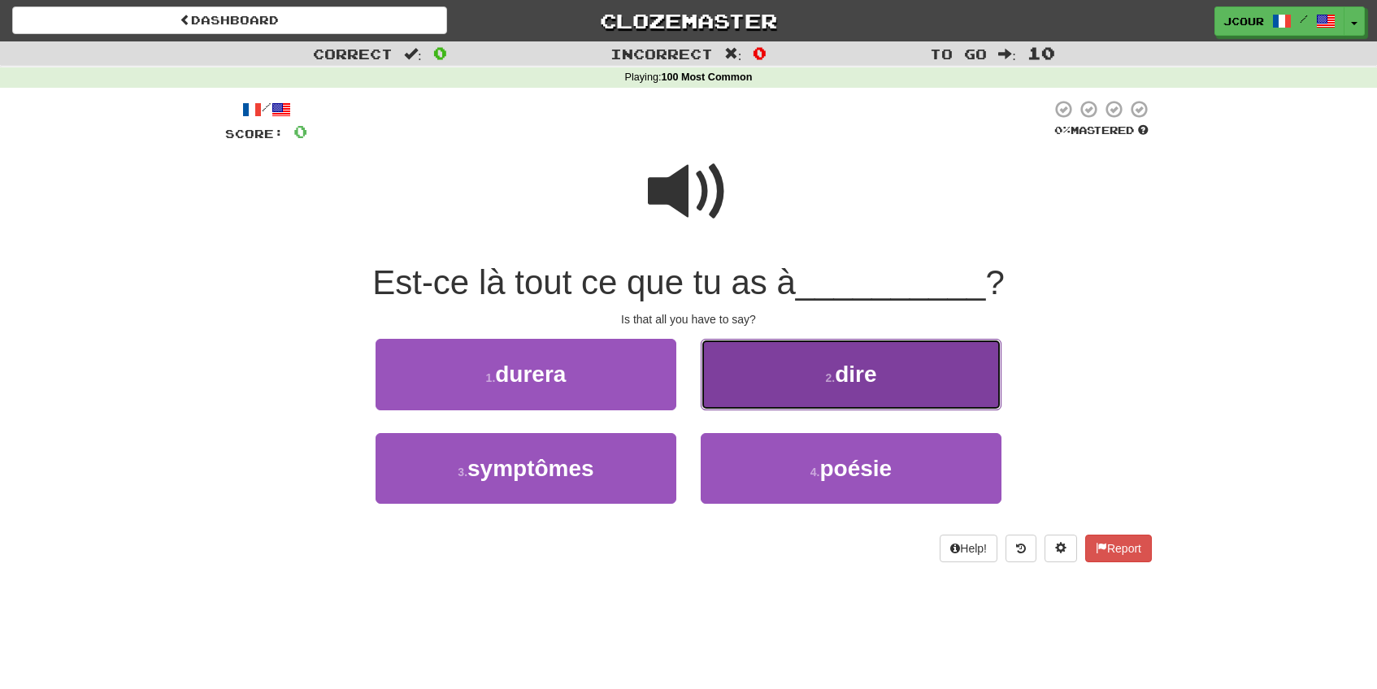
click at [763, 365] on button "2 . dire" at bounding box center [851, 374] width 301 height 71
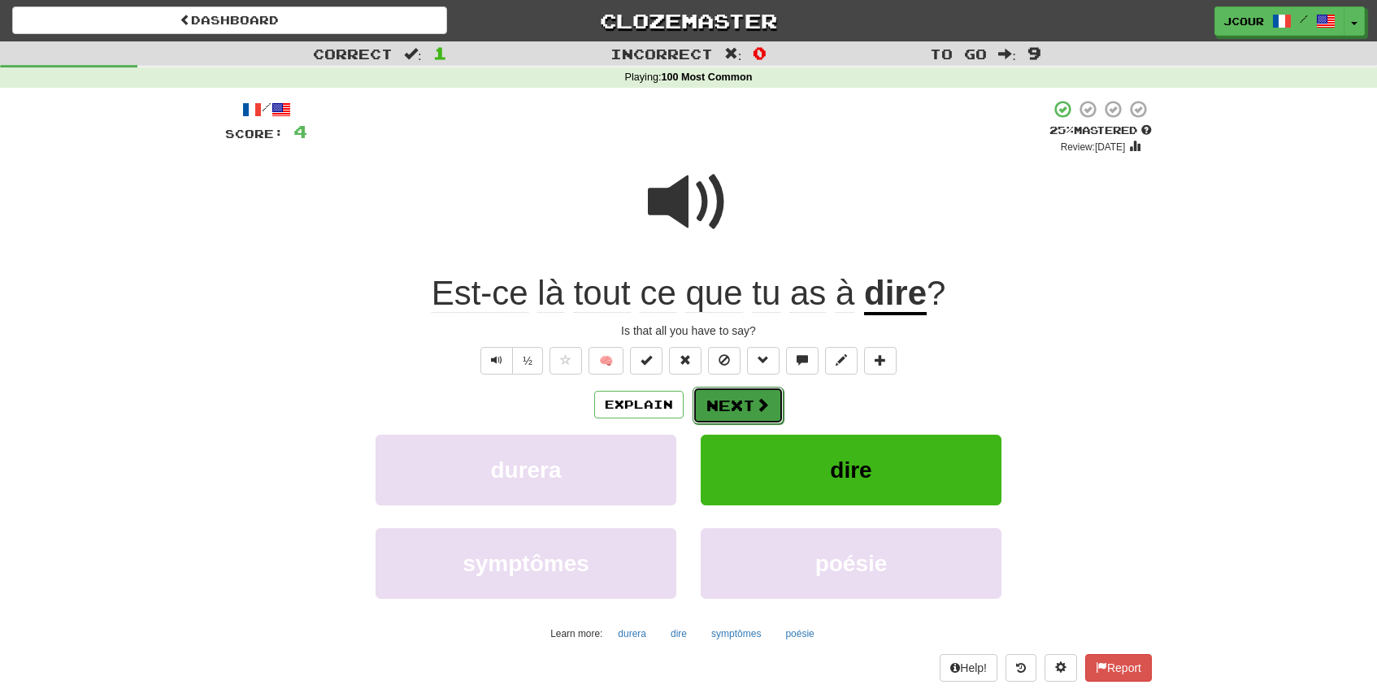
click at [750, 398] on button "Next" at bounding box center [738, 405] width 91 height 37
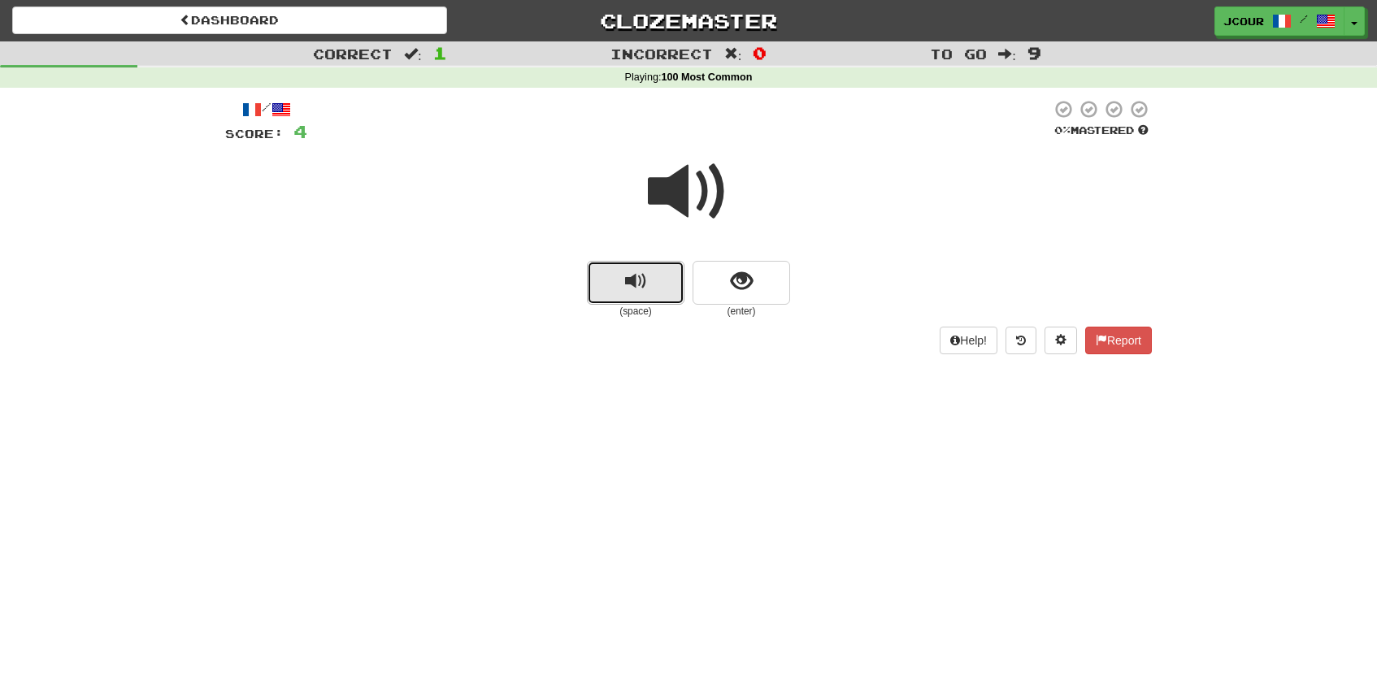
click at [637, 284] on span "replay audio" at bounding box center [636, 282] width 22 height 22
click at [721, 281] on button "show sentence" at bounding box center [742, 283] width 98 height 44
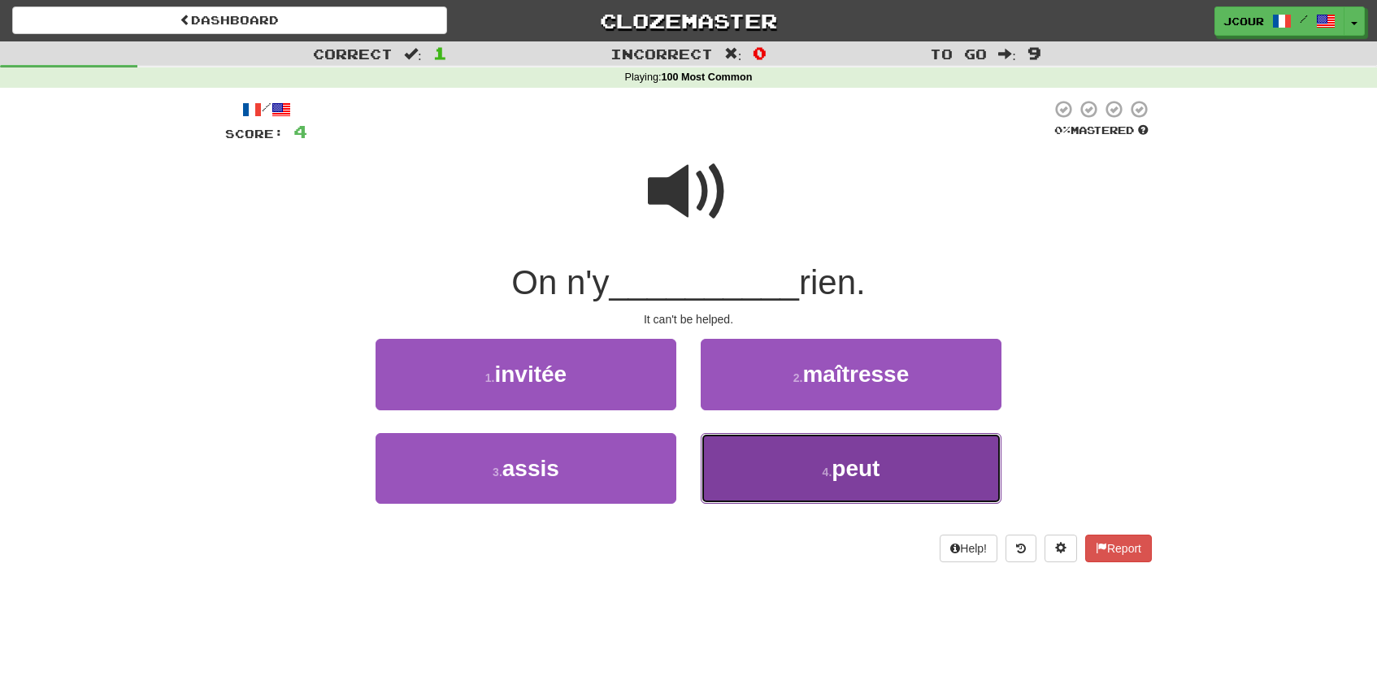
click at [748, 473] on button "4 . peut" at bounding box center [851, 468] width 301 height 71
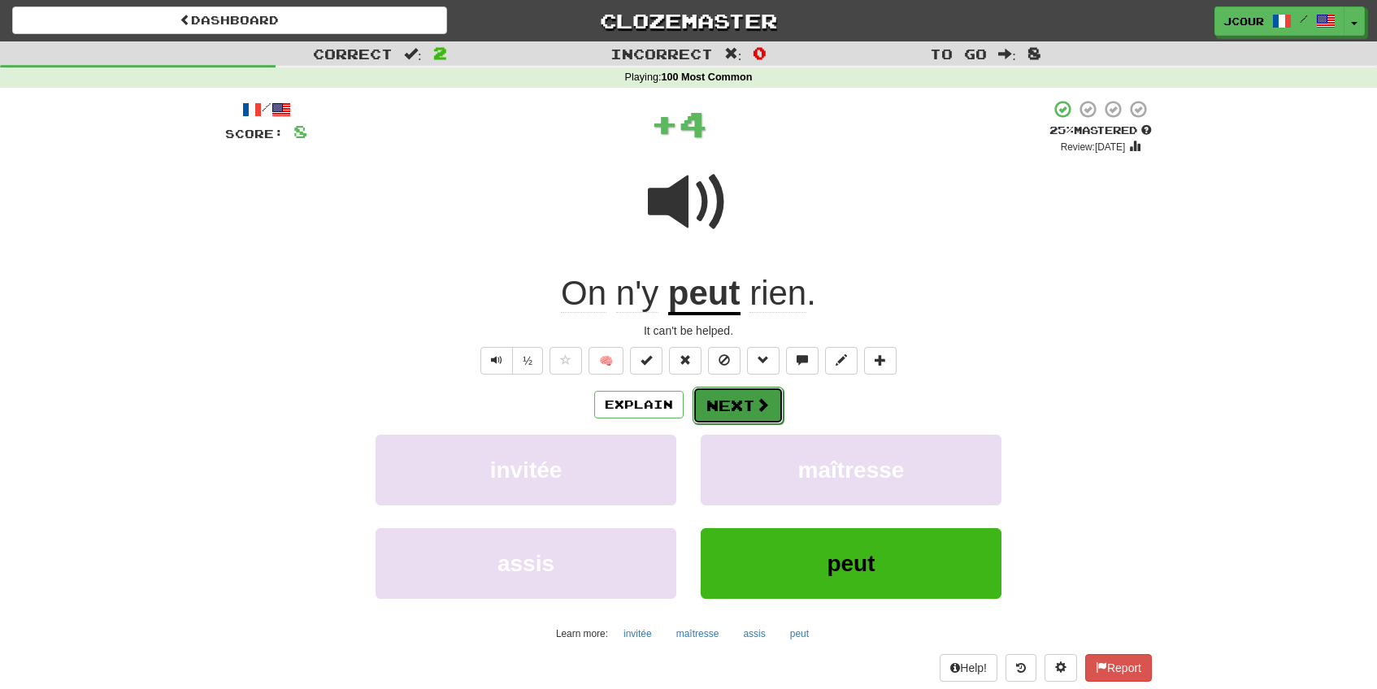
click at [737, 401] on button "Next" at bounding box center [738, 405] width 91 height 37
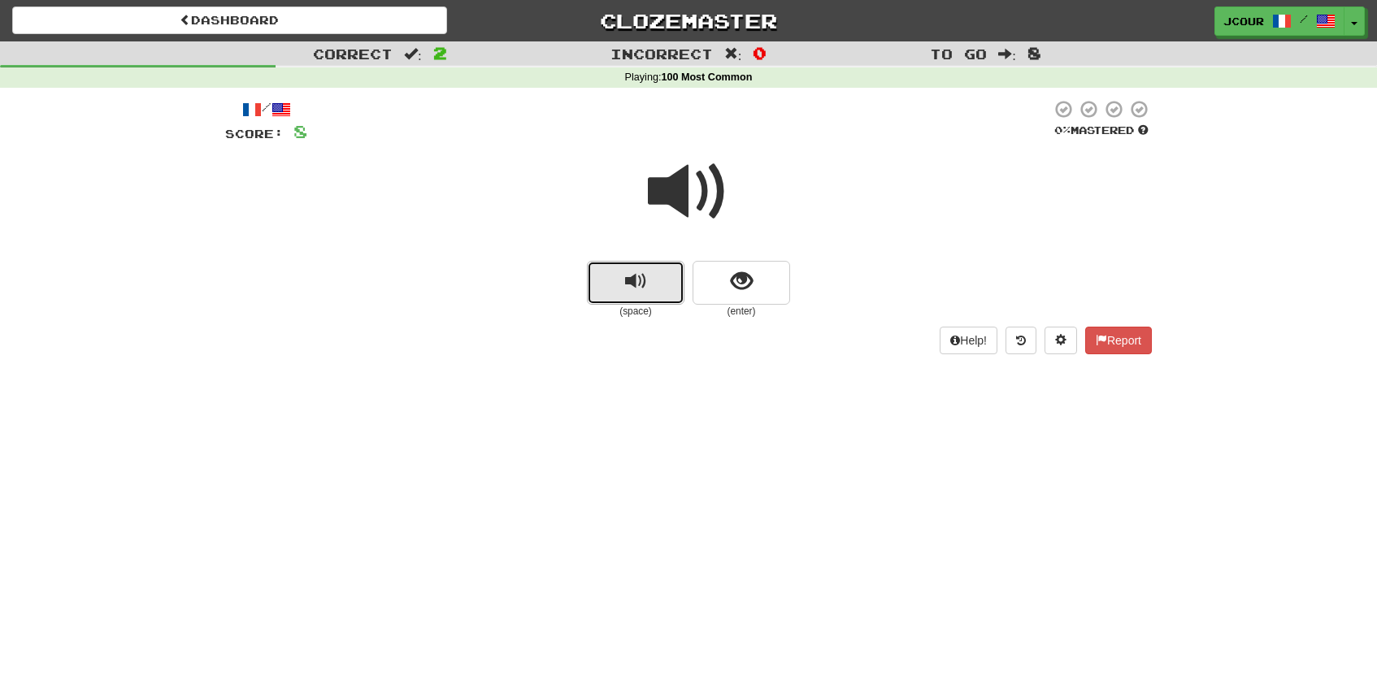
click at [647, 300] on button "replay audio" at bounding box center [636, 283] width 98 height 44
click at [757, 291] on button "show sentence" at bounding box center [742, 283] width 98 height 44
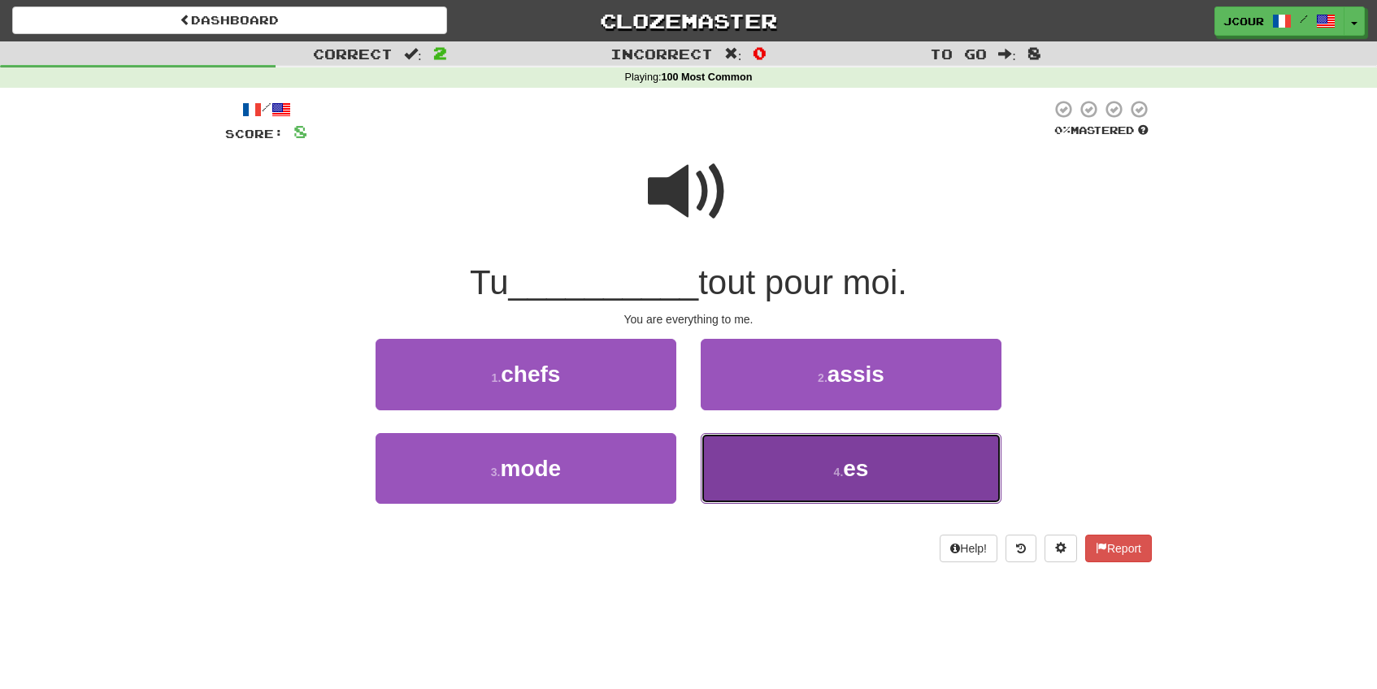
click at [793, 467] on button "4 . es" at bounding box center [851, 468] width 301 height 71
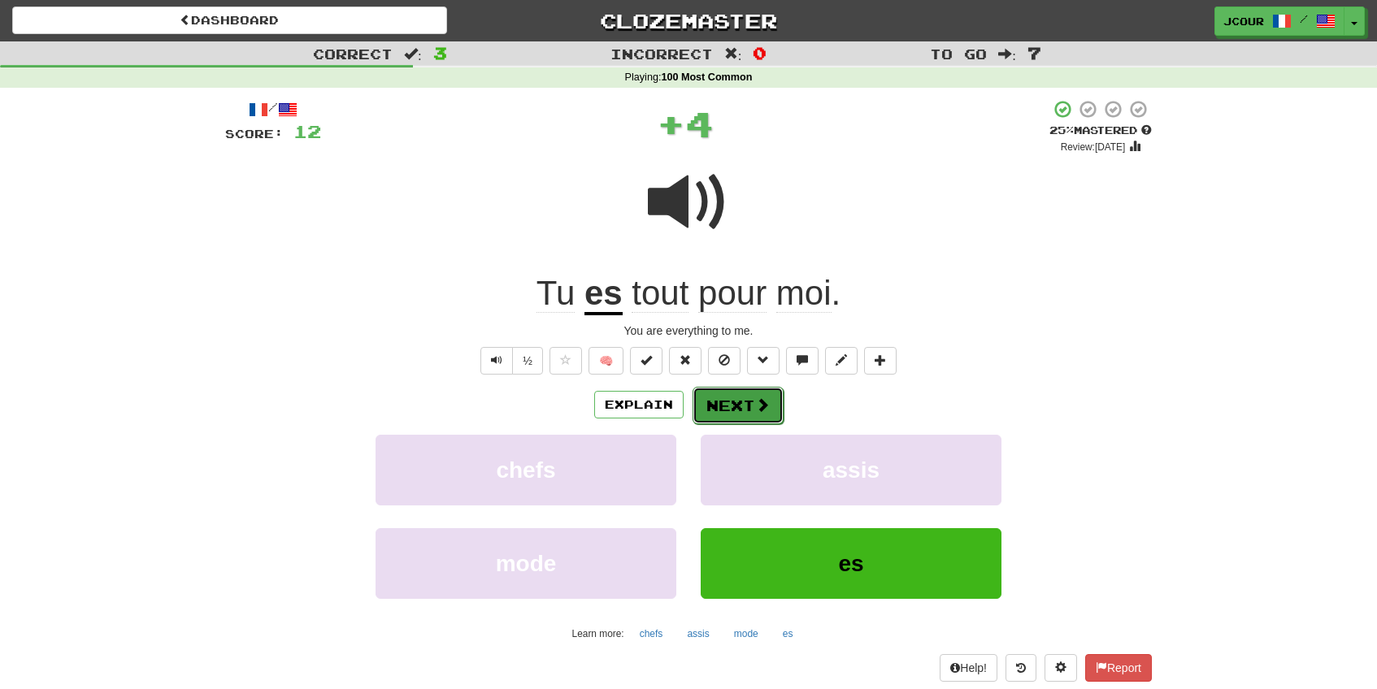
click at [761, 404] on span at bounding box center [762, 405] width 15 height 15
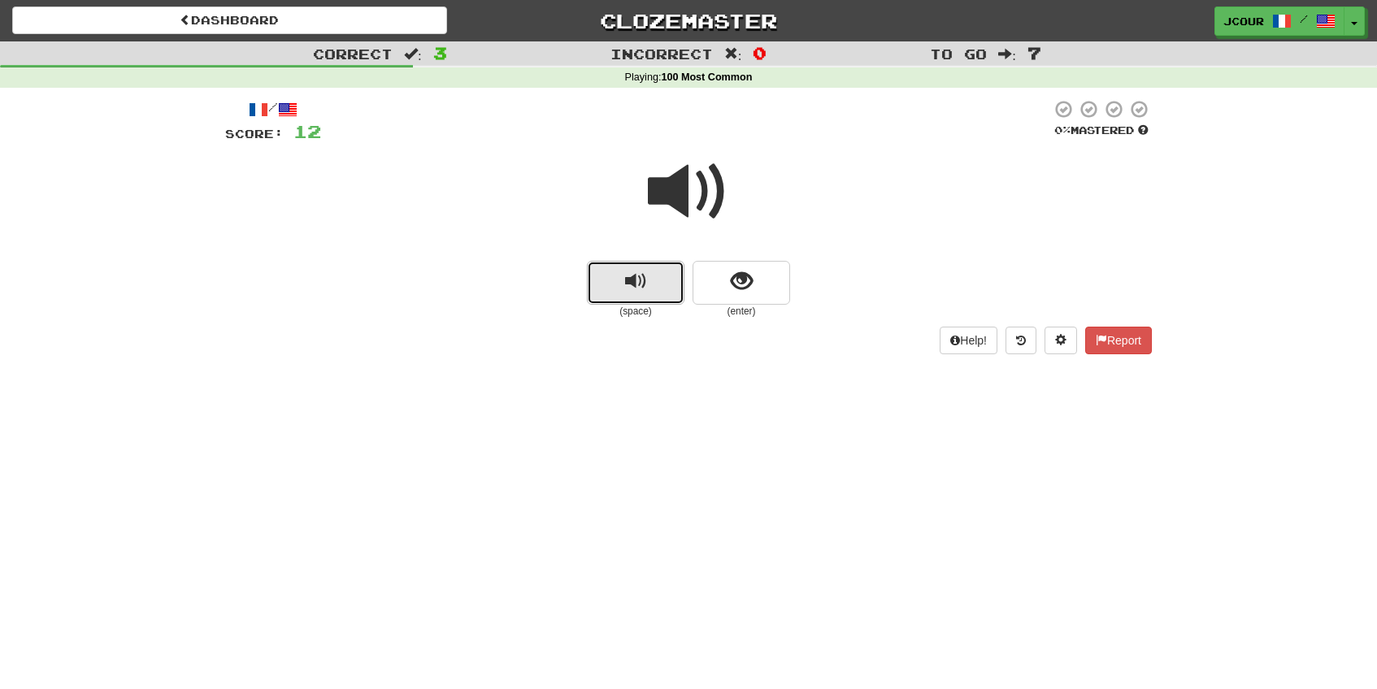
click at [648, 300] on button "replay audio" at bounding box center [636, 283] width 98 height 44
click at [728, 286] on button "show sentence" at bounding box center [742, 283] width 98 height 44
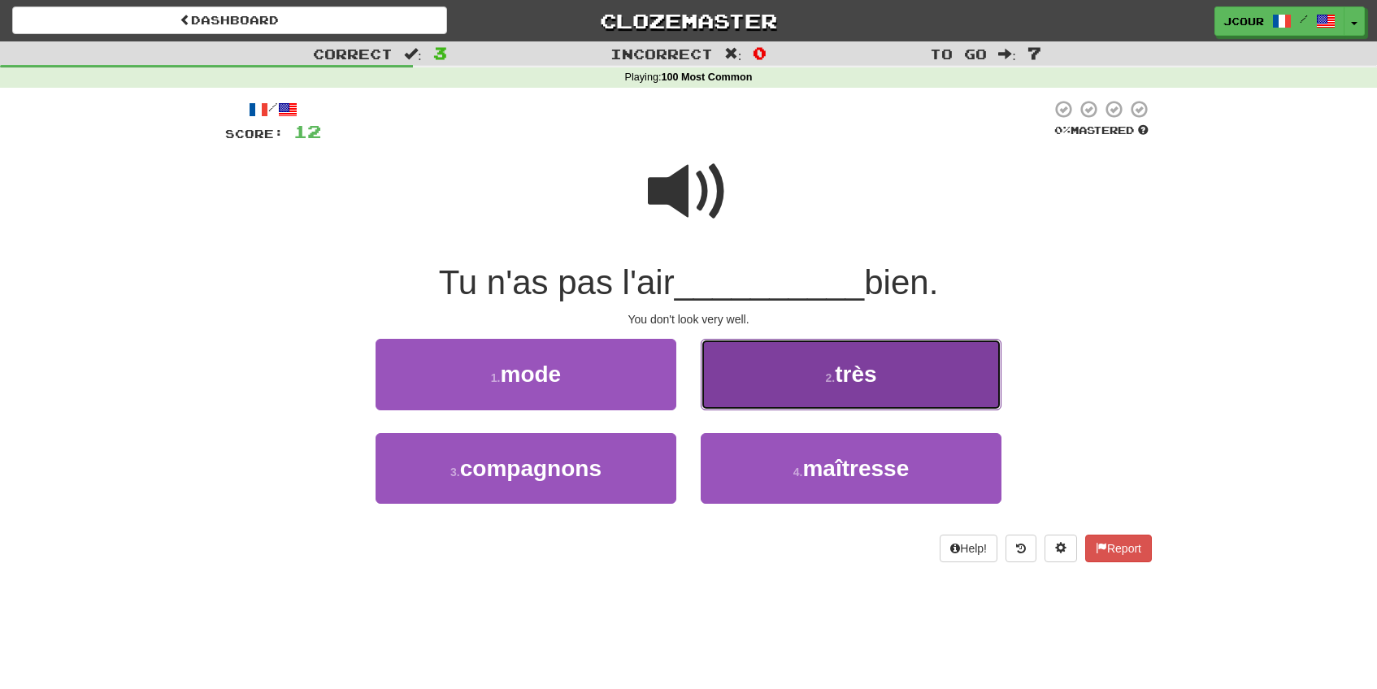
click at [751, 367] on button "2 . très" at bounding box center [851, 374] width 301 height 71
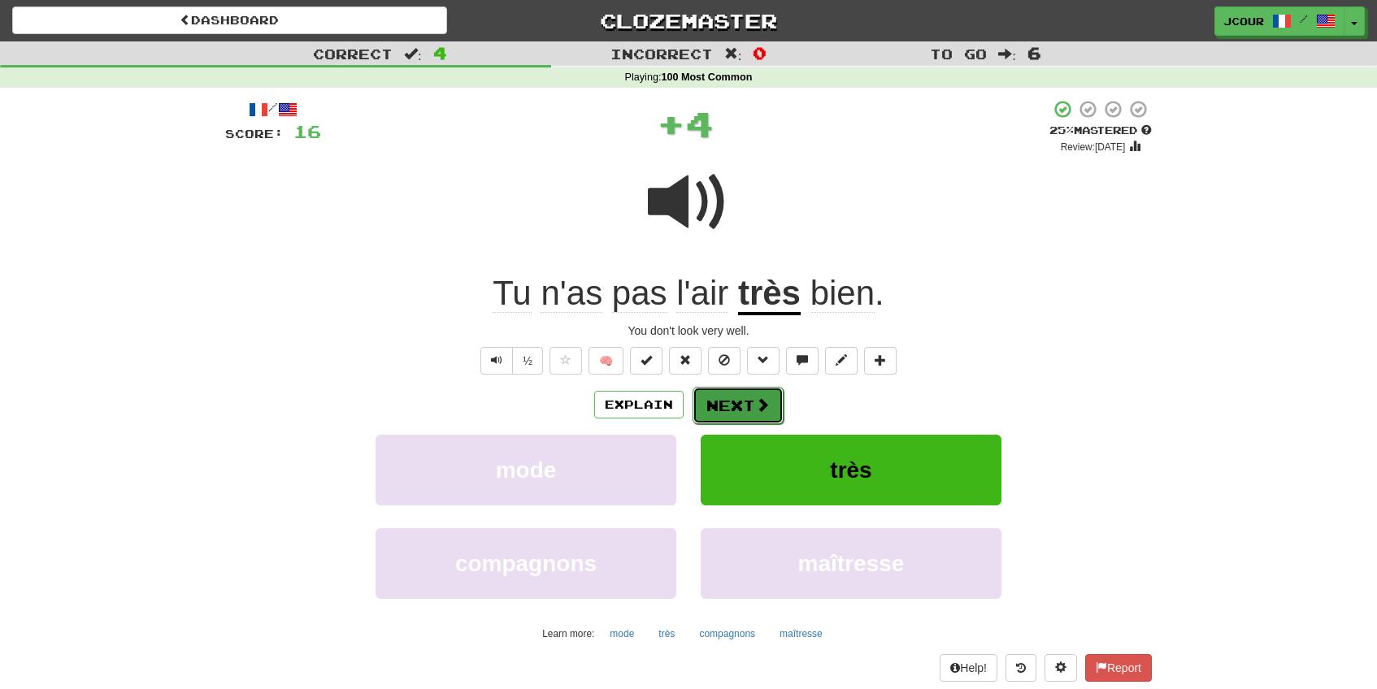
click at [746, 405] on button "Next" at bounding box center [738, 405] width 91 height 37
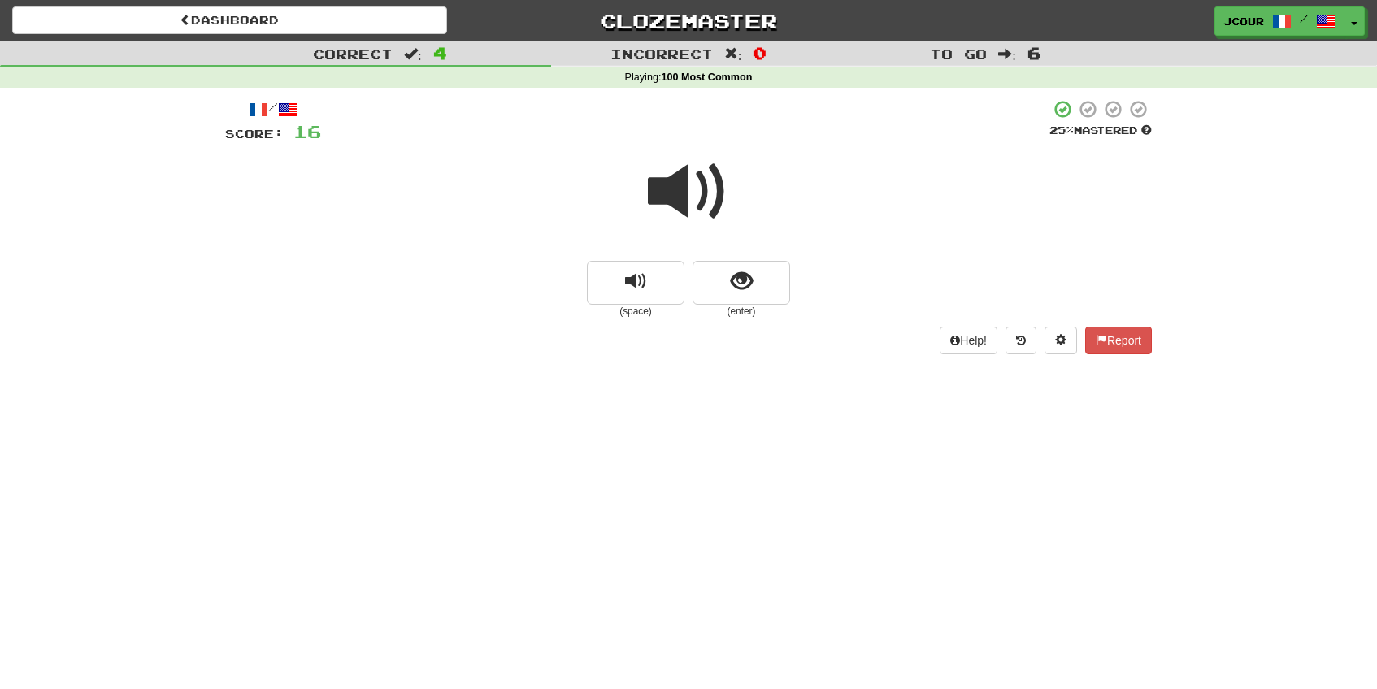
click at [643, 308] on small "(space)" at bounding box center [636, 312] width 98 height 14
click at [637, 292] on span "replay audio" at bounding box center [636, 282] width 22 height 22
click at [735, 295] on button "show sentence" at bounding box center [742, 283] width 98 height 44
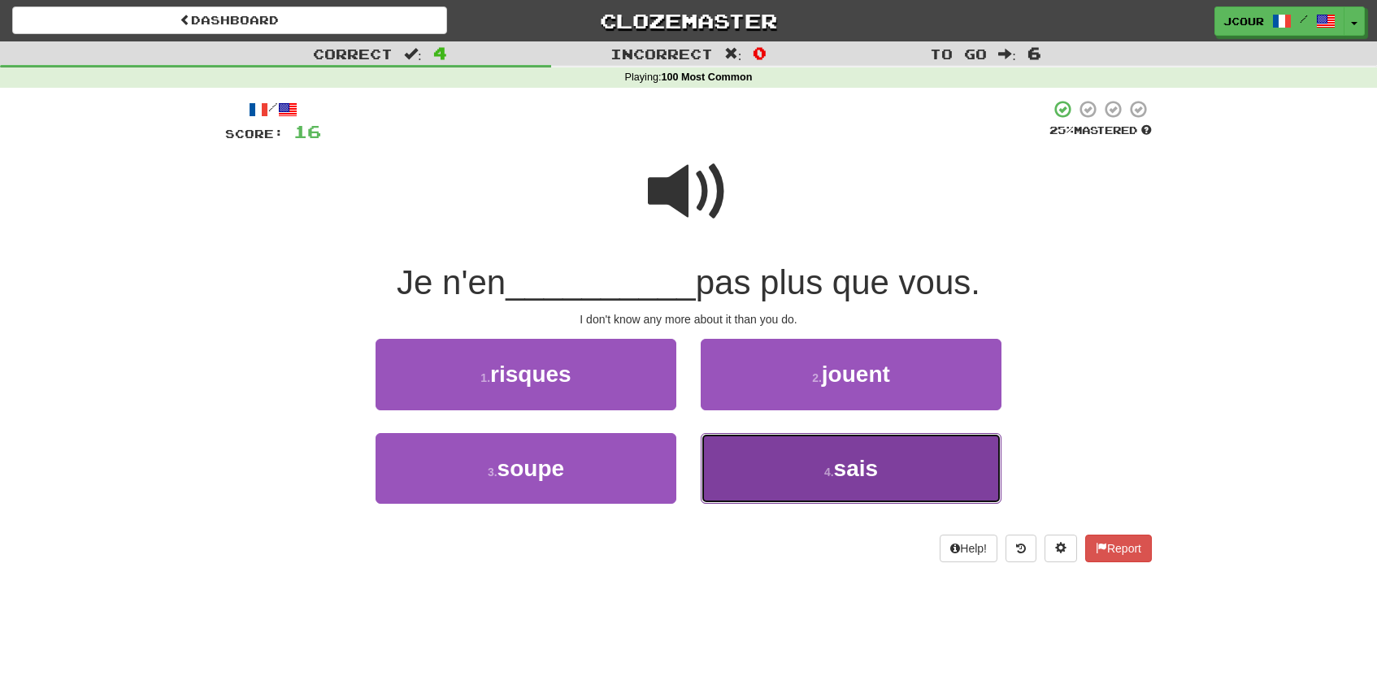
click at [813, 466] on button "4 . [GEOGRAPHIC_DATA]" at bounding box center [851, 468] width 301 height 71
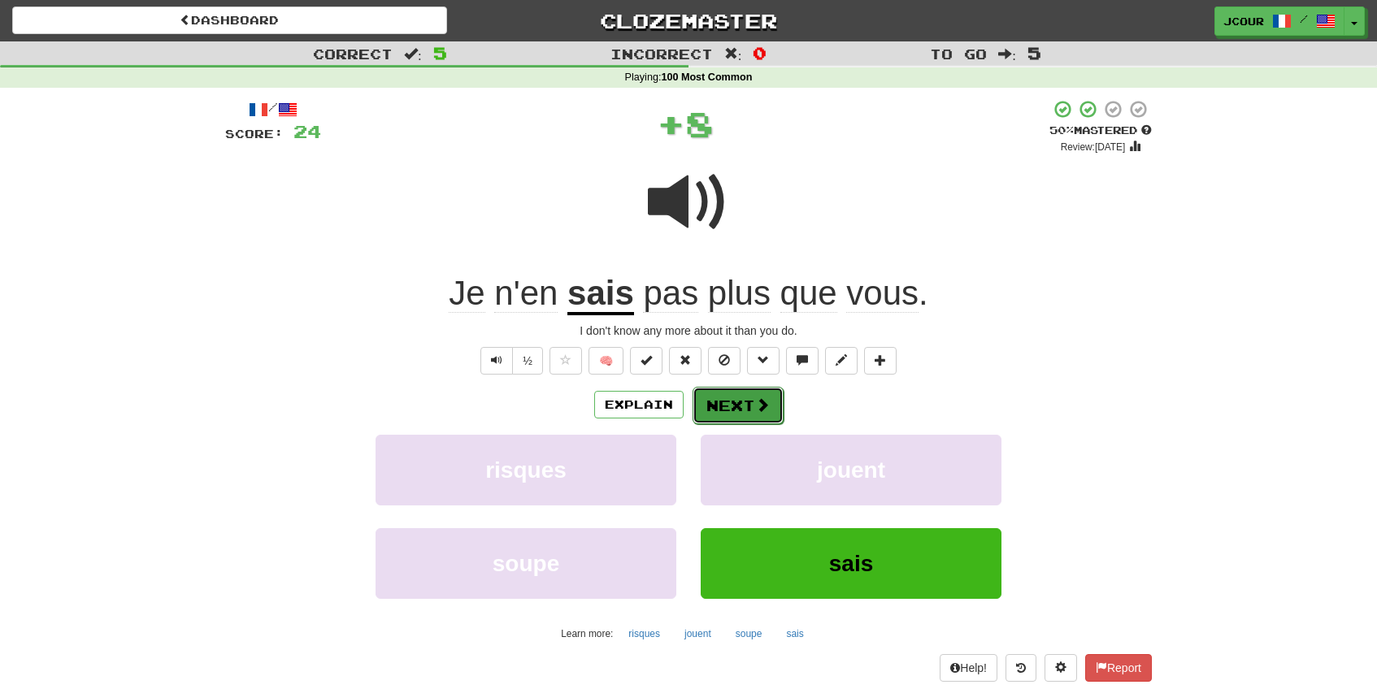
click at [758, 398] on span at bounding box center [762, 405] width 15 height 15
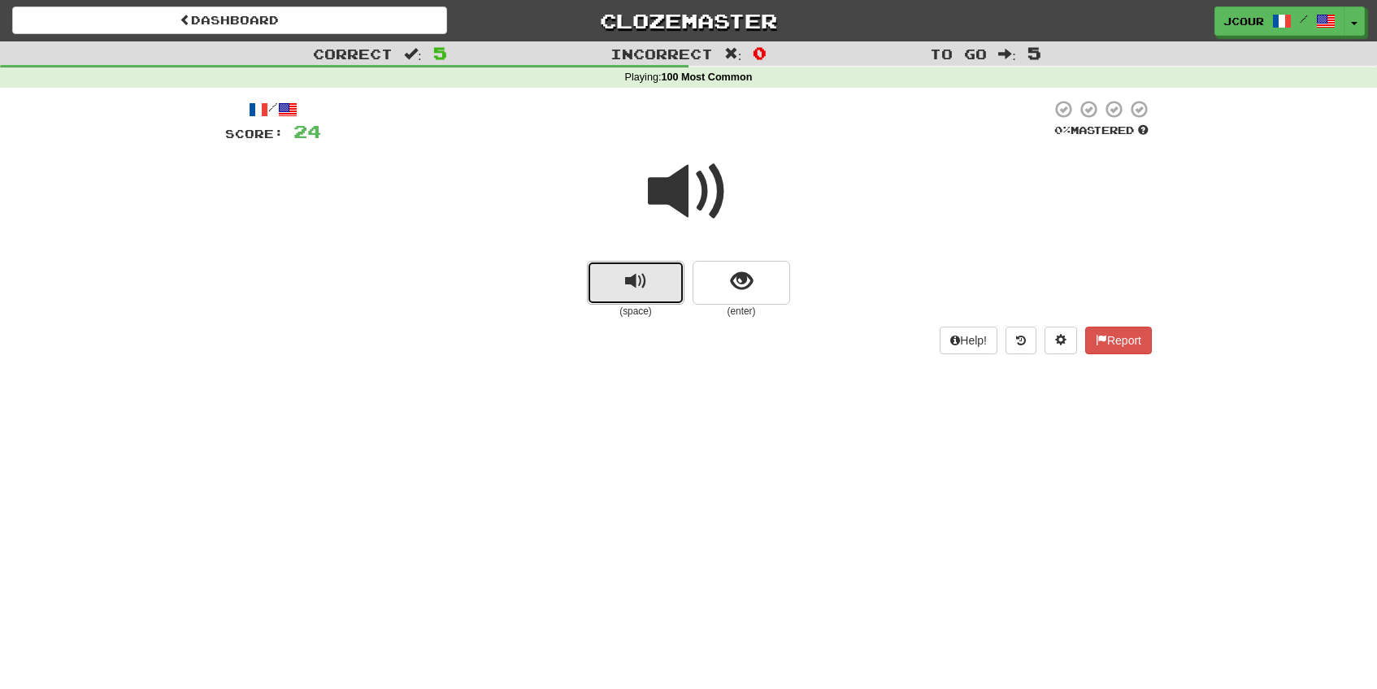
click at [657, 296] on button "replay audio" at bounding box center [636, 283] width 98 height 44
click at [719, 301] on button "show sentence" at bounding box center [742, 283] width 98 height 44
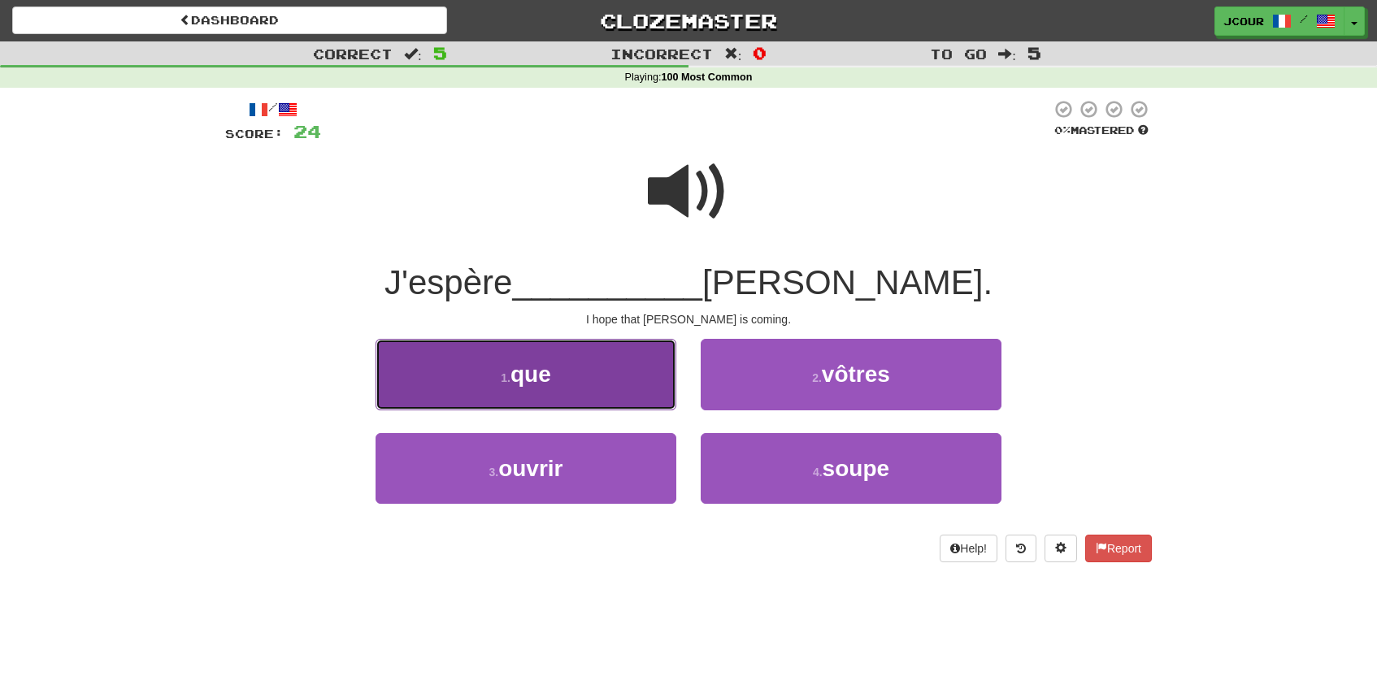
click at [645, 367] on button "1 . que" at bounding box center [526, 374] width 301 height 71
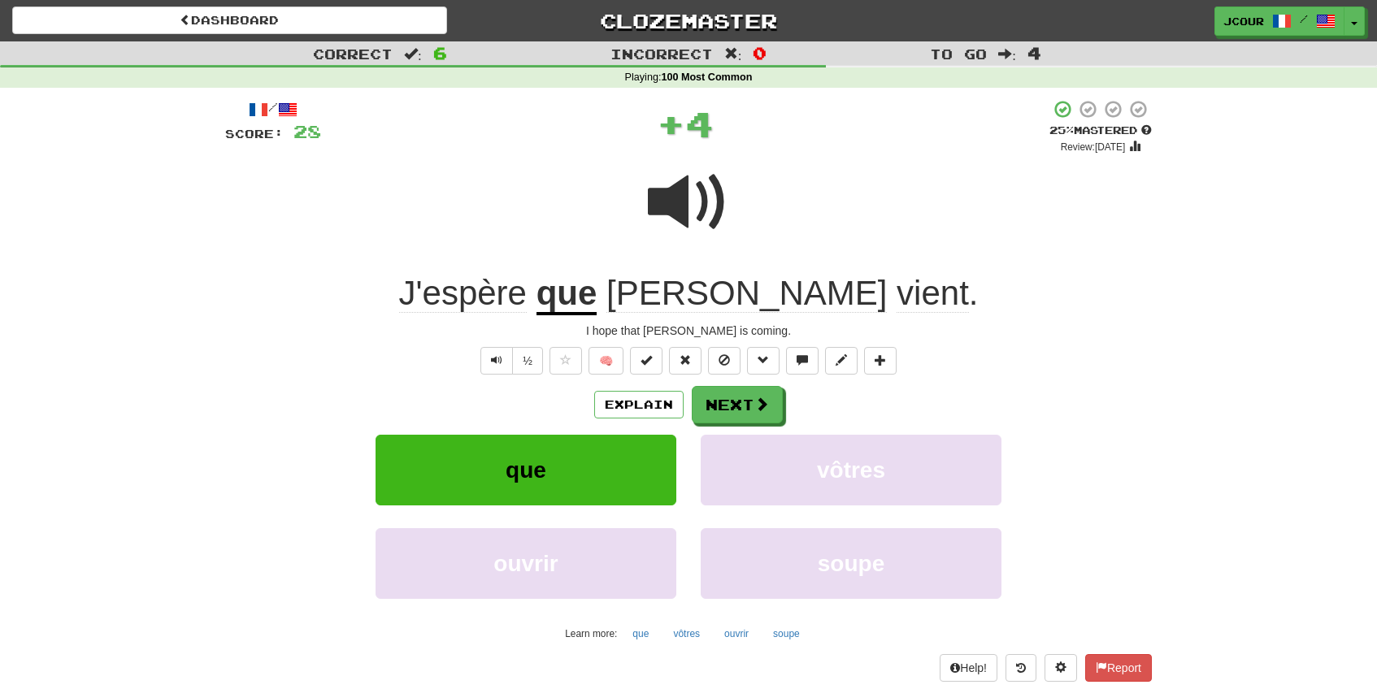
click at [705, 206] on span at bounding box center [688, 202] width 81 height 81
click at [728, 419] on button "Next" at bounding box center [738, 405] width 91 height 37
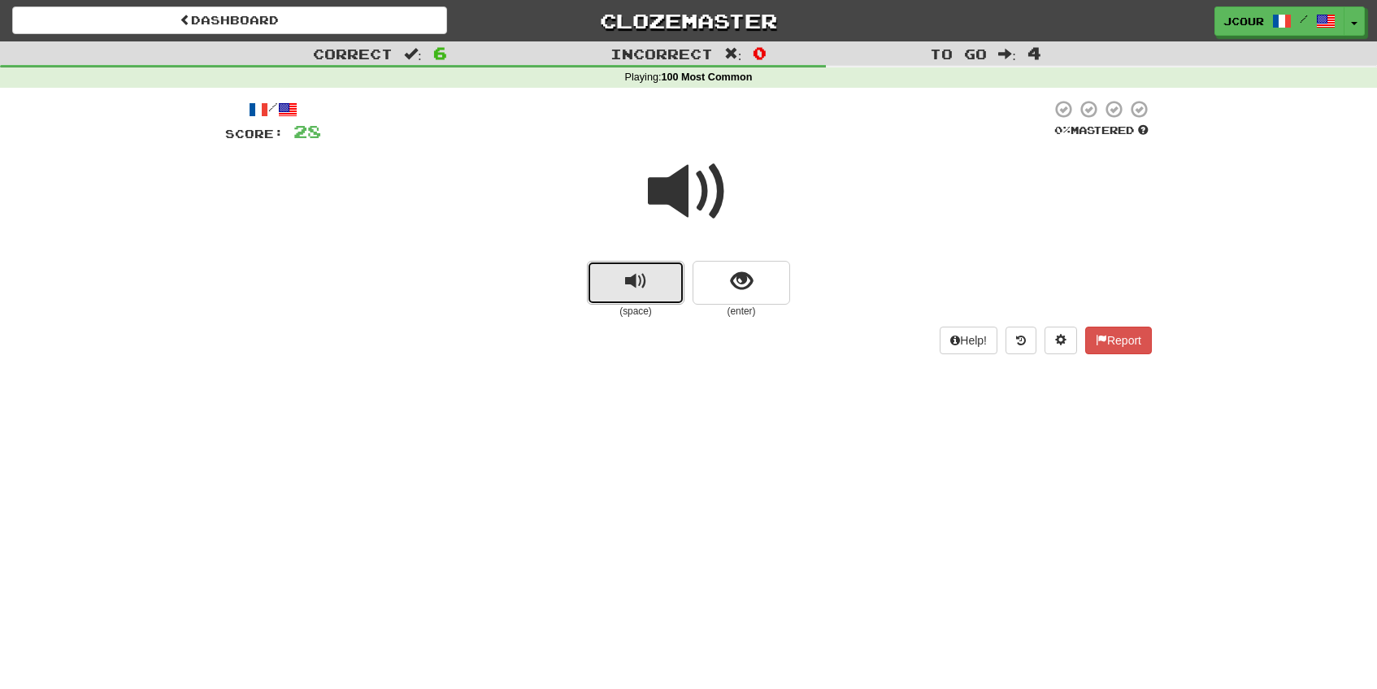
click at [642, 279] on span "replay audio" at bounding box center [636, 282] width 22 height 22
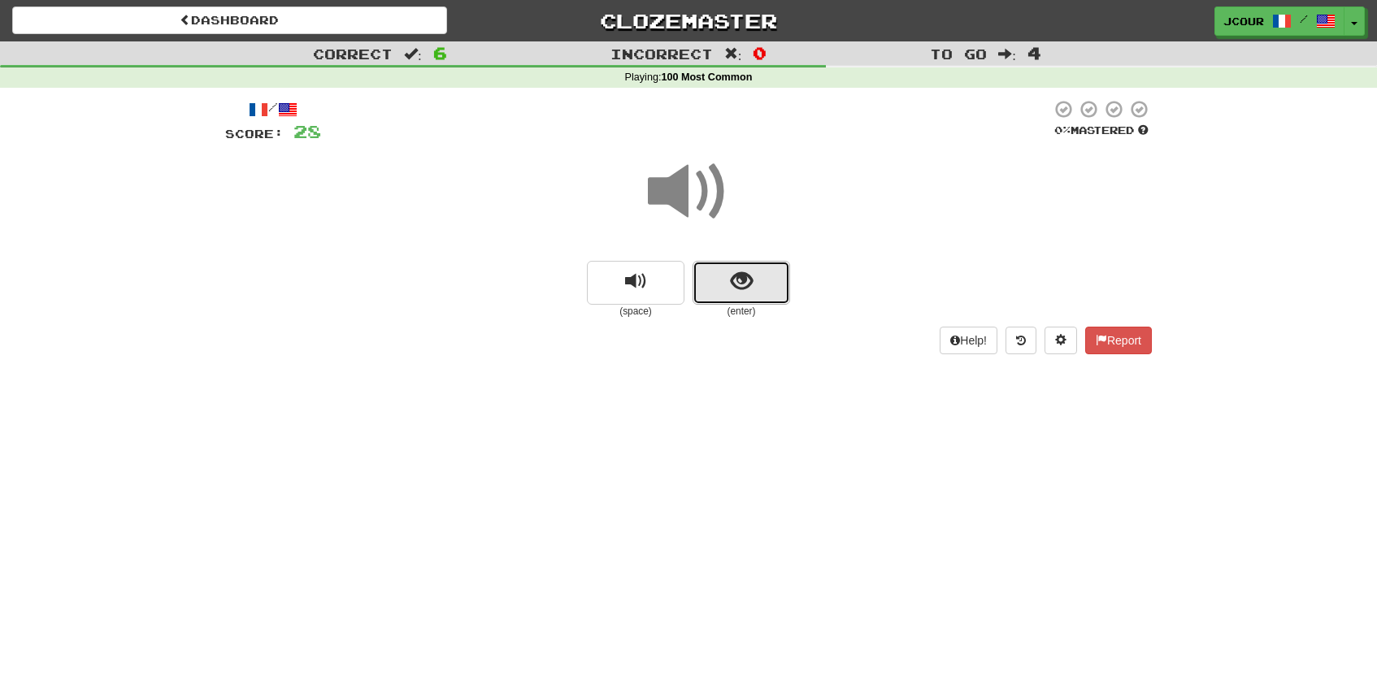
click at [734, 294] on button "show sentence" at bounding box center [742, 283] width 98 height 44
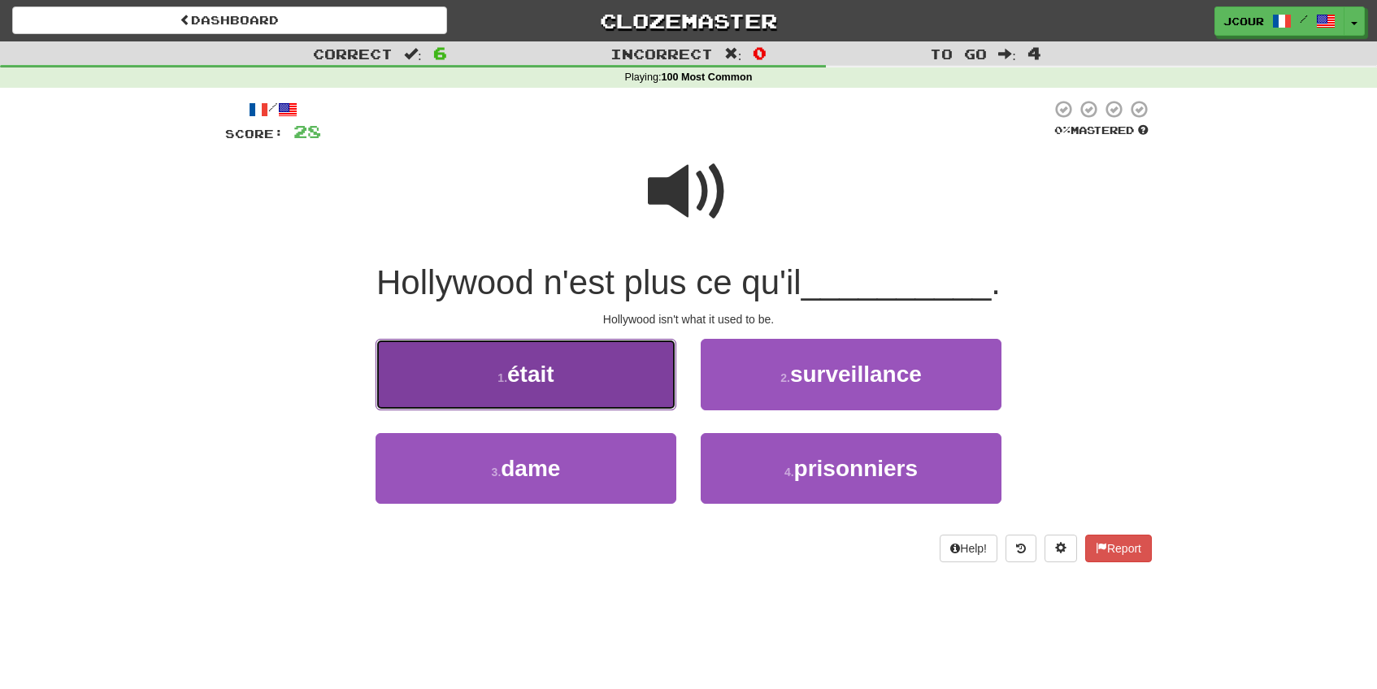
click at [623, 372] on button "1 . était" at bounding box center [526, 374] width 301 height 71
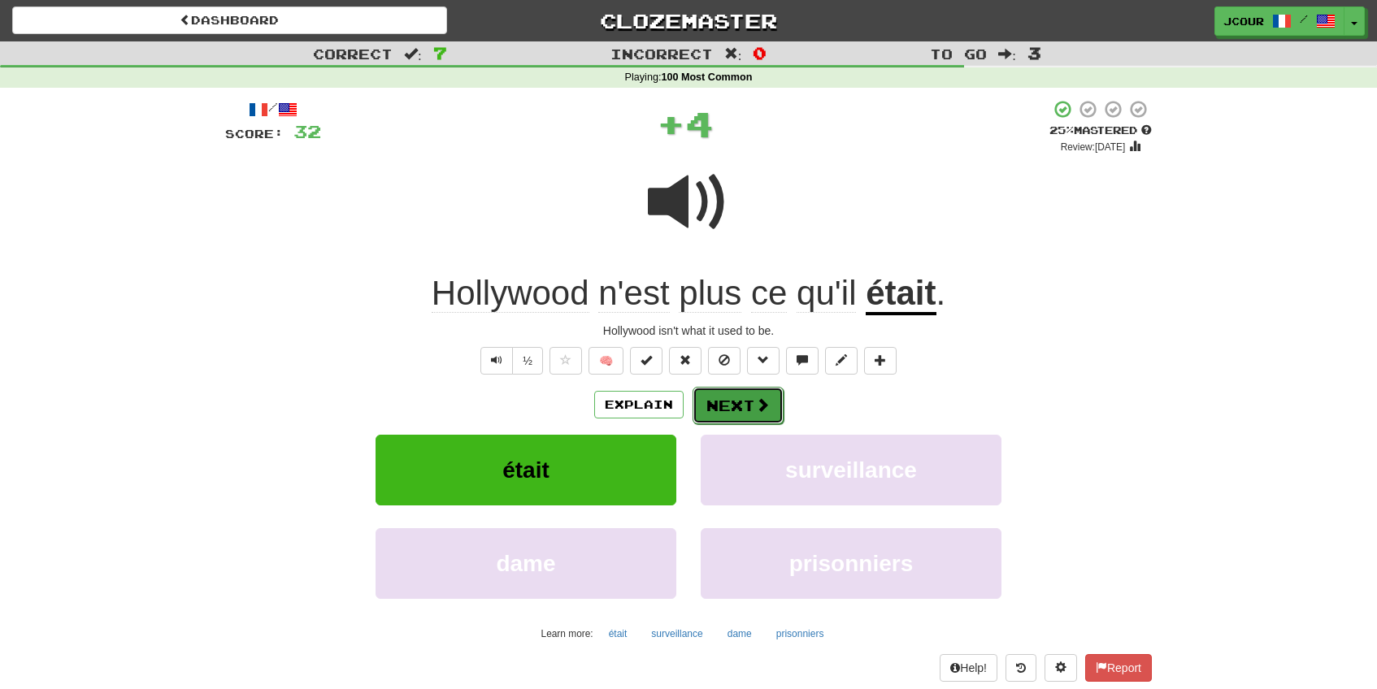
click at [732, 402] on button "Next" at bounding box center [738, 405] width 91 height 37
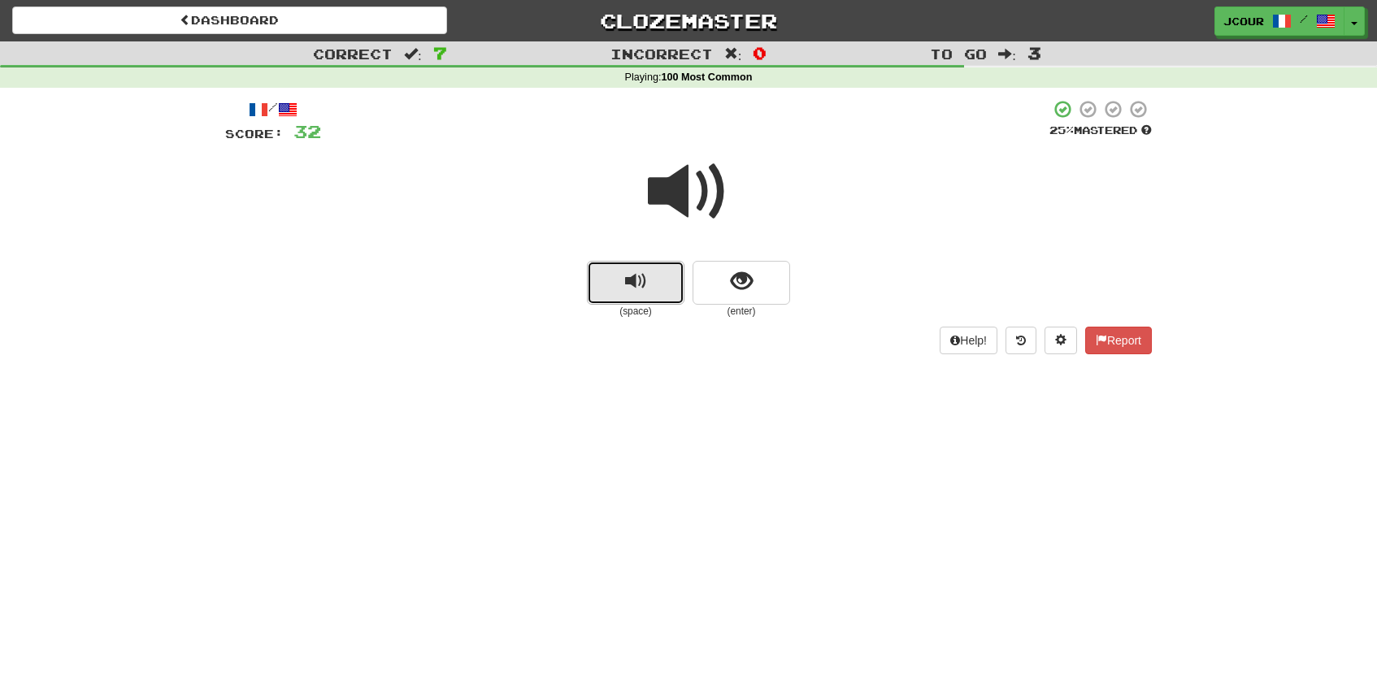
click at [655, 289] on button "replay audio" at bounding box center [636, 283] width 98 height 44
click at [740, 293] on span "show sentence" at bounding box center [742, 282] width 22 height 22
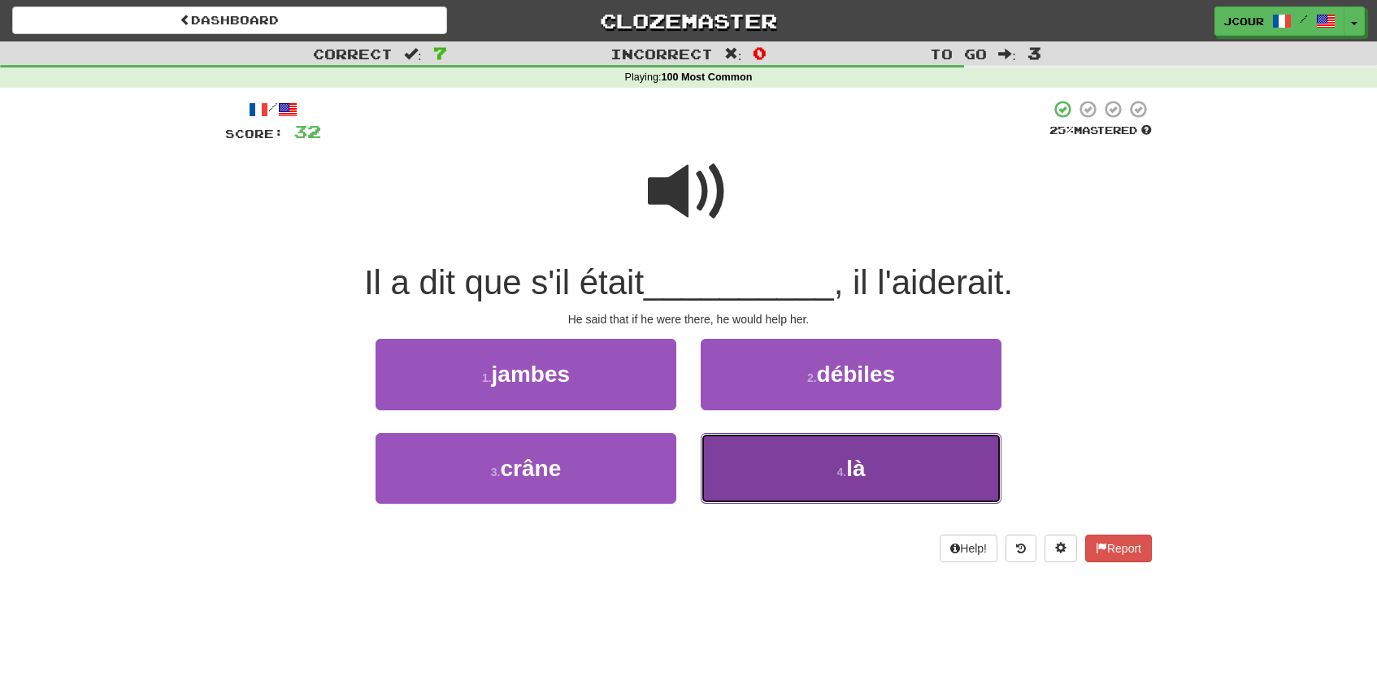
click at [775, 479] on button "4 . là" at bounding box center [851, 468] width 301 height 71
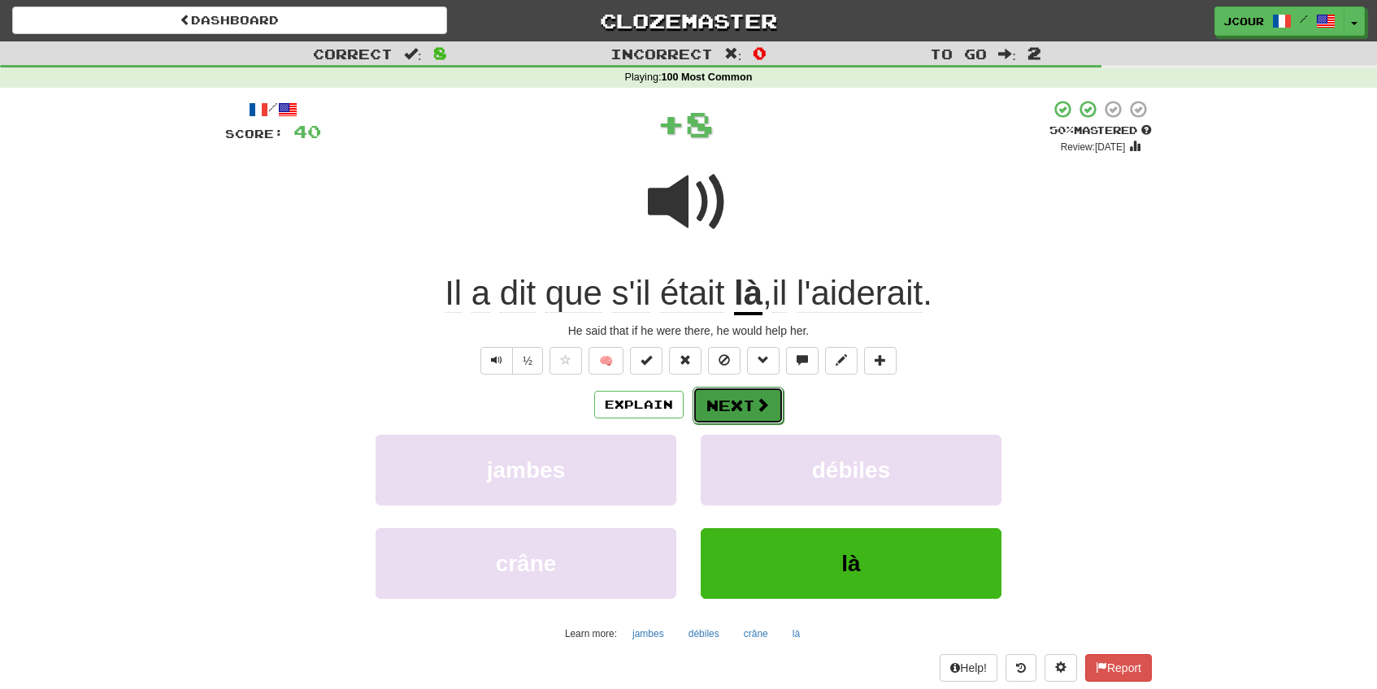
click at [763, 414] on button "Next" at bounding box center [738, 405] width 91 height 37
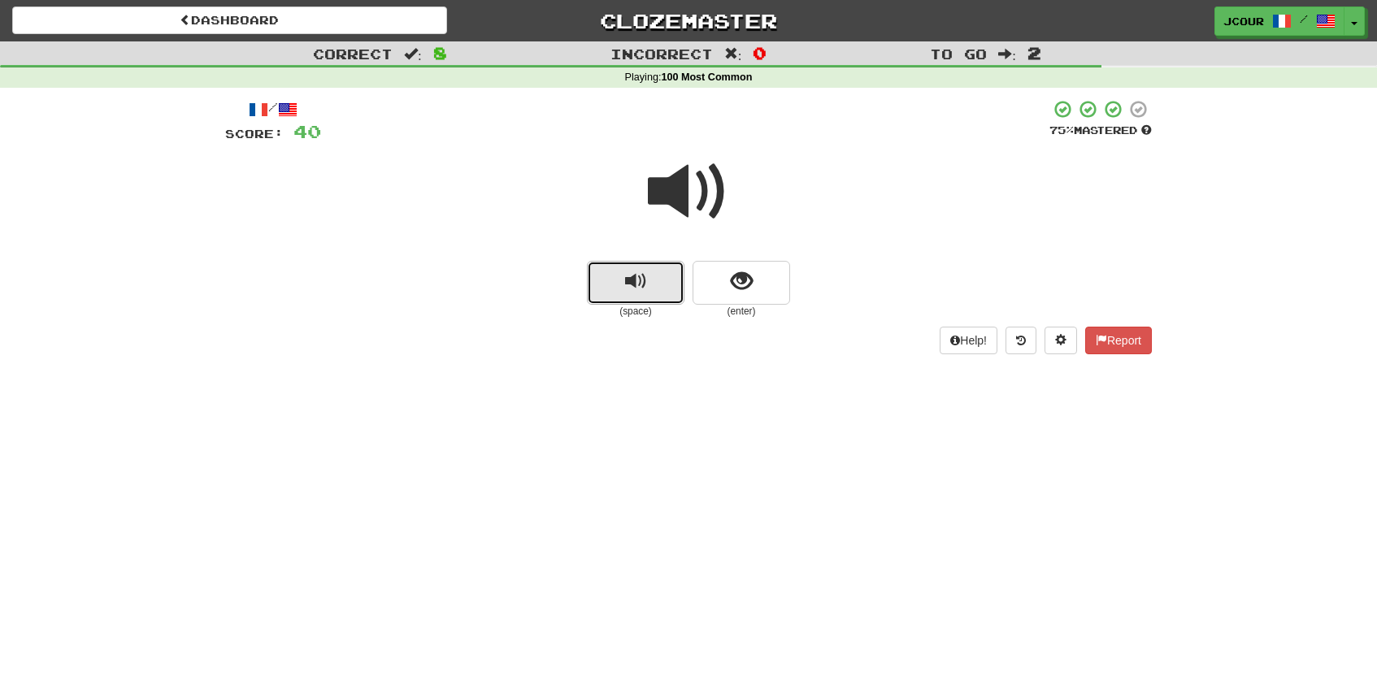
click at [636, 291] on span "replay audio" at bounding box center [636, 282] width 22 height 22
click at [721, 296] on button "show sentence" at bounding box center [742, 283] width 98 height 44
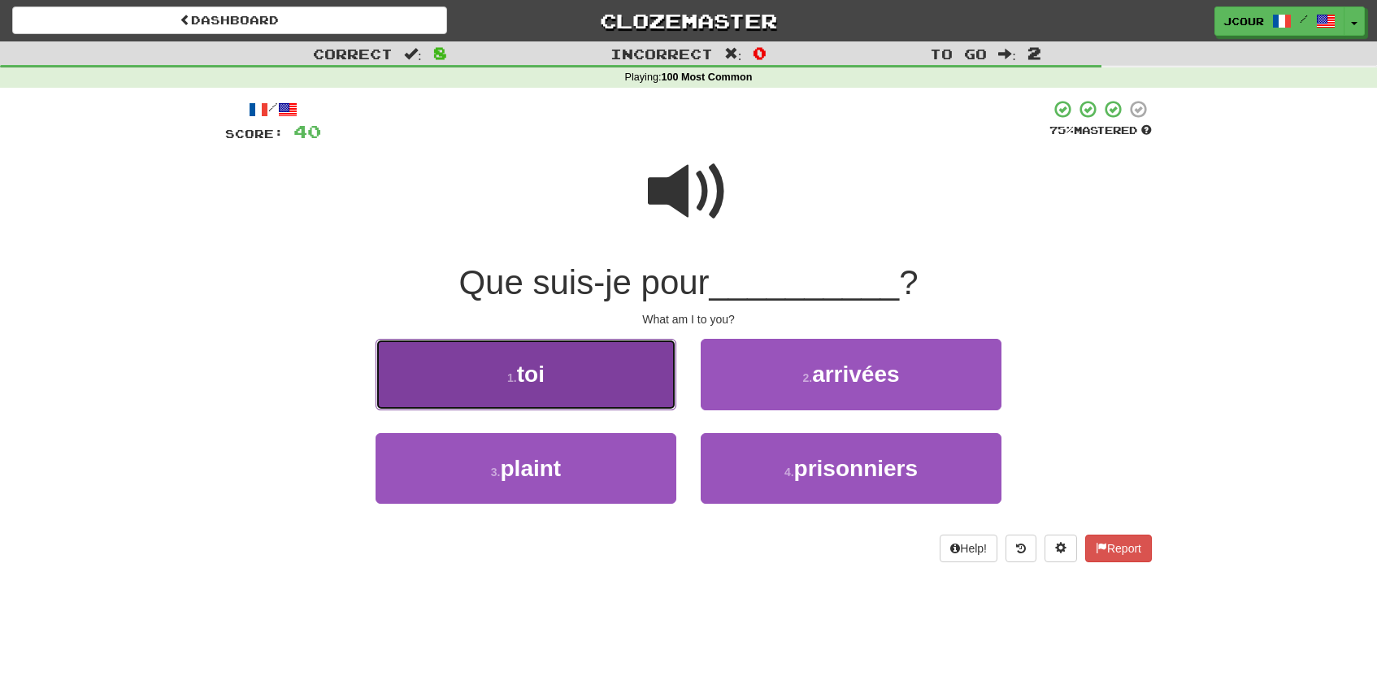
click at [640, 359] on button "1 . toi" at bounding box center [526, 374] width 301 height 71
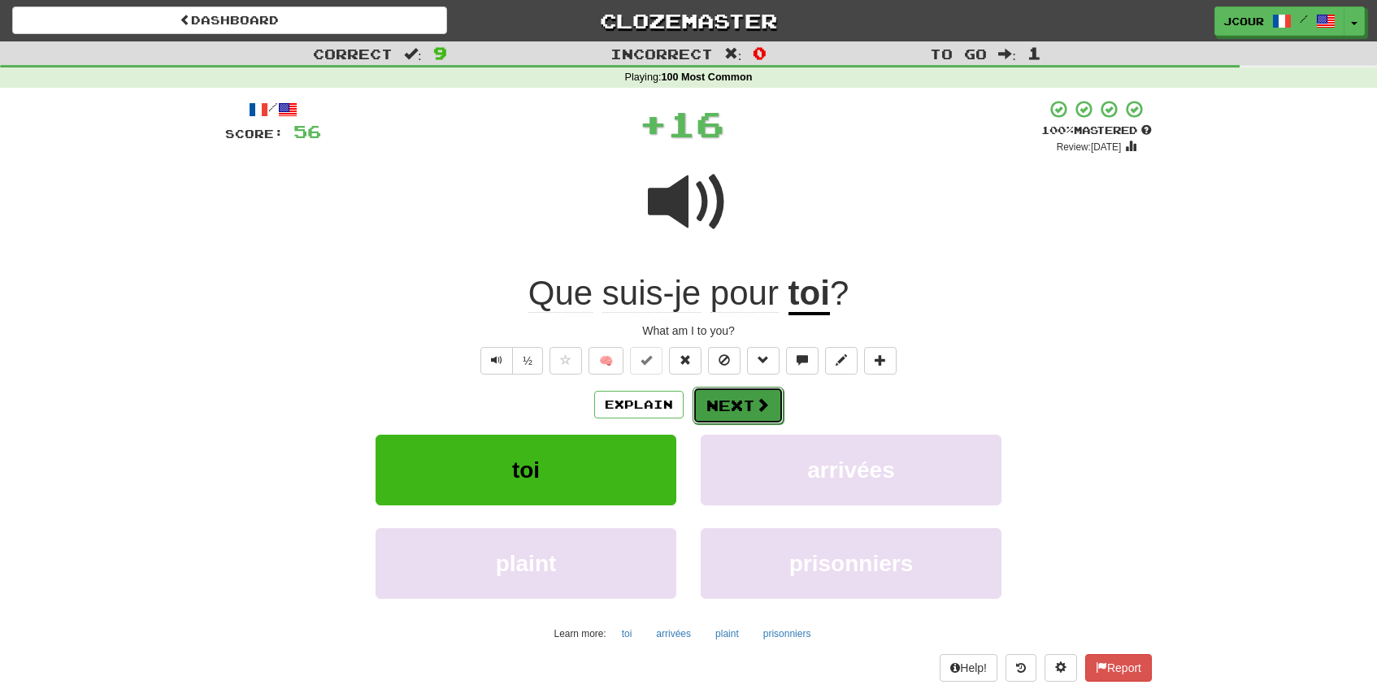
click at [751, 415] on button "Next" at bounding box center [738, 405] width 91 height 37
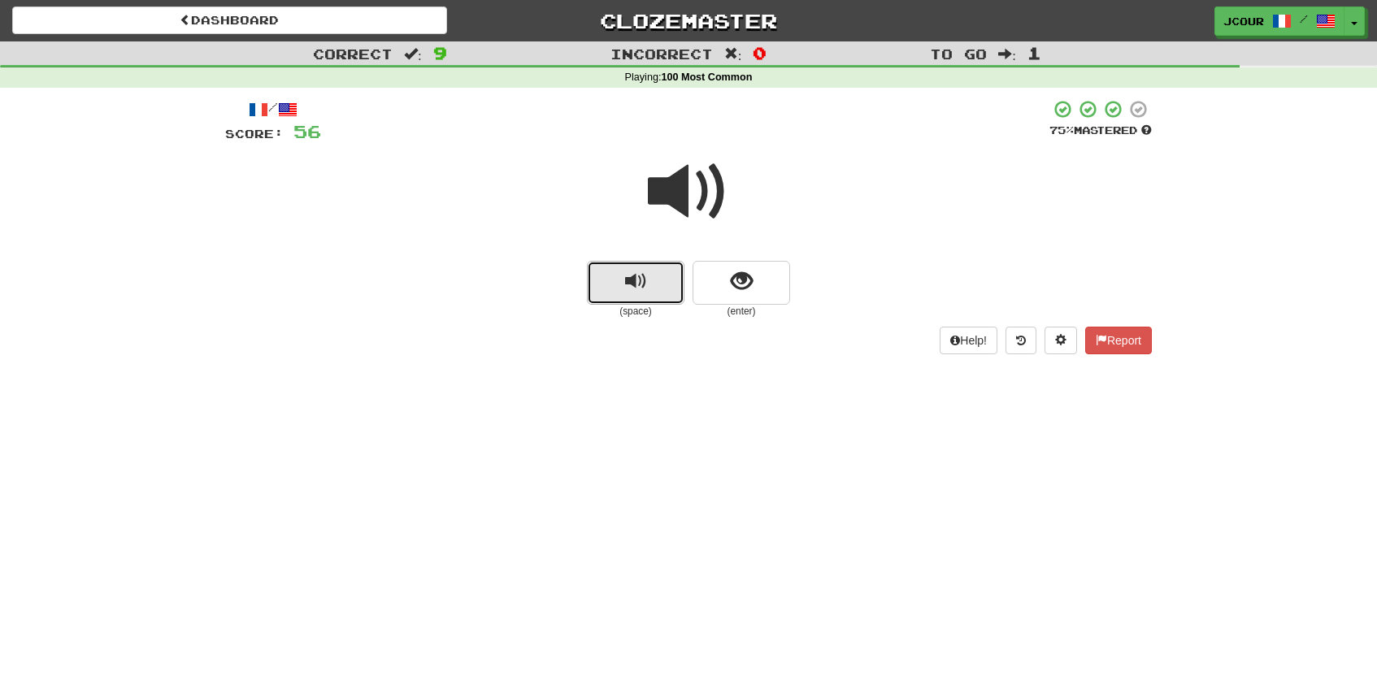
click at [637, 281] on span "replay audio" at bounding box center [636, 282] width 22 height 22
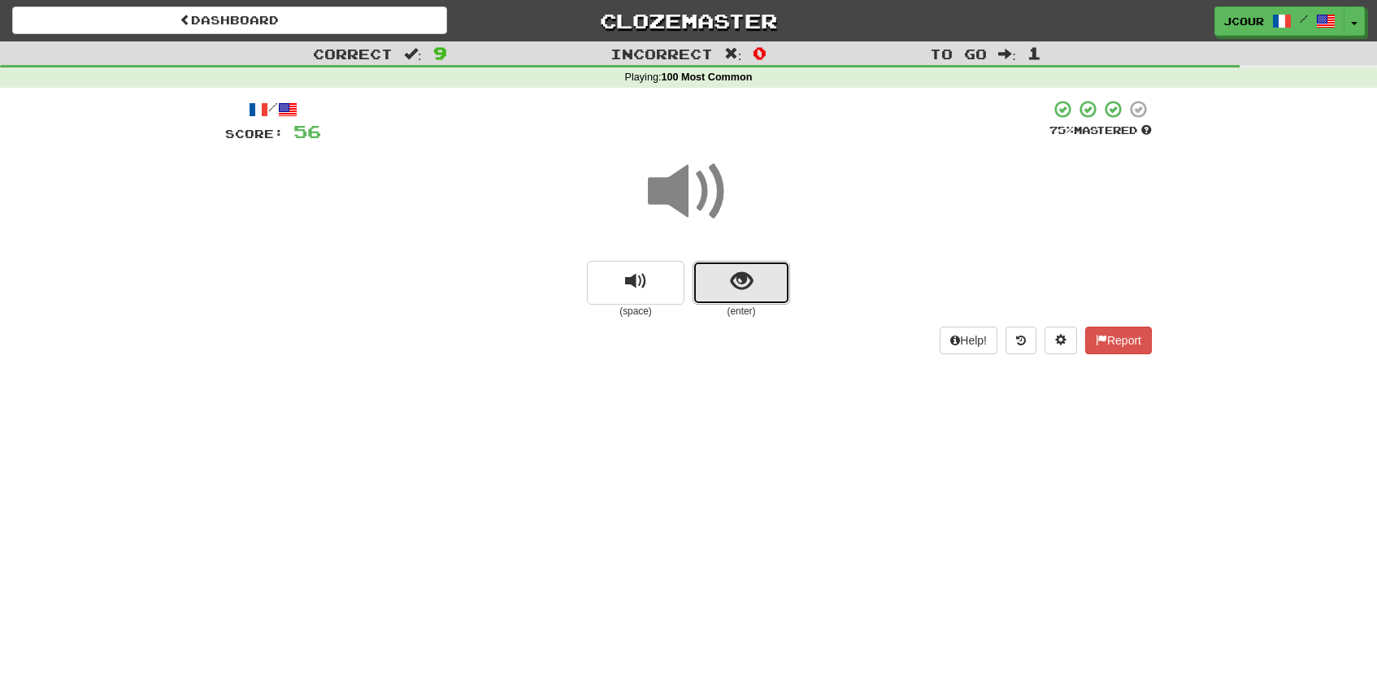
click at [749, 291] on span "show sentence" at bounding box center [742, 282] width 22 height 22
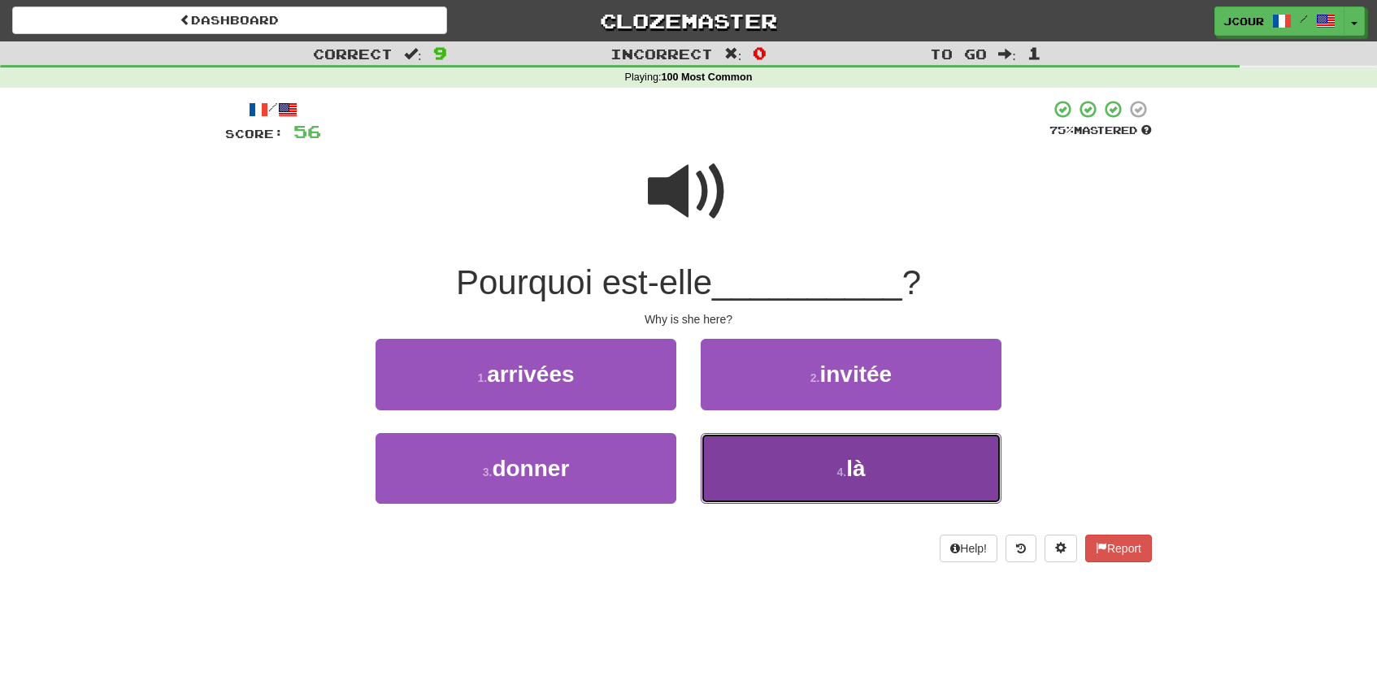
click at [789, 469] on button "4 . là" at bounding box center [851, 468] width 301 height 71
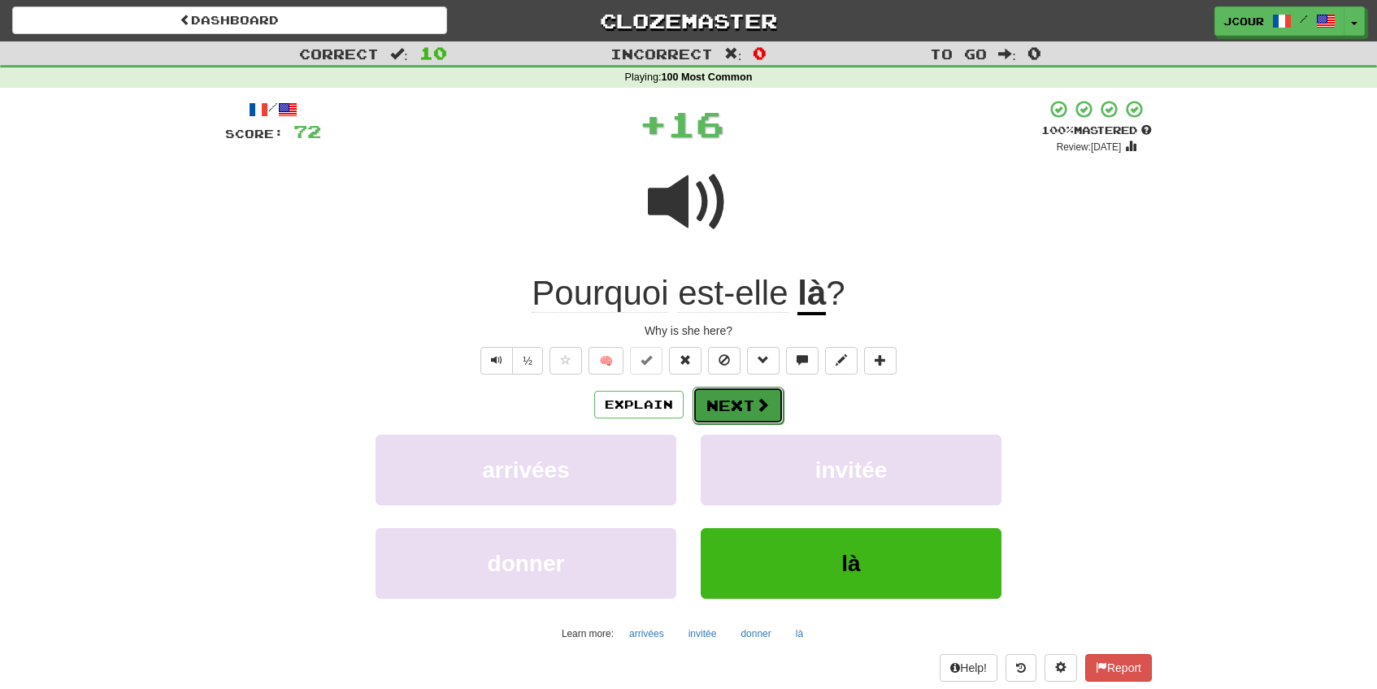
click at [765, 407] on span at bounding box center [762, 405] width 15 height 15
